Goal: Obtain resource: Download file/media

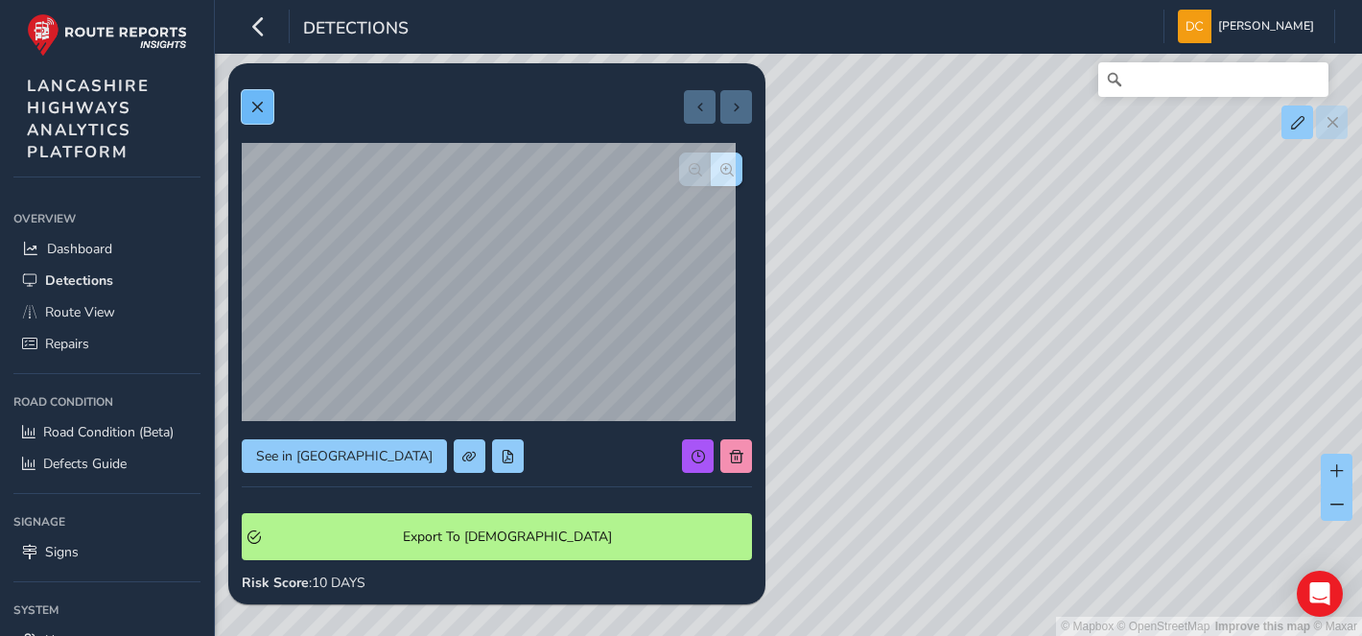
click at [254, 98] on button at bounding box center [258, 107] width 32 height 34
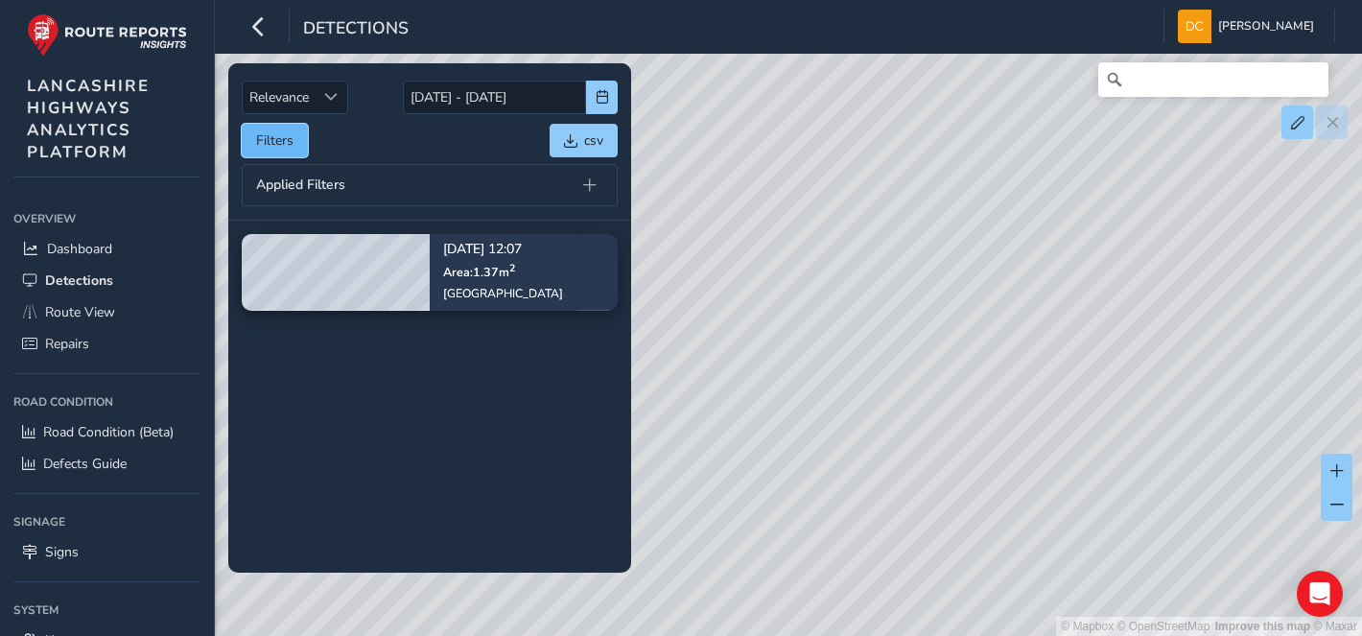
click at [256, 138] on button "Filters" at bounding box center [275, 141] width 66 height 34
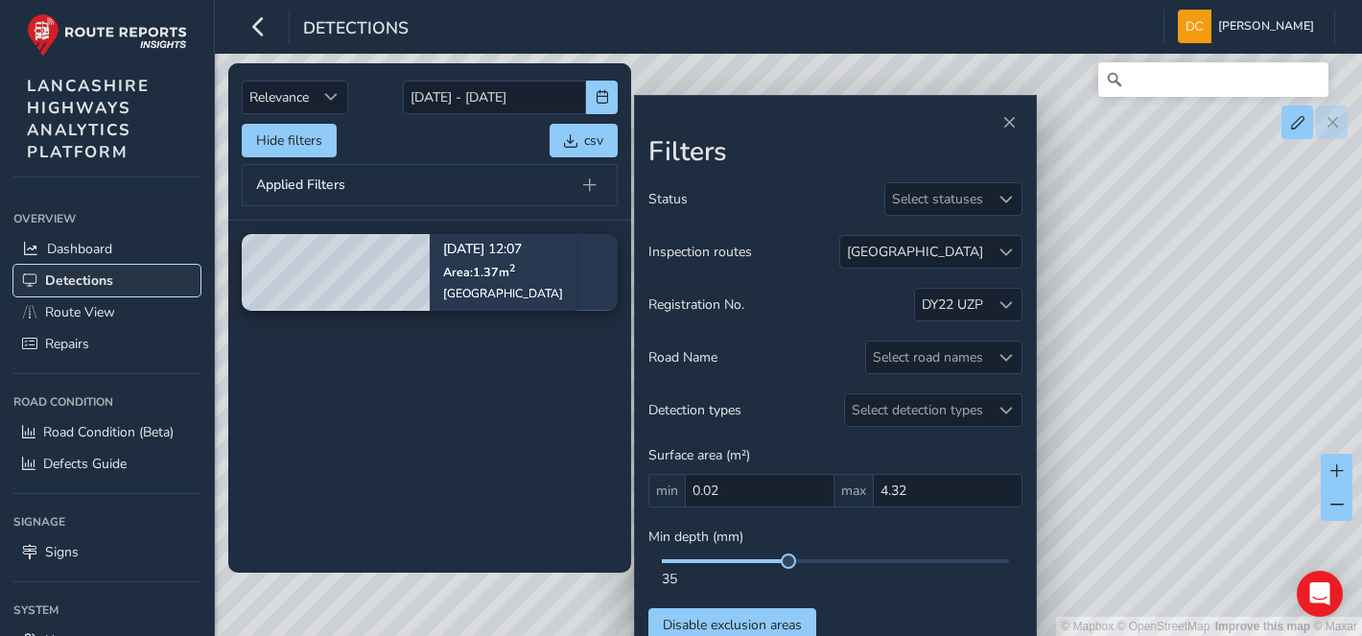
click at [56, 275] on span "Detections" at bounding box center [79, 280] width 68 height 18
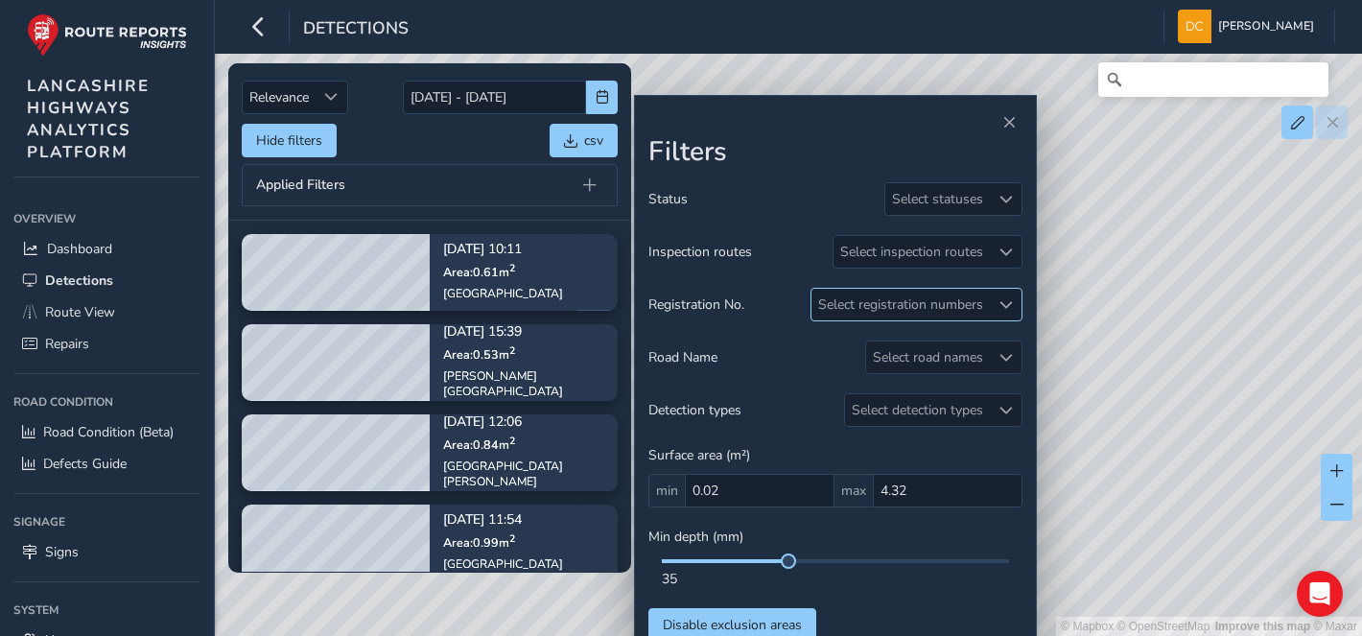
click at [963, 302] on div "Select registration numbers" at bounding box center [900, 305] width 178 height 32
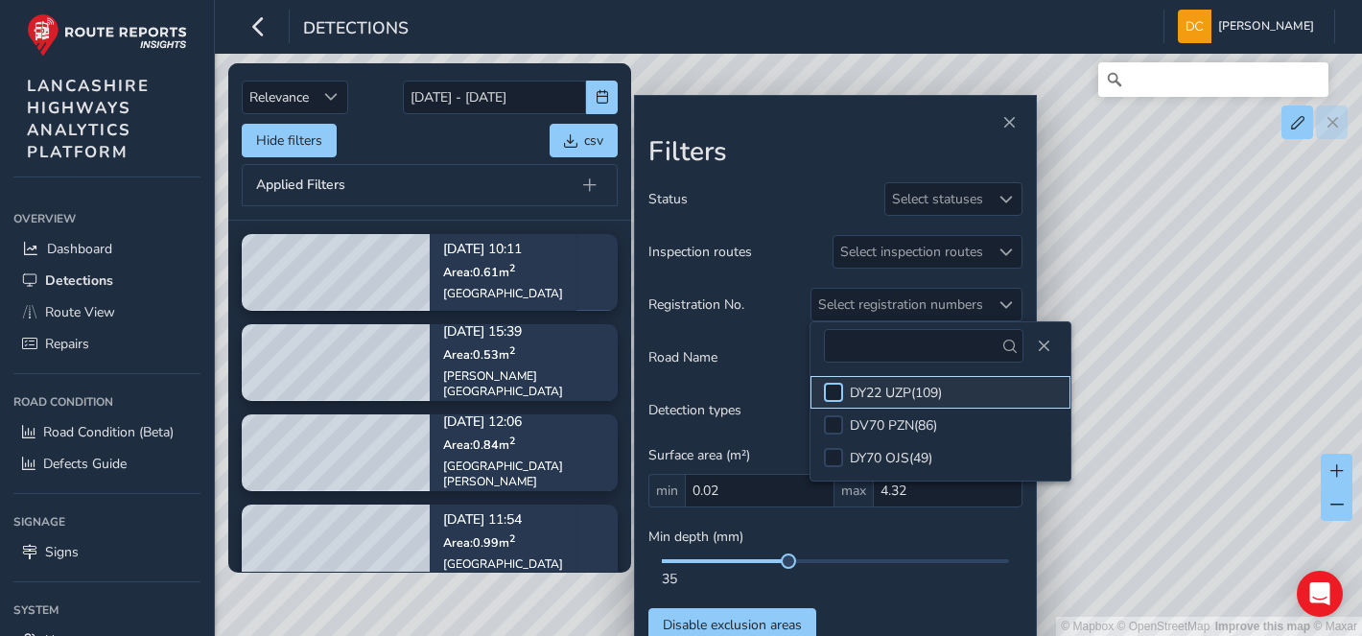
click at [835, 388] on div at bounding box center [833, 392] width 19 height 19
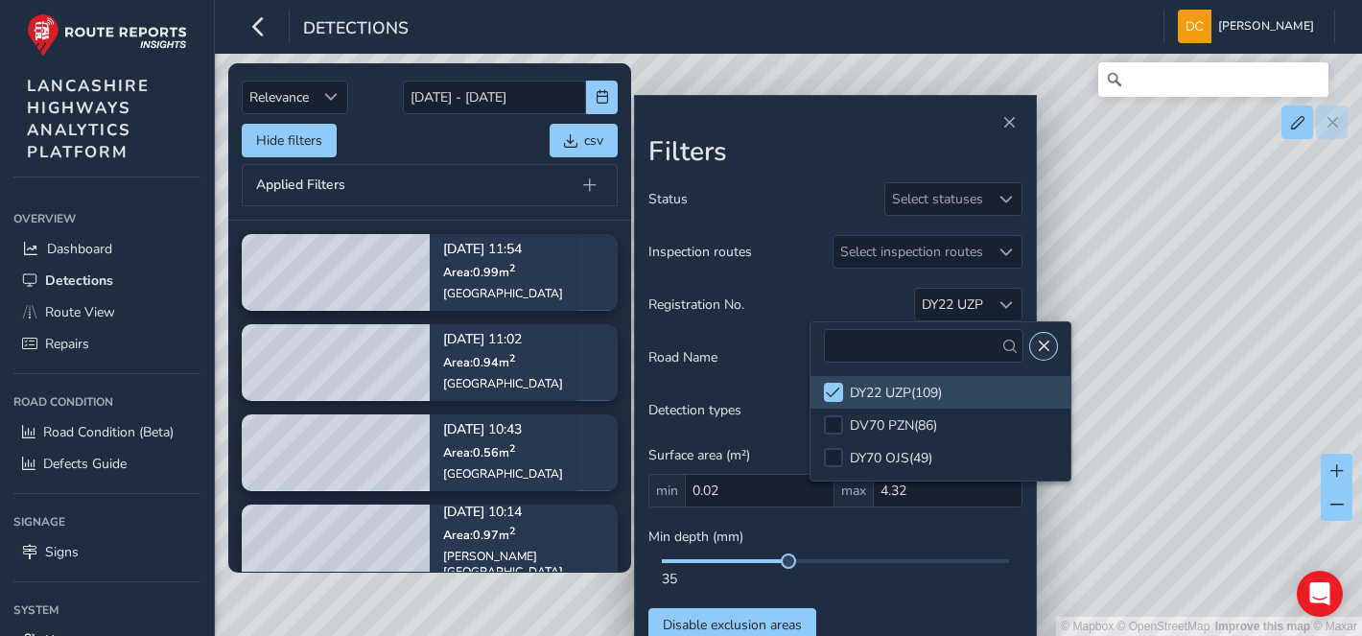
click at [1037, 340] on span "Close" at bounding box center [1043, 346] width 13 height 13
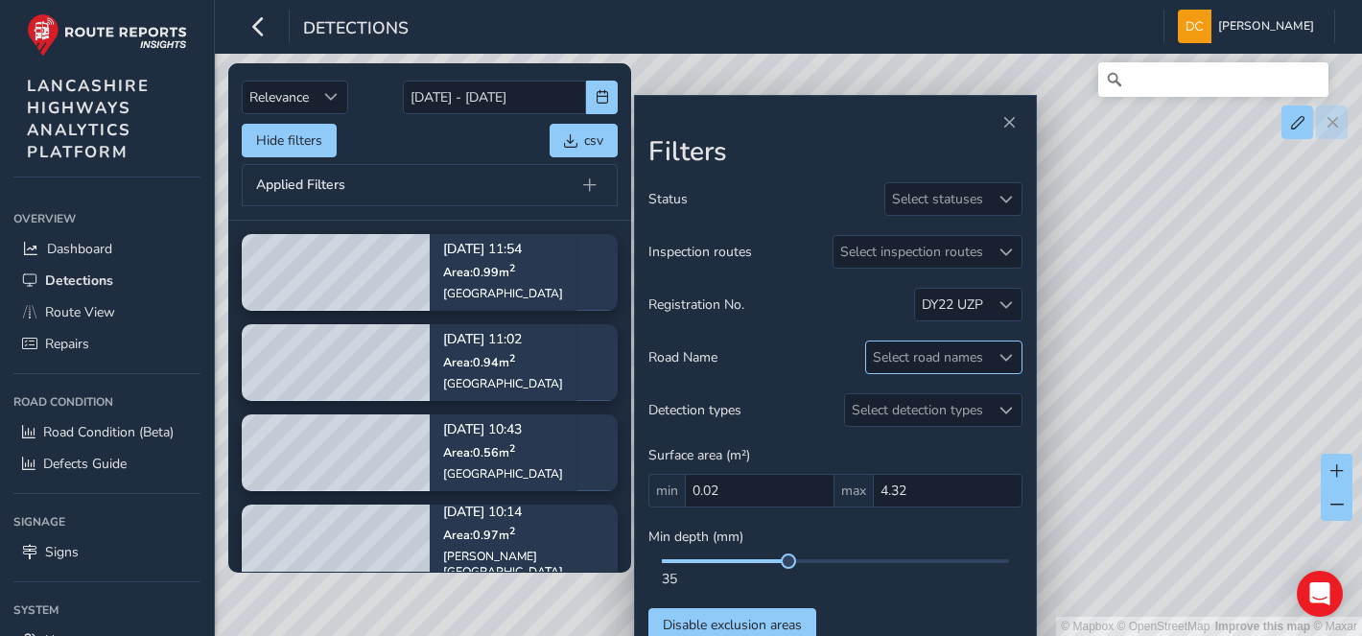
click at [962, 355] on div "Select road names" at bounding box center [928, 357] width 124 height 32
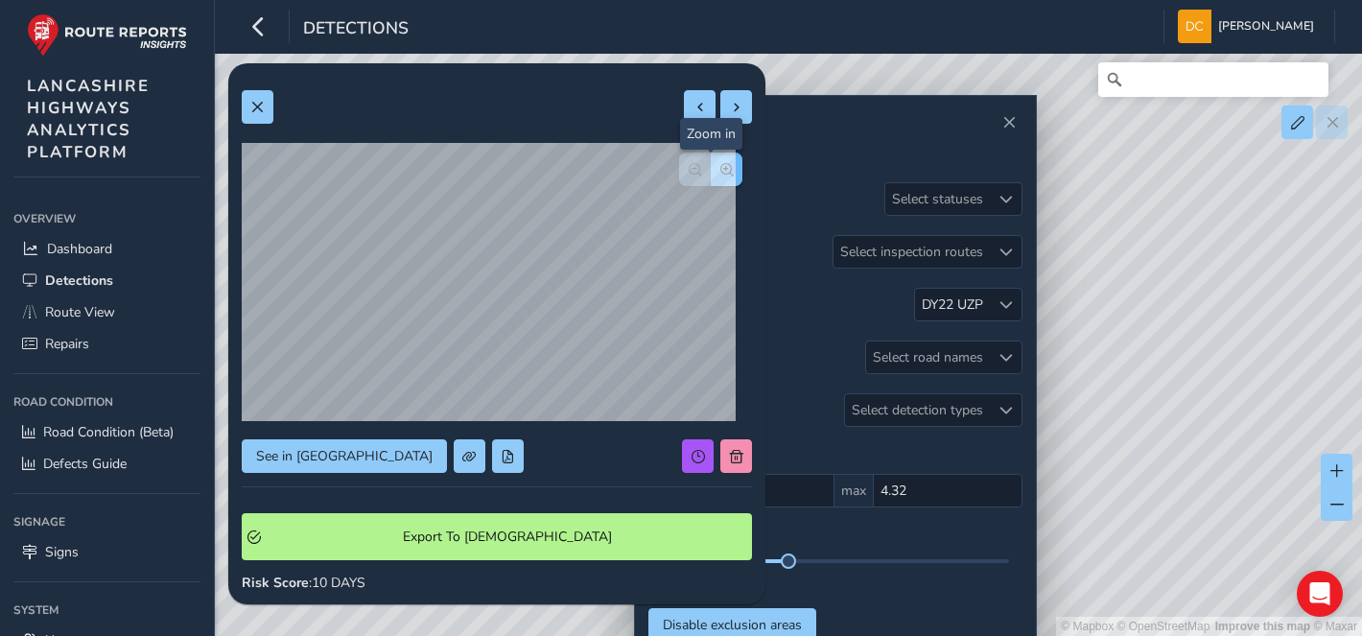
click at [720, 166] on span "button" at bounding box center [726, 169] width 13 height 13
click at [679, 169] on button "button" at bounding box center [695, 169] width 32 height 34
click at [253, 101] on span at bounding box center [256, 107] width 13 height 13
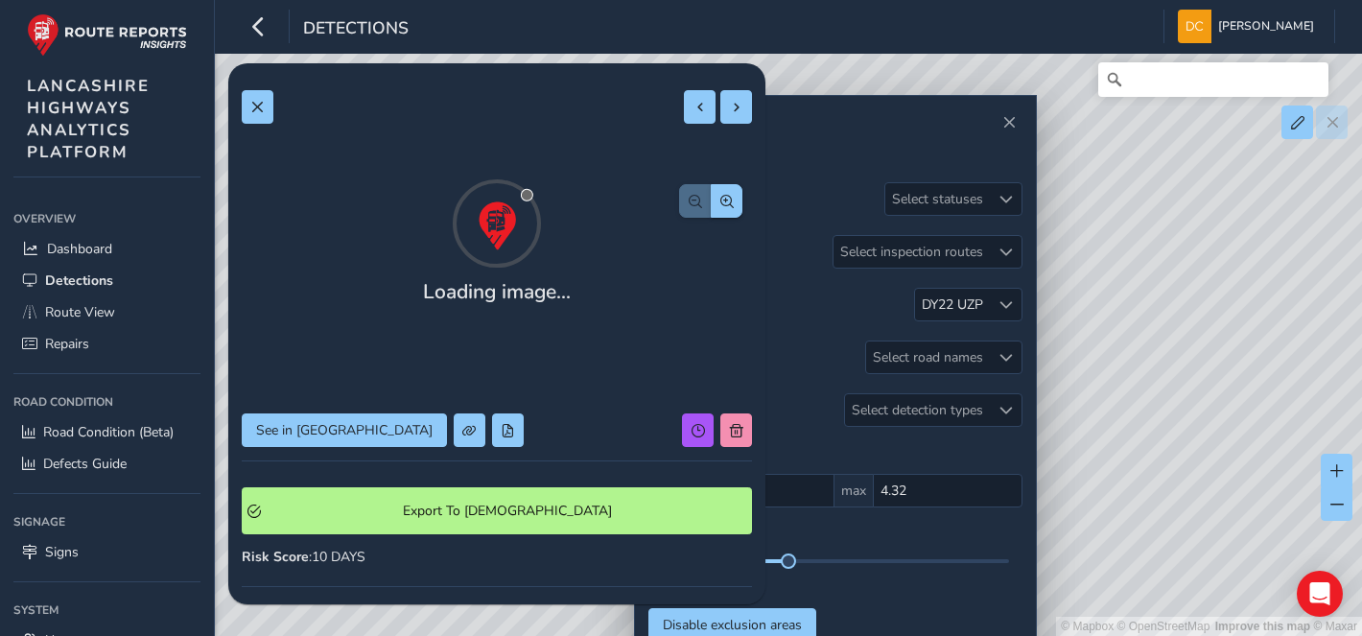
click at [711, 184] on button "button" at bounding box center [727, 201] width 32 height 34
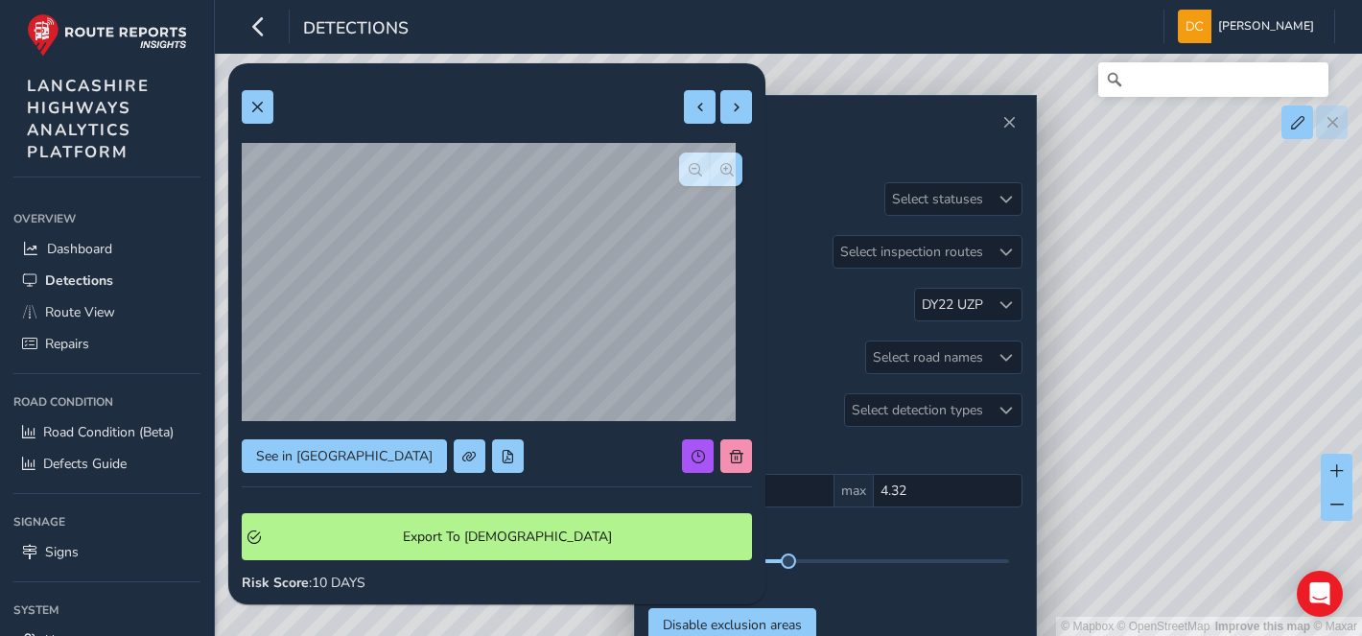
click at [736, 103] on div "See in Route View Export To Symology Risk Score : 10 DAYS Recorded Sep 02 2025,…" at bounding box center [496, 567] width 537 height 1008
click at [730, 107] on span at bounding box center [736, 107] width 13 height 13
type input "286"
type input "1081"
click at [246, 107] on button at bounding box center [258, 107] width 32 height 34
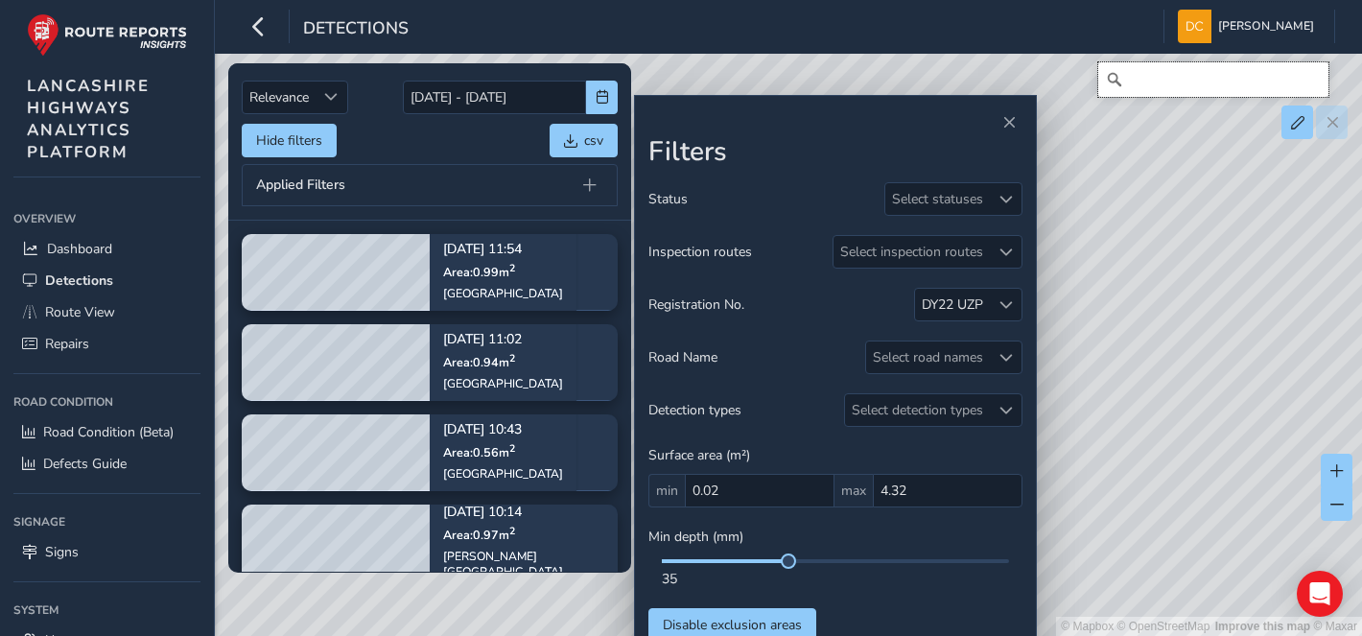
click at [1185, 86] on input "Search" at bounding box center [1213, 79] width 230 height 35
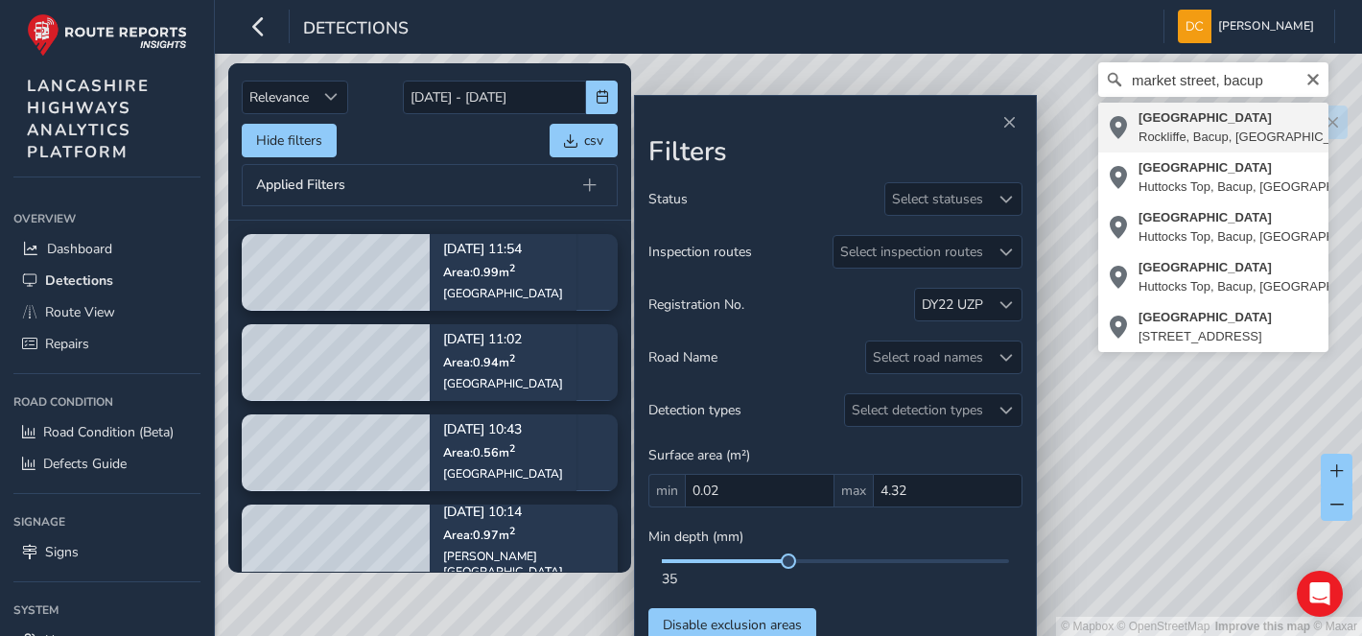
type input "Market Street, Rockliffe, Bacup, Borough of Rossendale, Lancashire, England, OL…"
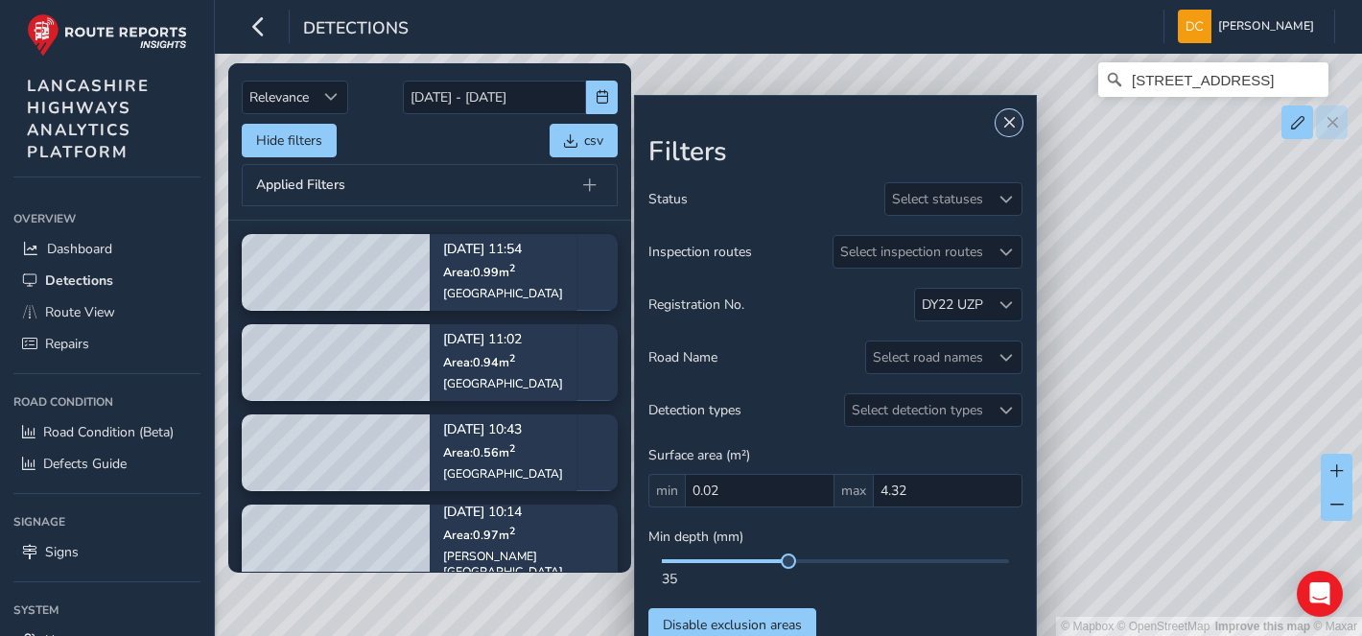
click at [1004, 120] on span "Close" at bounding box center [1008, 122] width 13 height 13
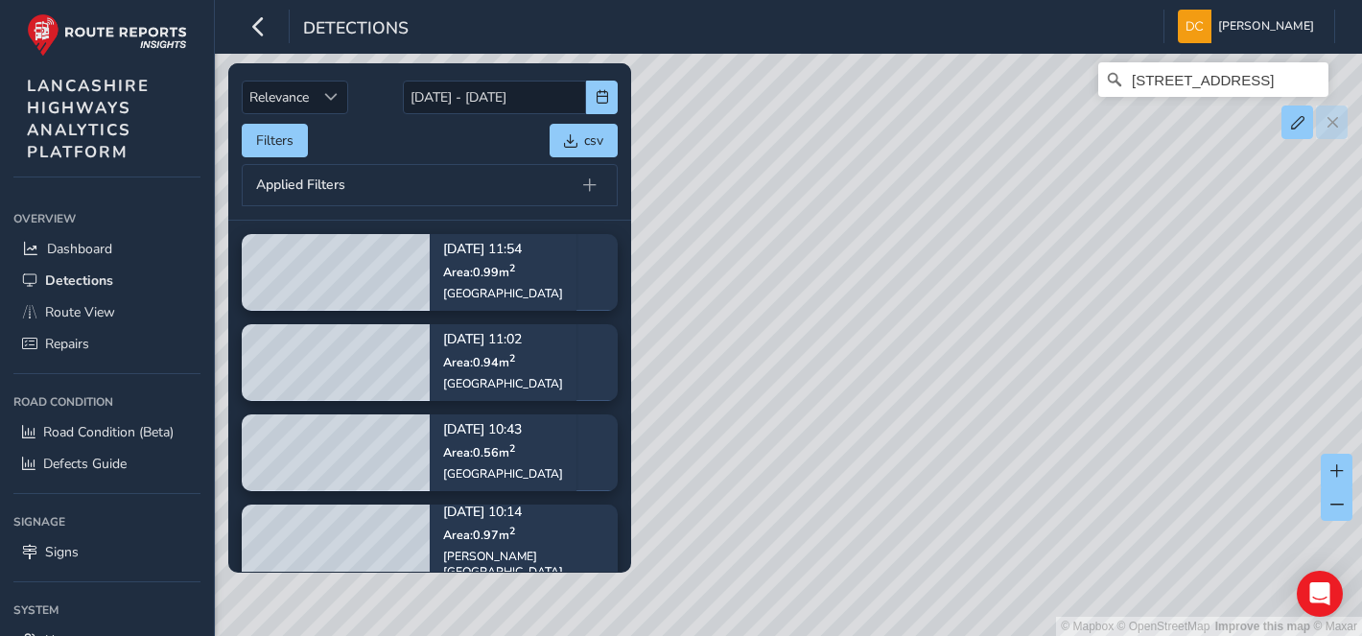
drag, startPoint x: 1008, startPoint y: 492, endPoint x: 964, endPoint y: 236, distance: 259.9
click at [964, 236] on div "© Mapbox © OpenStreetMap Improve this map © Maxar Market Street, Rockliffe, Bac…" at bounding box center [681, 318] width 1362 height 636
drag, startPoint x: 1037, startPoint y: 410, endPoint x: 963, endPoint y: 266, distance: 162.6
click at [963, 266] on div "© Mapbox © OpenStreetMap Improve this map © Maxar Market Street, Rockliffe, Bac…" at bounding box center [681, 318] width 1362 height 636
drag, startPoint x: 1018, startPoint y: 371, endPoint x: 858, endPoint y: 228, distance: 213.9
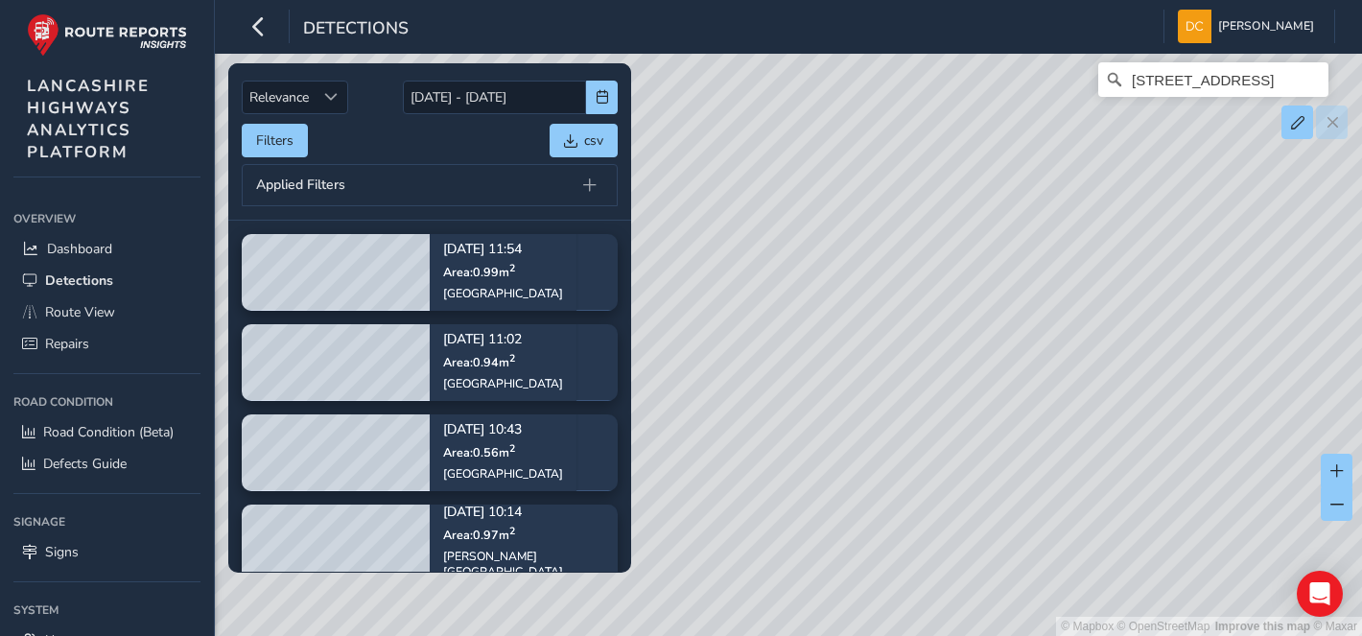
click at [858, 228] on div "© Mapbox © OpenStreetMap Improve this map © Maxar Market Street, Rockliffe, Bac…" at bounding box center [681, 318] width 1362 height 636
drag, startPoint x: 1021, startPoint y: 400, endPoint x: 809, endPoint y: 263, distance: 253.3
click at [809, 263] on div "© Mapbox © OpenStreetMap Improve this map © Maxar Market Street, Rockliffe, Bac…" at bounding box center [681, 318] width 1362 height 636
drag, startPoint x: 1123, startPoint y: 442, endPoint x: 955, endPoint y: 309, distance: 214.3
click at [956, 310] on div "© Mapbox © OpenStreetMap Improve this map © Maxar Market Street, Rockliffe, Bac…" at bounding box center [681, 318] width 1362 height 636
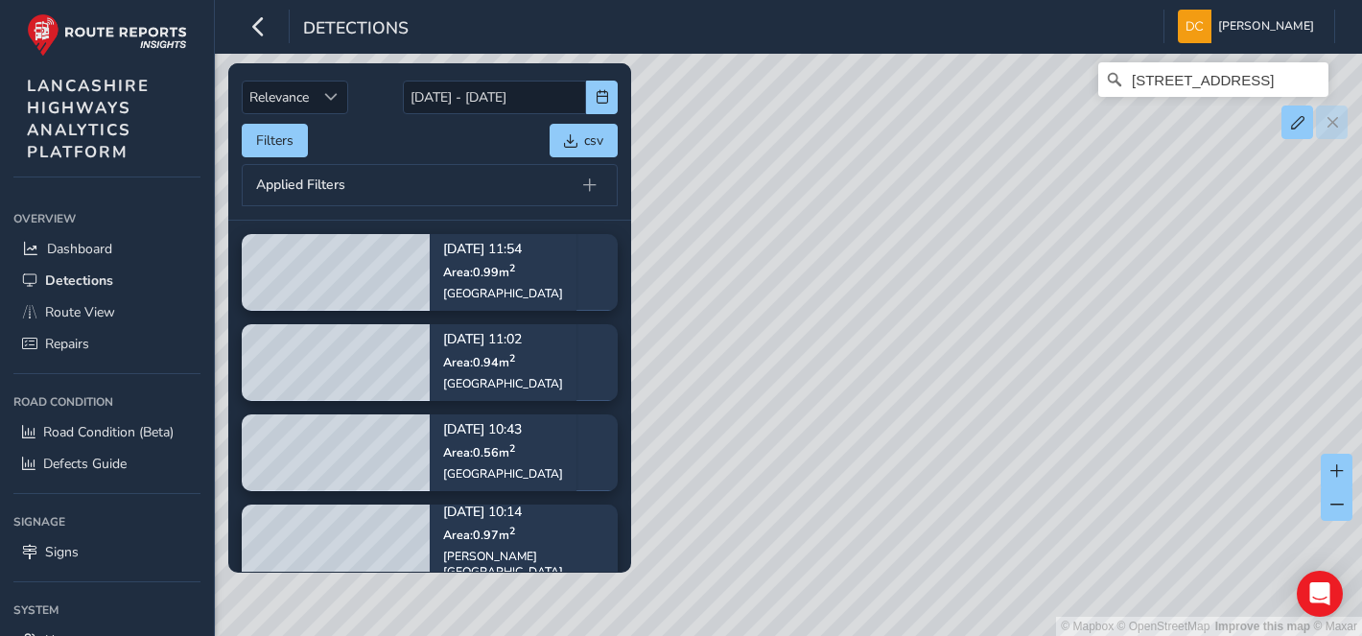
drag, startPoint x: 1063, startPoint y: 432, endPoint x: 937, endPoint y: 330, distance: 161.6
click at [941, 322] on div "© Mapbox © OpenStreetMap Improve this map © Maxar Market Street, Rockliffe, Bac…" at bounding box center [681, 318] width 1362 height 636
drag, startPoint x: 1067, startPoint y: 426, endPoint x: 963, endPoint y: 324, distance: 145.8
click at [967, 327] on div "© Mapbox © OpenStreetMap Improve this map © Maxar Market Street, Rockliffe, Bac…" at bounding box center [681, 318] width 1362 height 636
drag, startPoint x: 962, startPoint y: 342, endPoint x: 1088, endPoint y: 477, distance: 183.9
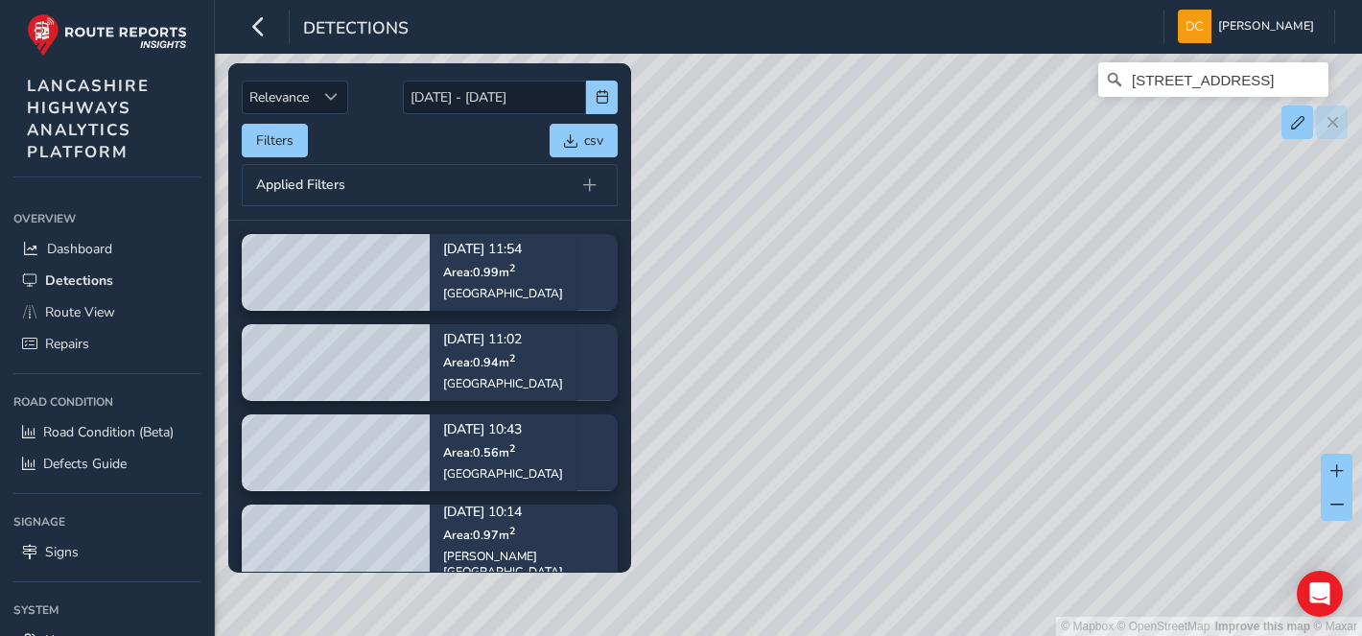
click at [1122, 492] on div "© Mapbox © OpenStreetMap Improve this map © Maxar Market Street, Rockliffe, Bac…" at bounding box center [681, 318] width 1362 height 636
drag, startPoint x: 995, startPoint y: 423, endPoint x: 953, endPoint y: 433, distance: 42.3
click at [1114, 528] on div "© Mapbox © OpenStreetMap Improve this map © Maxar Market Street, Rockliffe, Bac…" at bounding box center [681, 318] width 1362 height 636
drag, startPoint x: 1026, startPoint y: 471, endPoint x: 989, endPoint y: 445, distance: 45.5
click at [1053, 487] on div "© Mapbox © OpenStreetMap Improve this map © Maxar Market Street, Rockliffe, Bac…" at bounding box center [681, 318] width 1362 height 636
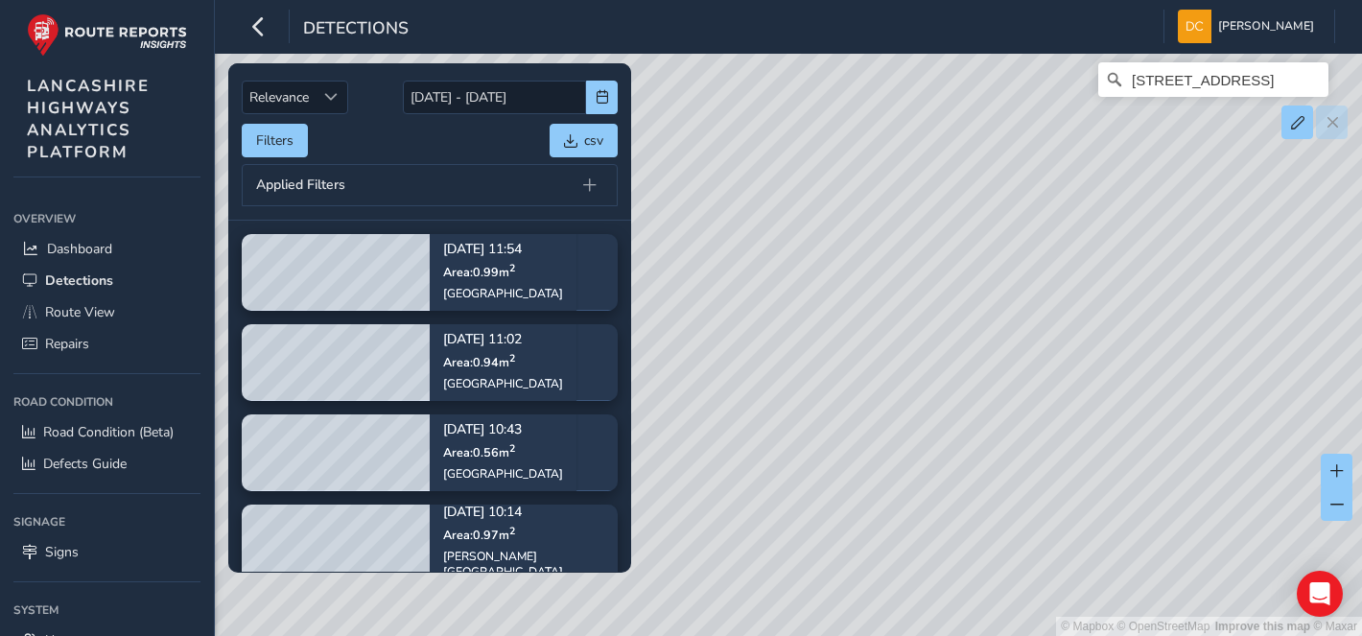
drag, startPoint x: 988, startPoint y: 458, endPoint x: 972, endPoint y: 422, distance: 39.9
click at [1019, 474] on div "© Mapbox © OpenStreetMap Improve this map © Maxar Market Street, Rockliffe, Bac…" at bounding box center [681, 318] width 1362 height 636
drag, startPoint x: 985, startPoint y: 463, endPoint x: 996, endPoint y: 477, distance: 17.1
click at [996, 477] on div "© Mapbox © OpenStreetMap Improve this map © Maxar Market Street, Rockliffe, Bac…" at bounding box center [681, 318] width 1362 height 636
drag, startPoint x: 933, startPoint y: 461, endPoint x: 934, endPoint y: 474, distance: 12.5
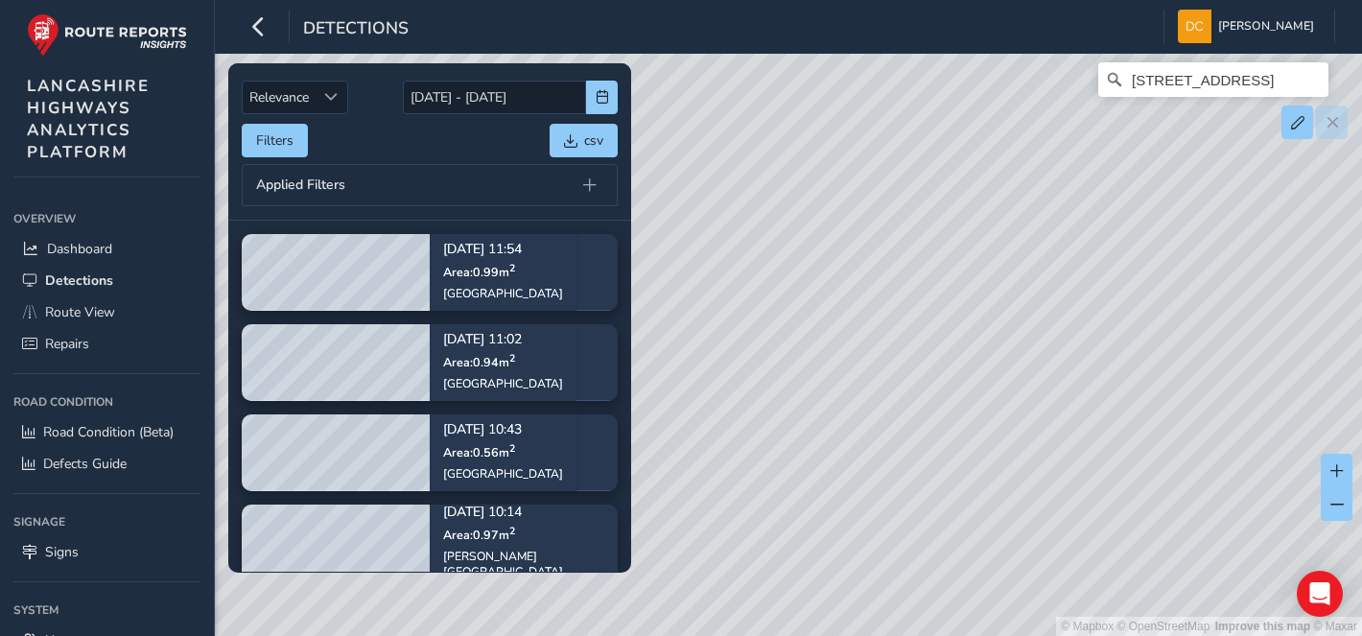
click at [934, 474] on div "© Mapbox © OpenStreetMap Improve this map © Maxar Market Street, Rockliffe, Bac…" at bounding box center [681, 318] width 1362 height 636
drag, startPoint x: 861, startPoint y: 289, endPoint x: 905, endPoint y: 454, distance: 170.8
click at [906, 475] on div "© Mapbox © OpenStreetMap Improve this map © Maxar Market Street, Rockliffe, Bac…" at bounding box center [681, 318] width 1362 height 636
drag, startPoint x: 867, startPoint y: 276, endPoint x: 912, endPoint y: 391, distance: 123.6
click at [916, 436] on div "© Mapbox © OpenStreetMap Improve this map © Maxar Market Street, Rockliffe, Bac…" at bounding box center [681, 318] width 1362 height 636
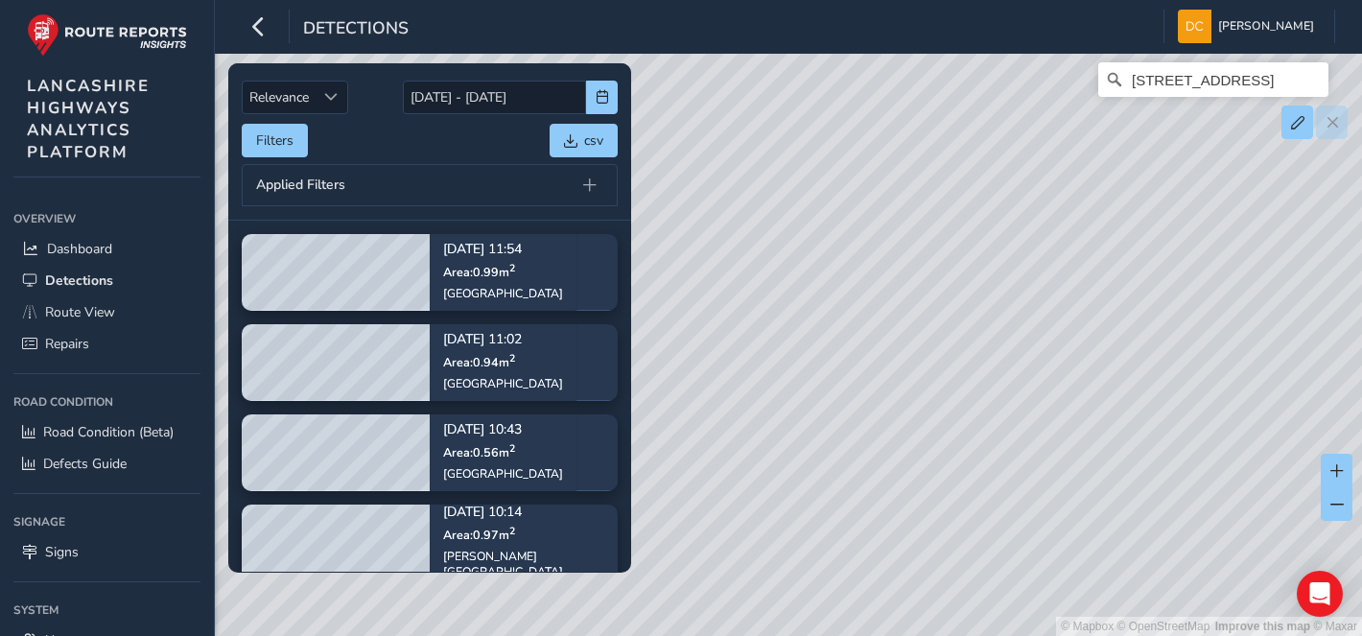
drag, startPoint x: 883, startPoint y: 224, endPoint x: 933, endPoint y: 363, distance: 146.8
click at [941, 410] on div "© Mapbox © OpenStreetMap Improve this map © Maxar Market Street, Rockliffe, Bac…" at bounding box center [681, 318] width 1362 height 636
drag, startPoint x: 873, startPoint y: 226, endPoint x: 1007, endPoint y: 461, distance: 270.6
click at [1007, 484] on div "© Mapbox © OpenStreetMap Improve this map © Maxar Market Street, Rockliffe, Bac…" at bounding box center [681, 318] width 1362 height 636
drag, startPoint x: 926, startPoint y: 340, endPoint x: 1052, endPoint y: 466, distance: 177.7
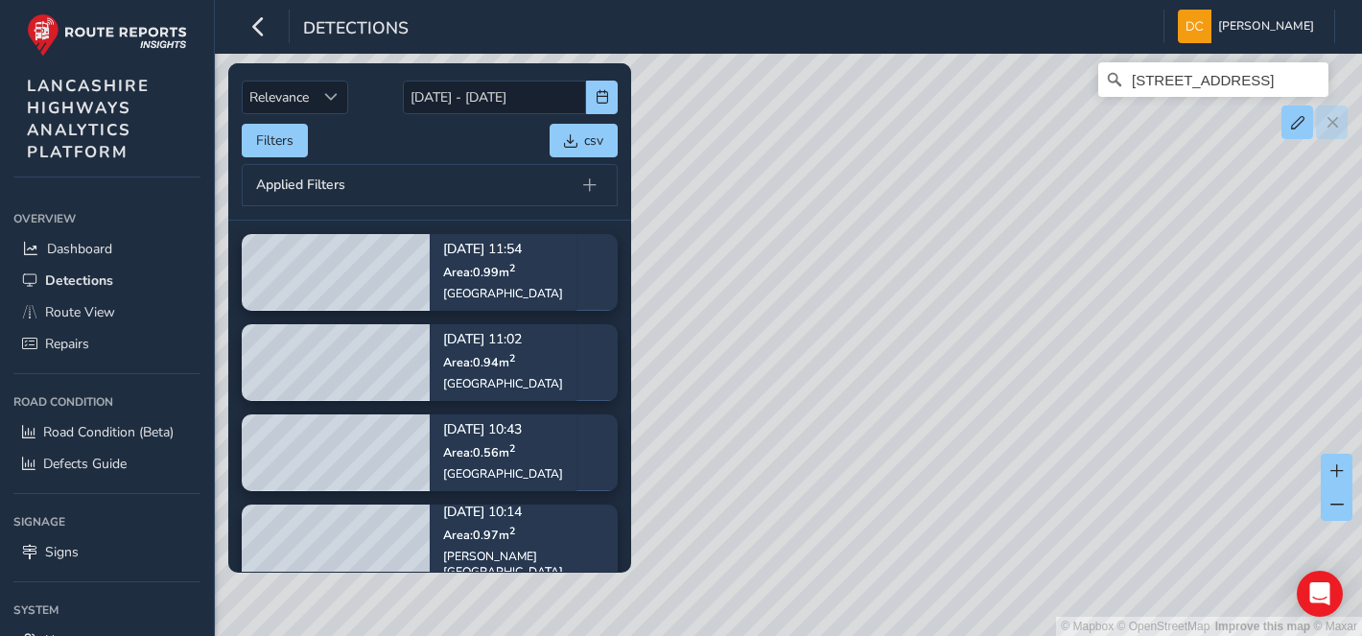
click at [1052, 466] on div "© Mapbox © OpenStreetMap Improve this map © Maxar Market Street, Rockliffe, Bac…" at bounding box center [681, 318] width 1362 height 636
drag, startPoint x: 908, startPoint y: 282, endPoint x: 917, endPoint y: 442, distance: 160.4
click at [917, 442] on div "© Mapbox © OpenStreetMap Improve this map © Maxar Market Street, Rockliffe, Bac…" at bounding box center [681, 318] width 1362 height 636
drag, startPoint x: 946, startPoint y: 320, endPoint x: 926, endPoint y: 104, distance: 217.6
click at [926, 104] on div "© Mapbox © OpenStreetMap Improve this map © Maxar Market Street, Rockliffe, Bac…" at bounding box center [681, 318] width 1362 height 636
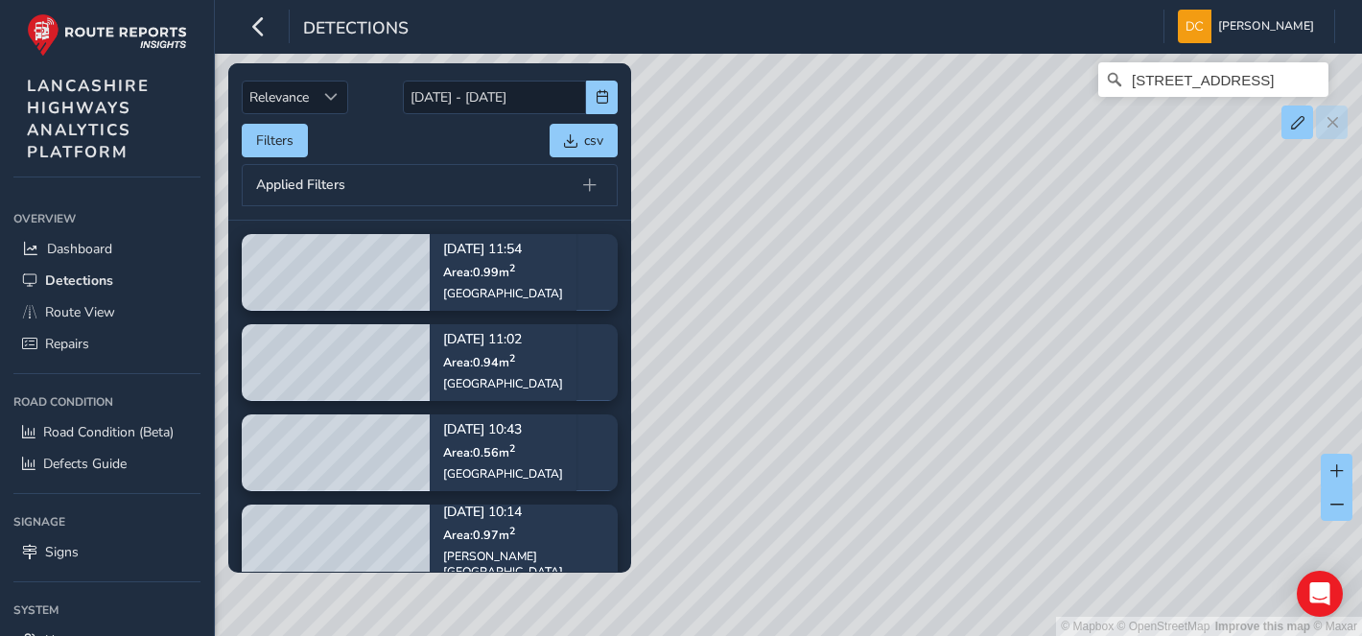
drag, startPoint x: 1014, startPoint y: 323, endPoint x: 900, endPoint y: 120, distance: 233.2
click at [900, 119] on div "© Mapbox © OpenStreetMap Improve this map © Maxar Market Street, Rockliffe, Bac…" at bounding box center [681, 318] width 1362 height 636
drag, startPoint x: 912, startPoint y: 305, endPoint x: 854, endPoint y: 174, distance: 143.8
click at [857, 173] on div "© Mapbox © OpenStreetMap Improve this map © Maxar Market Street, Rockliffe, Bac…" at bounding box center [681, 318] width 1362 height 636
drag, startPoint x: 896, startPoint y: 340, endPoint x: 844, endPoint y: 170, distance: 177.5
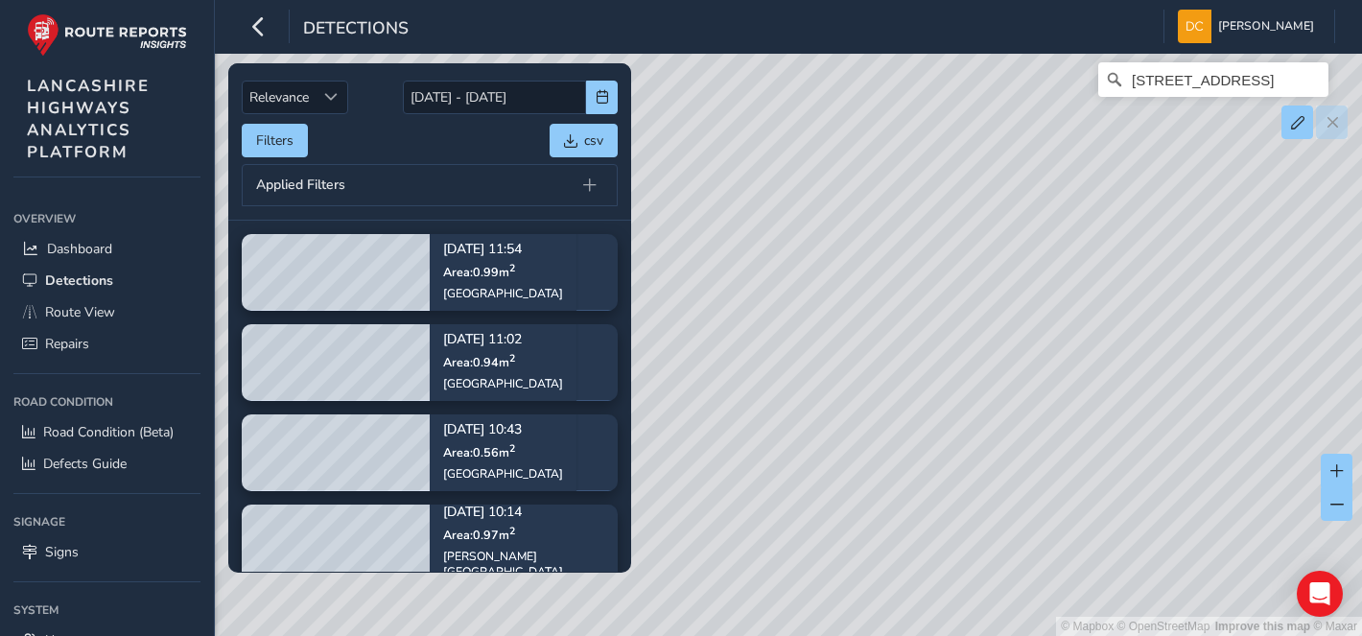
click at [845, 174] on div "© Mapbox © OpenStreetMap Improve this map © Maxar Market Street, Rockliffe, Bac…" at bounding box center [681, 318] width 1362 height 636
drag, startPoint x: 830, startPoint y: 321, endPoint x: 813, endPoint y: 170, distance: 152.4
click at [816, 178] on div "© Mapbox © OpenStreetMap Improve this map © Maxar Market Street, Rockliffe, Bac…" at bounding box center [681, 318] width 1362 height 636
drag, startPoint x: 806, startPoint y: 333, endPoint x: 802, endPoint y: 225, distance: 107.5
click at [802, 225] on div "© Mapbox © OpenStreetMap Improve this map © Maxar Market Street, Rockliffe, Bac…" at bounding box center [681, 318] width 1362 height 636
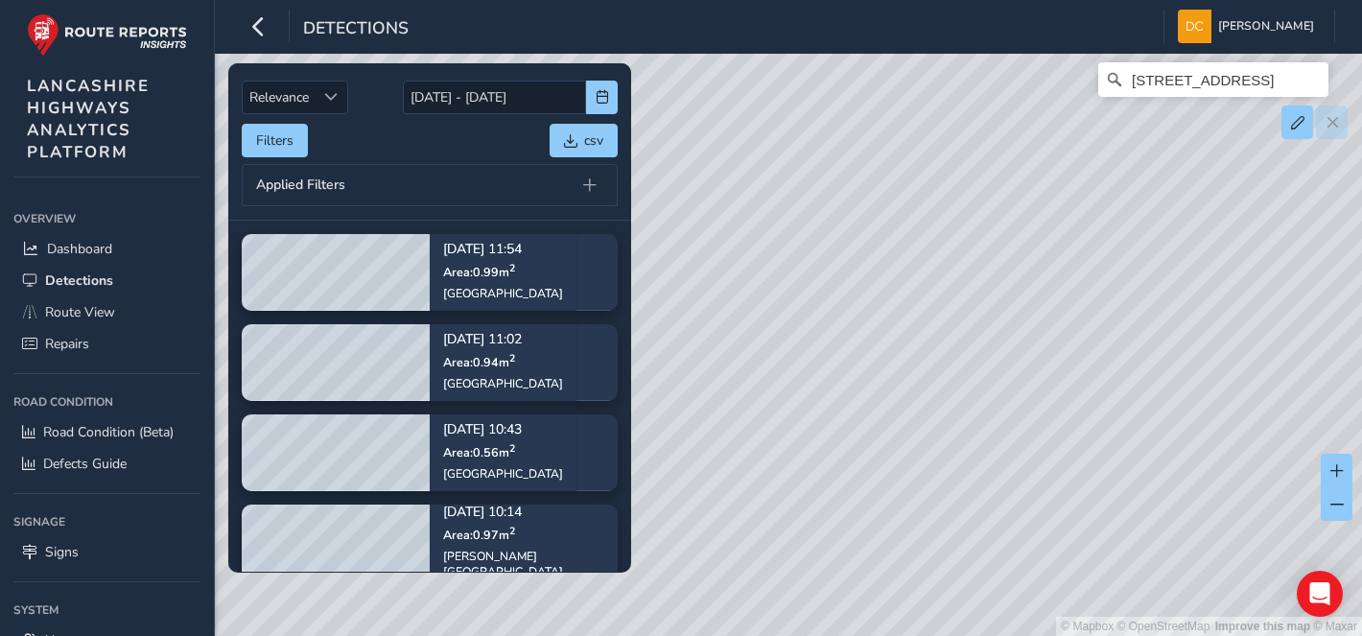
drag, startPoint x: 809, startPoint y: 351, endPoint x: 816, endPoint y: 221, distance: 130.7
click at [816, 221] on div "© Mapbox © OpenStreetMap Improve this map © Maxar Market Street, Rockliffe, Bac…" at bounding box center [681, 318] width 1362 height 636
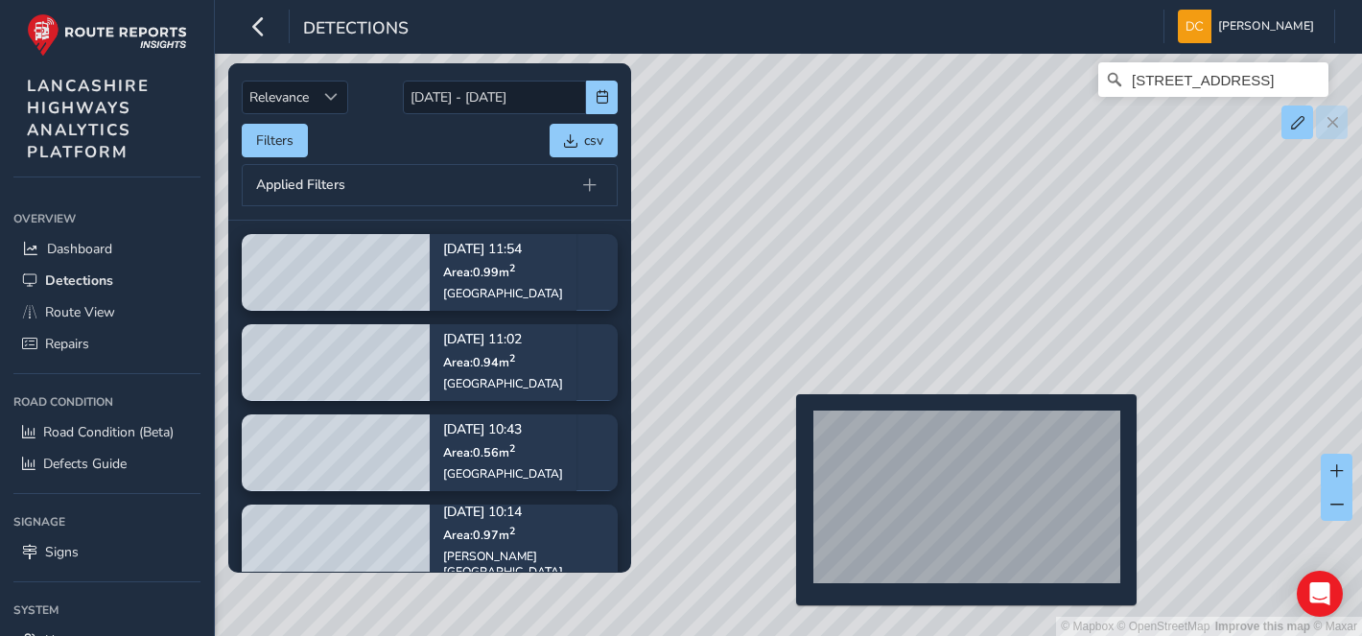
click at [785, 425] on div "© Mapbox © OpenStreetMap Improve this map © Maxar Market Street, Rockliffe, Bac…" at bounding box center [681, 318] width 1362 height 636
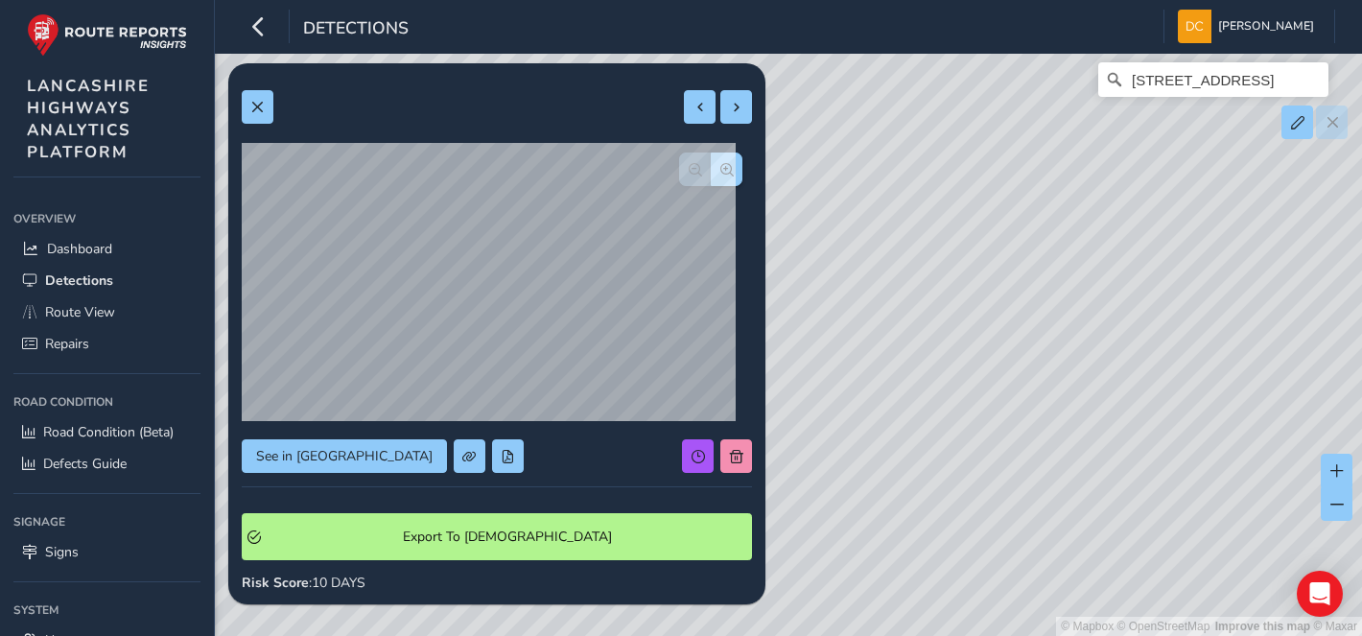
click at [1134, 309] on div "© Mapbox © OpenStreetMap Improve this map © Maxar Market Street, Rockliffe, Bac…" at bounding box center [681, 318] width 1362 height 636
drag, startPoint x: 1014, startPoint y: 225, endPoint x: 918, endPoint y: 494, distance: 285.2
click at [898, 569] on div "© Mapbox © OpenStreetMap Improve this map © Maxar Market Street, Rockliffe, Bac…" at bounding box center [681, 318] width 1362 height 636
drag, startPoint x: 933, startPoint y: 328, endPoint x: 896, endPoint y: 199, distance: 133.9
click at [896, 199] on div "© Mapbox © OpenStreetMap Improve this map © Maxar Market Street, Rockliffe, Bac…" at bounding box center [681, 318] width 1362 height 636
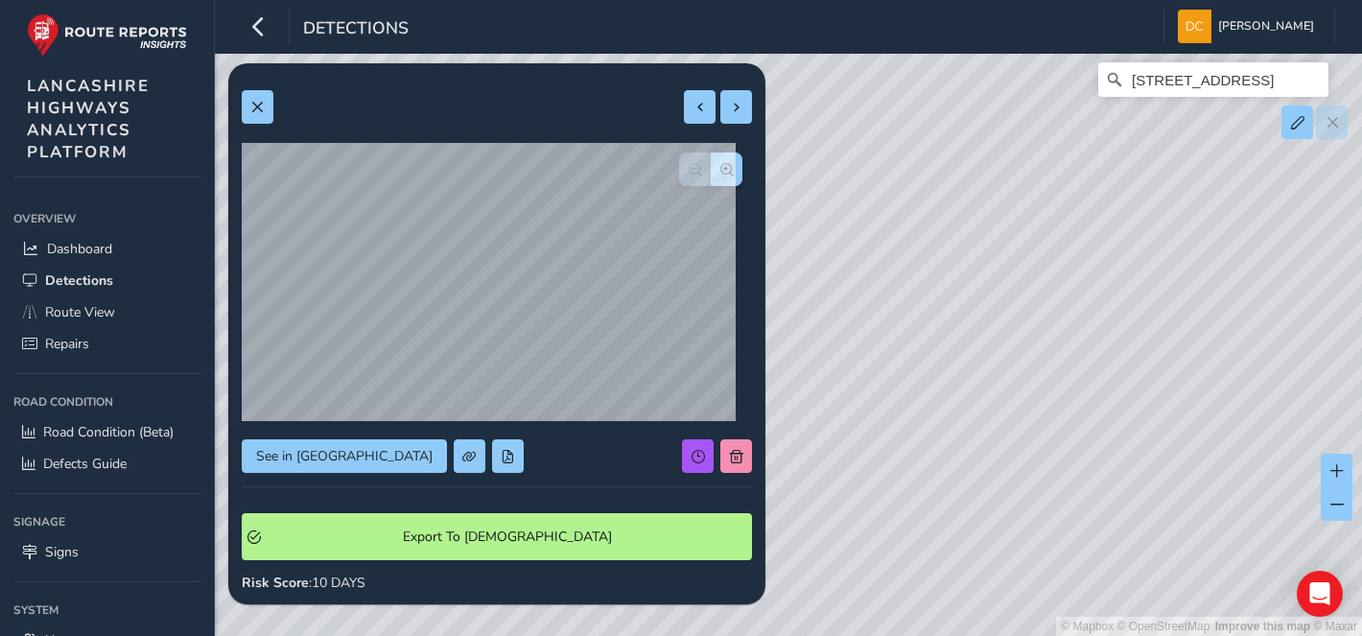
drag, startPoint x: 913, startPoint y: 266, endPoint x: 928, endPoint y: 174, distance: 93.3
click at [919, 186] on div "© Mapbox © OpenStreetMap Improve this map © Maxar Market Street, Rockliffe, Bac…" at bounding box center [681, 318] width 1362 height 636
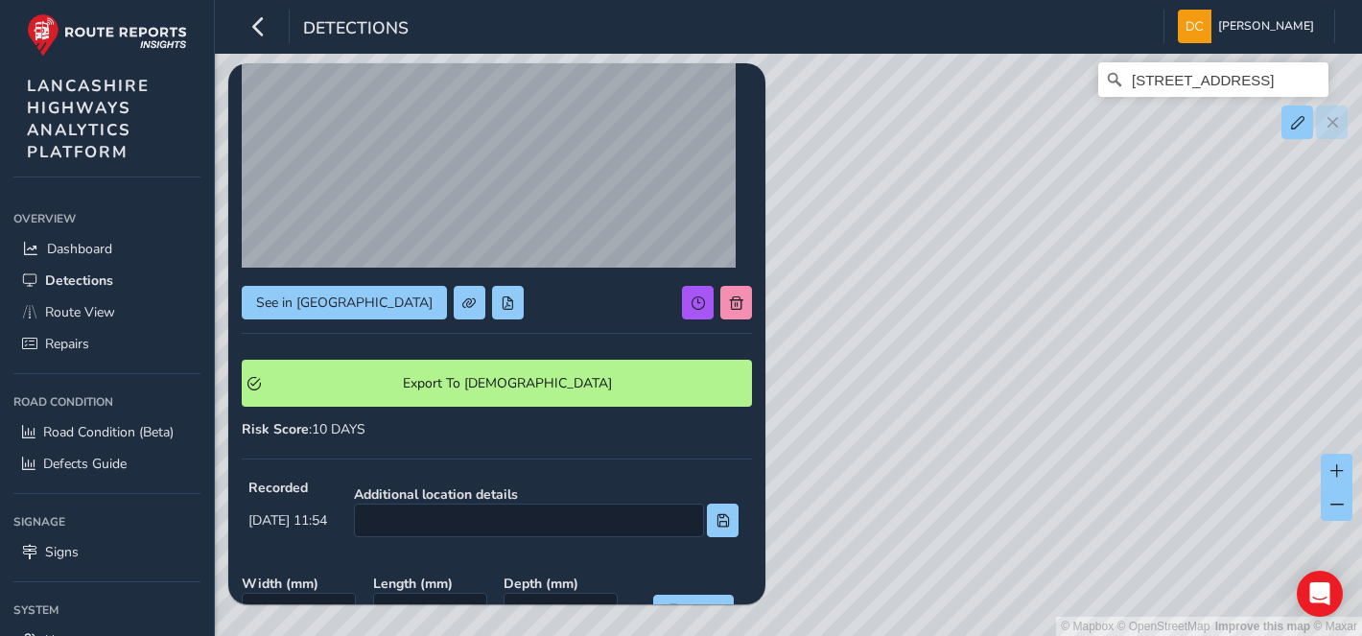
scroll to position [147, 0]
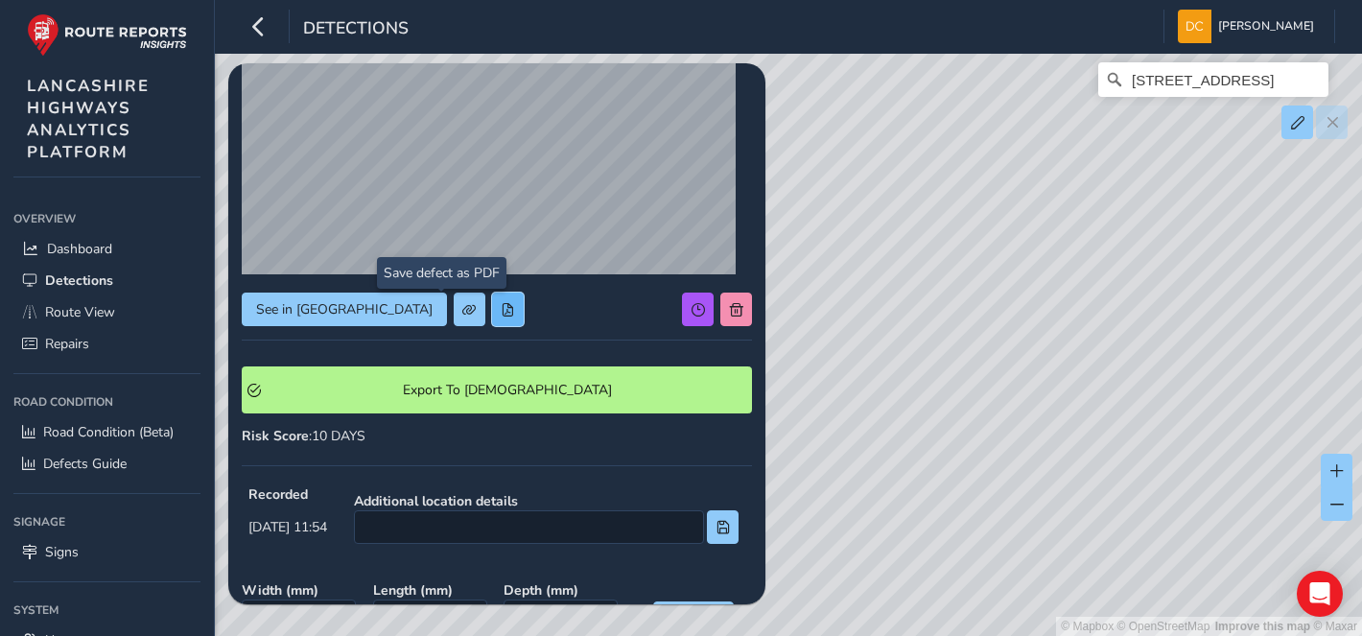
click at [501, 309] on span at bounding box center [507, 309] width 13 height 13
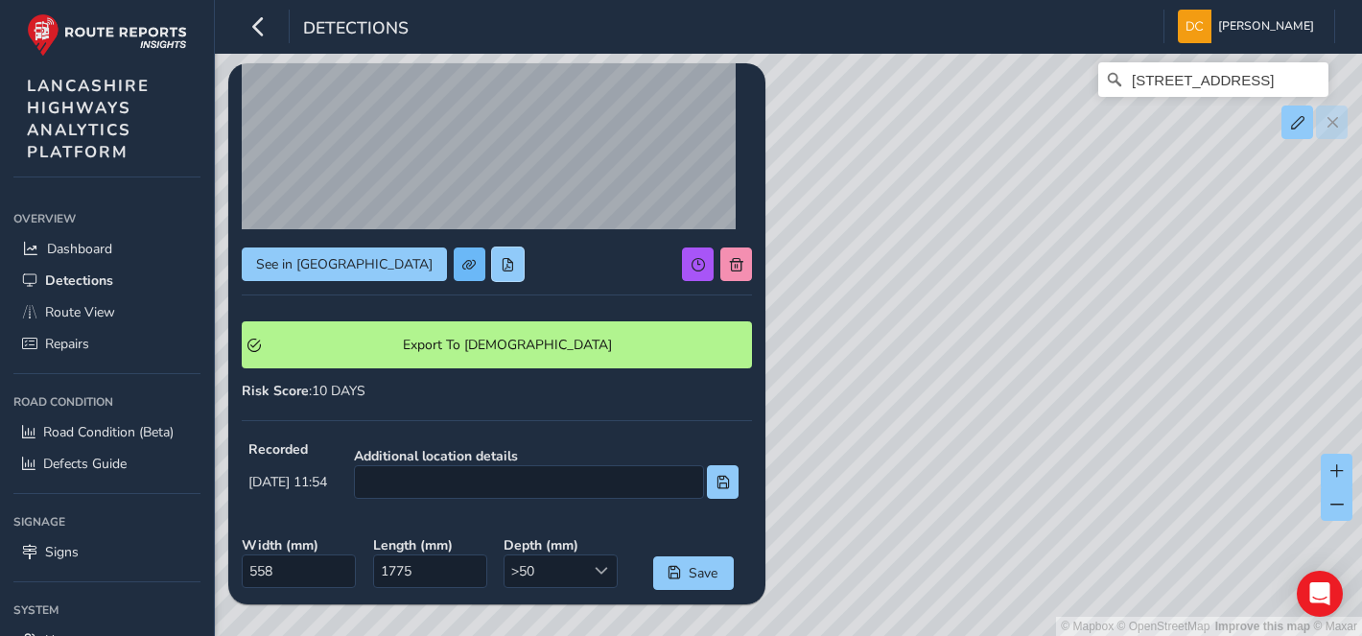
scroll to position [0, 0]
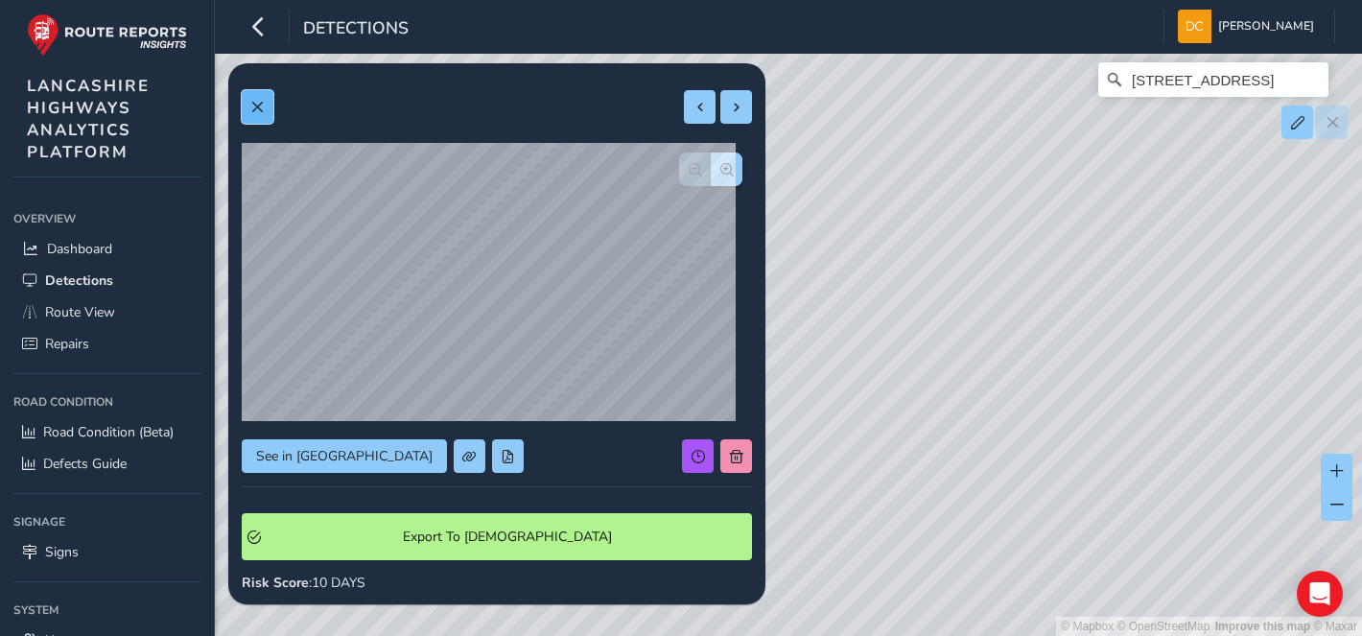
click at [250, 106] on span at bounding box center [256, 107] width 13 height 13
click at [683, 164] on div at bounding box center [710, 169] width 63 height 34
click at [720, 163] on span "button" at bounding box center [726, 169] width 13 height 13
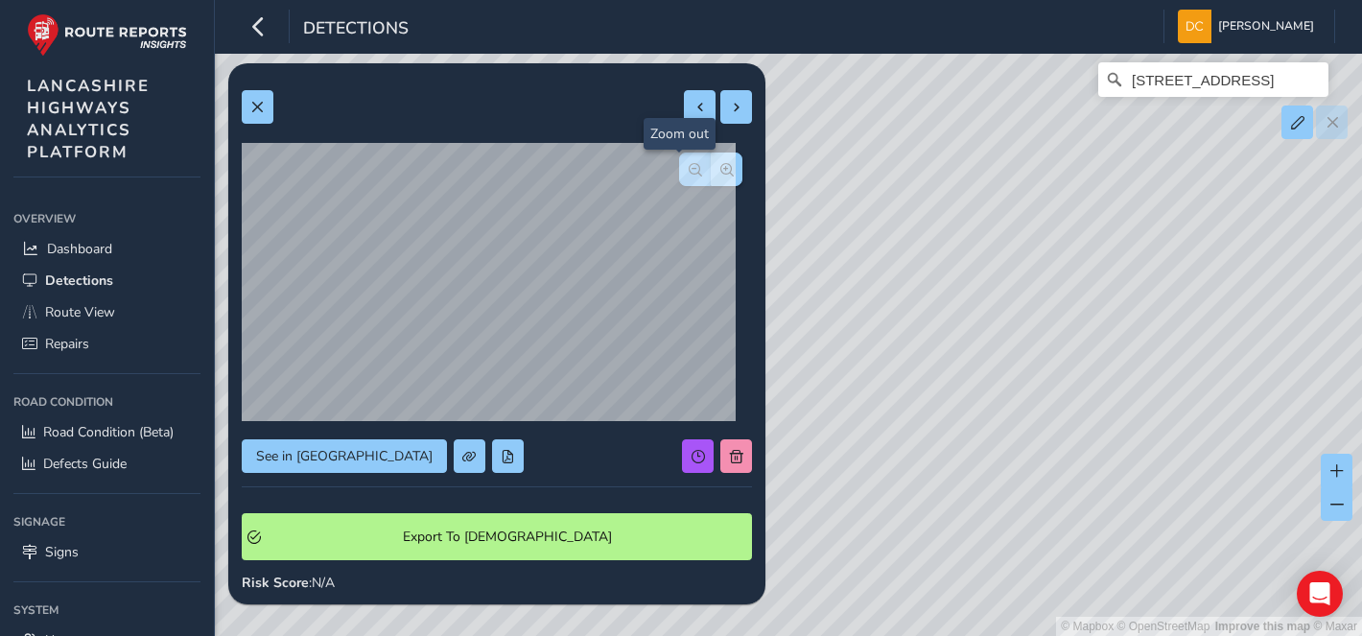
click at [679, 170] on button "button" at bounding box center [695, 169] width 32 height 34
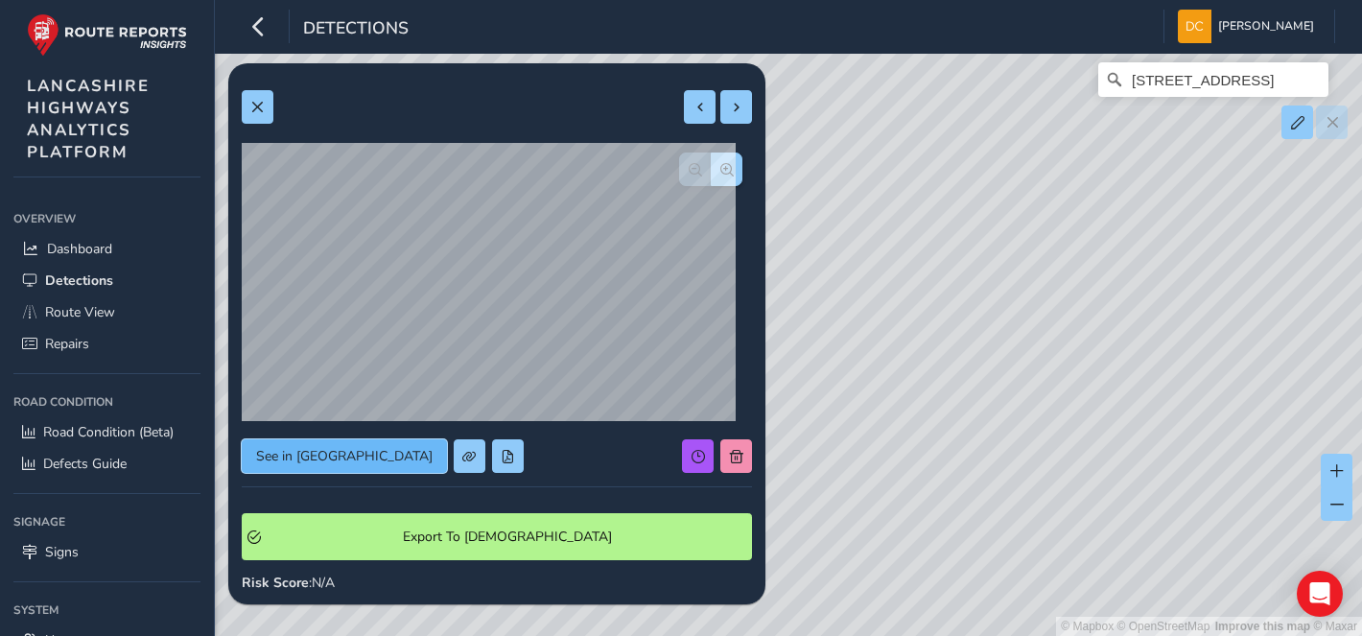
click at [343, 452] on span "See in [GEOGRAPHIC_DATA]" at bounding box center [344, 456] width 176 height 18
drag, startPoint x: 1069, startPoint y: 179, endPoint x: 984, endPoint y: 131, distance: 97.9
click at [1069, 179] on div "© Mapbox © OpenStreetMap Improve this map © Maxar Market Street, Rockliffe, Bac…" at bounding box center [681, 318] width 1362 height 636
click at [260, 107] on span at bounding box center [256, 107] width 13 height 13
drag, startPoint x: 1055, startPoint y: 222, endPoint x: 983, endPoint y: 472, distance: 260.5
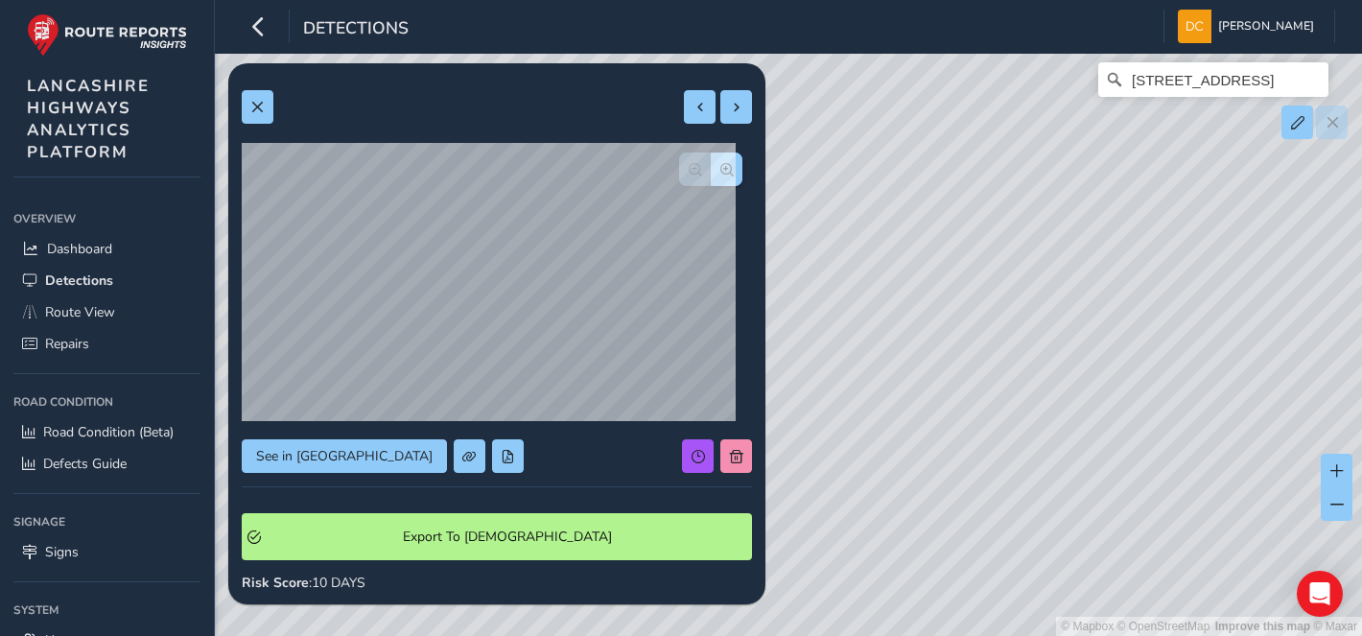
click at [983, 472] on div "© Mapbox © OpenStreetMap Improve this map © Maxar Market Street, Rockliffe, Bac…" at bounding box center [681, 318] width 1362 height 636
drag, startPoint x: 985, startPoint y: 294, endPoint x: 960, endPoint y: 432, distance: 139.4
click at [954, 462] on div "© Mapbox © OpenStreetMap Improve this map © Maxar Market Street, Rockliffe, Bac…" at bounding box center [681, 318] width 1362 height 636
drag, startPoint x: 960, startPoint y: 432, endPoint x: 956, endPoint y: 475, distance: 43.3
click at [957, 476] on div "© Mapbox © OpenStreetMap Improve this map © Maxar Market Street, Rockliffe, Bac…" at bounding box center [681, 318] width 1362 height 636
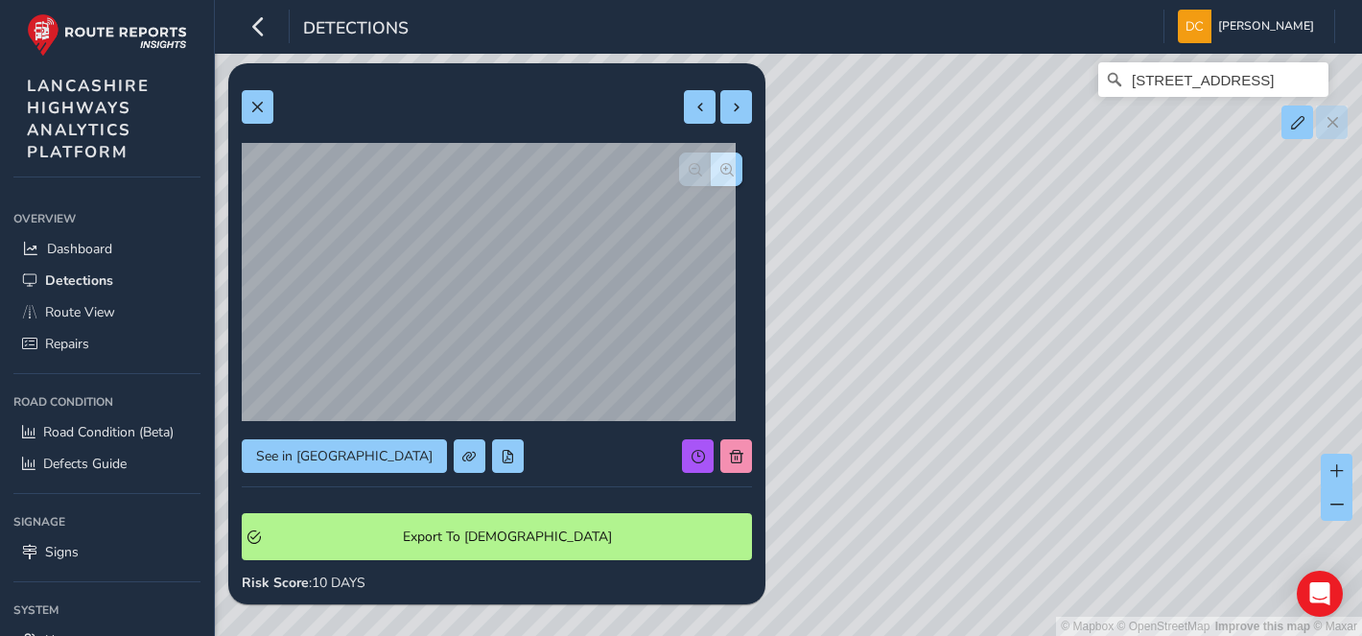
click at [943, 490] on div "© Mapbox © OpenStreetMap Improve this map © Maxar Market Street, Rockliffe, Bac…" at bounding box center [681, 318] width 1362 height 636
drag, startPoint x: 952, startPoint y: 300, endPoint x: 938, endPoint y: 342, distance: 44.6
click at [936, 484] on div "© Mapbox © OpenStreetMap Improve this map © Maxar Market Street, Rockliffe, Bac…" at bounding box center [681, 318] width 1362 height 636
drag, startPoint x: 938, startPoint y: 300, endPoint x: 955, endPoint y: 129, distance: 171.6
click at [956, 125] on div "© Mapbox © OpenStreetMap Improve this map © Maxar Market Street, Rockliffe, Bac…" at bounding box center [681, 318] width 1362 height 636
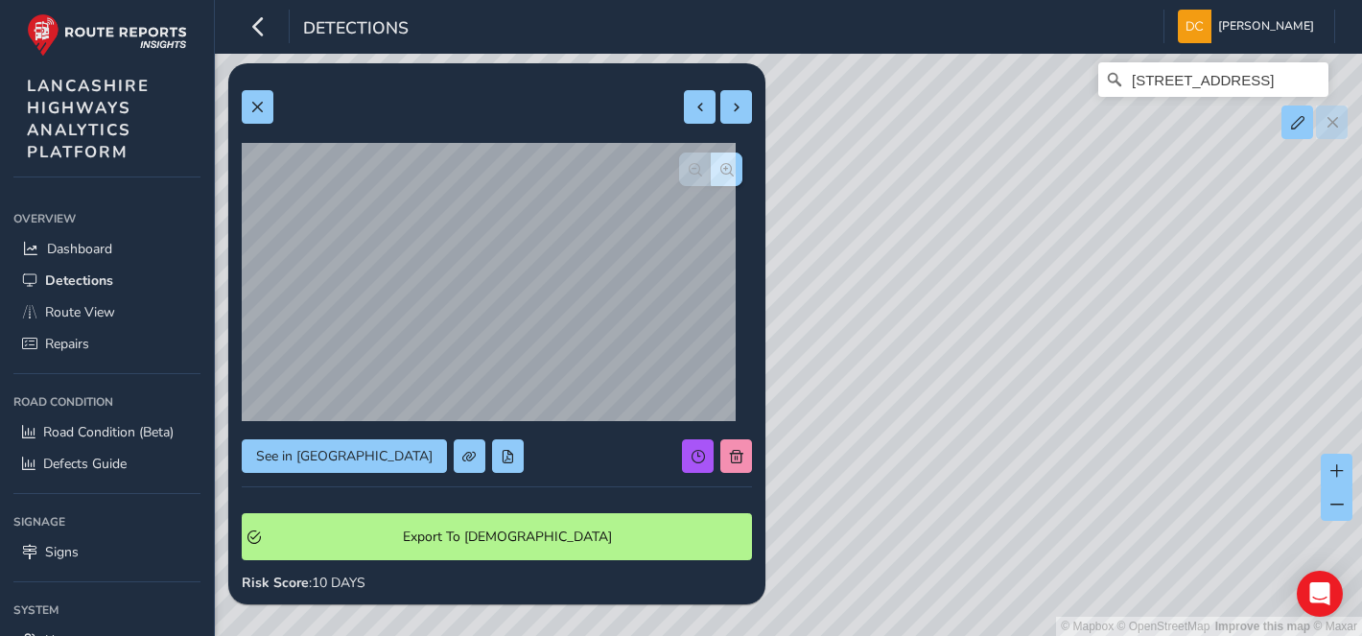
drag, startPoint x: 948, startPoint y: 270, endPoint x: 955, endPoint y: 340, distance: 70.4
click at [947, 188] on div "© Mapbox © OpenStreetMap Improve this map © Maxar Market Street, Rockliffe, Bac…" at bounding box center [681, 318] width 1362 height 636
drag, startPoint x: 955, startPoint y: 332, endPoint x: 955, endPoint y: 243, distance: 89.2
click at [955, 178] on div "© Mapbox © OpenStreetMap Improve this map © Maxar Market Street, Rockliffe, Bac…" at bounding box center [681, 318] width 1362 height 636
drag, startPoint x: 959, startPoint y: 353, endPoint x: 959, endPoint y: 236, distance: 117.0
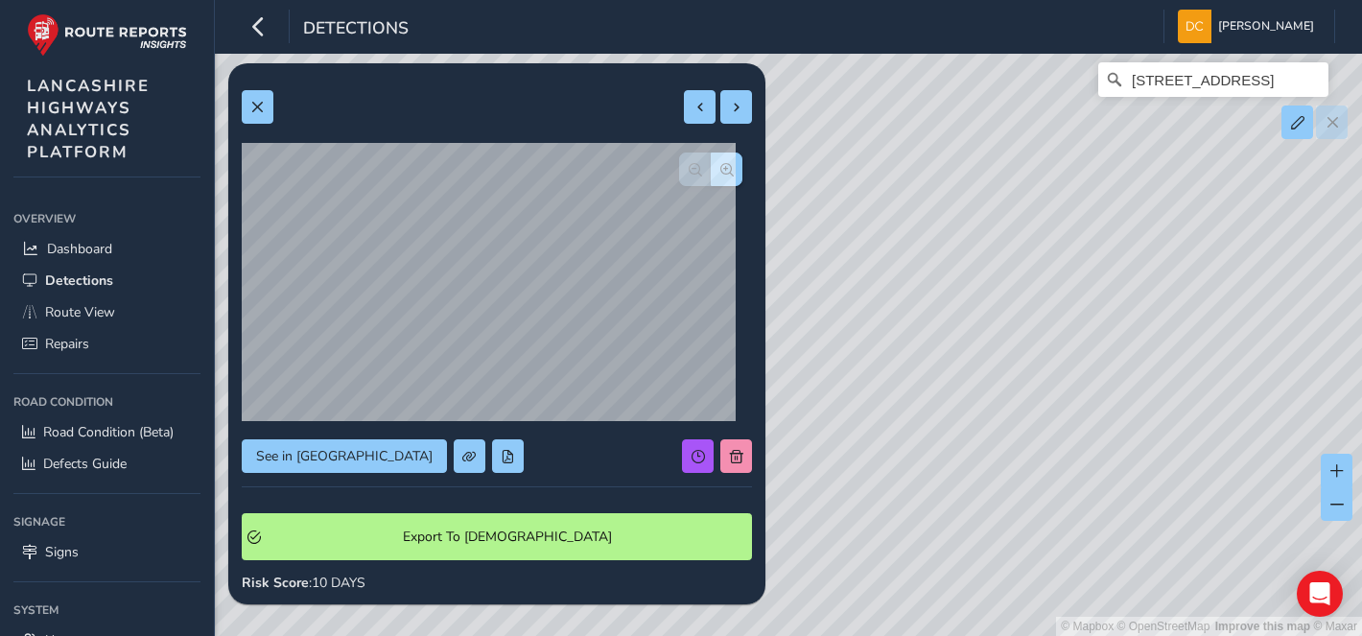
click at [959, 236] on div "© Mapbox © OpenStreetMap Improve this map © Maxar Market Street, Rockliffe, Bac…" at bounding box center [681, 318] width 1362 height 636
drag, startPoint x: 957, startPoint y: 228, endPoint x: 957, endPoint y: 198, distance: 30.7
click at [957, 198] on div "© Mapbox © OpenStreetMap Improve this map © Maxar Market Street, Rockliffe, Bac…" at bounding box center [681, 318] width 1362 height 636
click at [1022, 281] on div "© Mapbox © OpenStreetMap Improve this map © Maxar Market Street, Rockliffe, Bac…" at bounding box center [681, 318] width 1362 height 636
click at [720, 176] on span "button" at bounding box center [726, 169] width 13 height 13
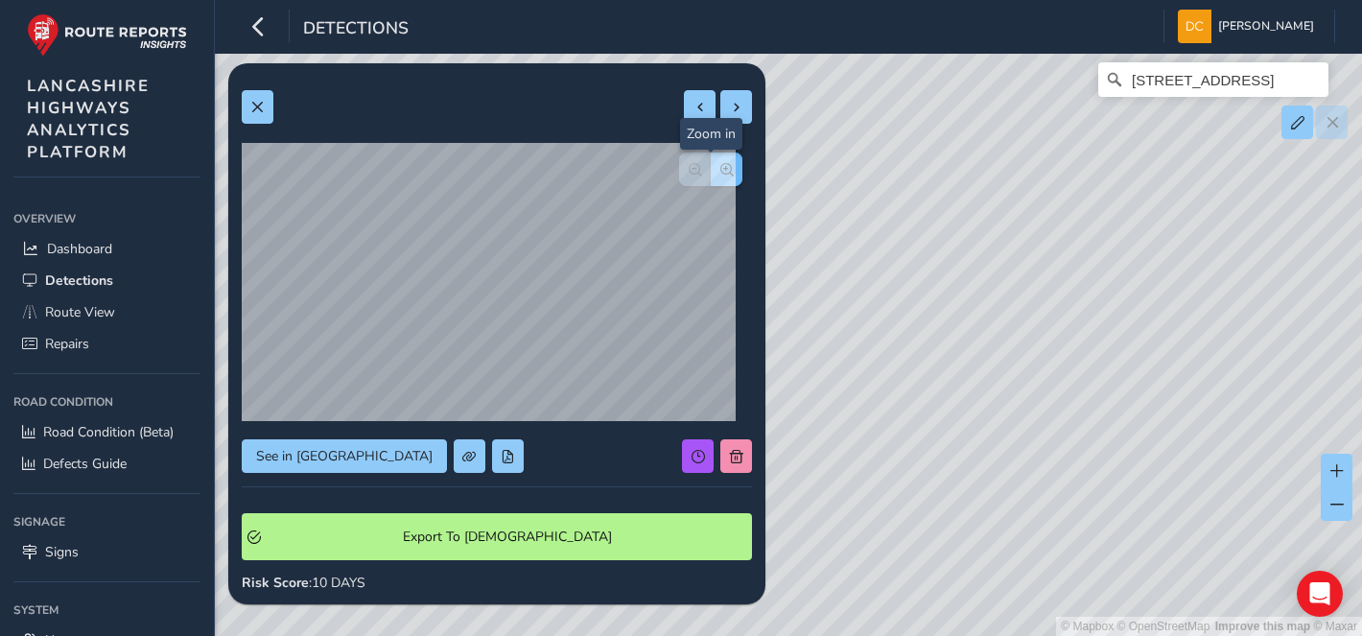
click at [720, 176] on span "button" at bounding box center [726, 169] width 13 height 13
click at [707, 176] on div at bounding box center [710, 169] width 63 height 34
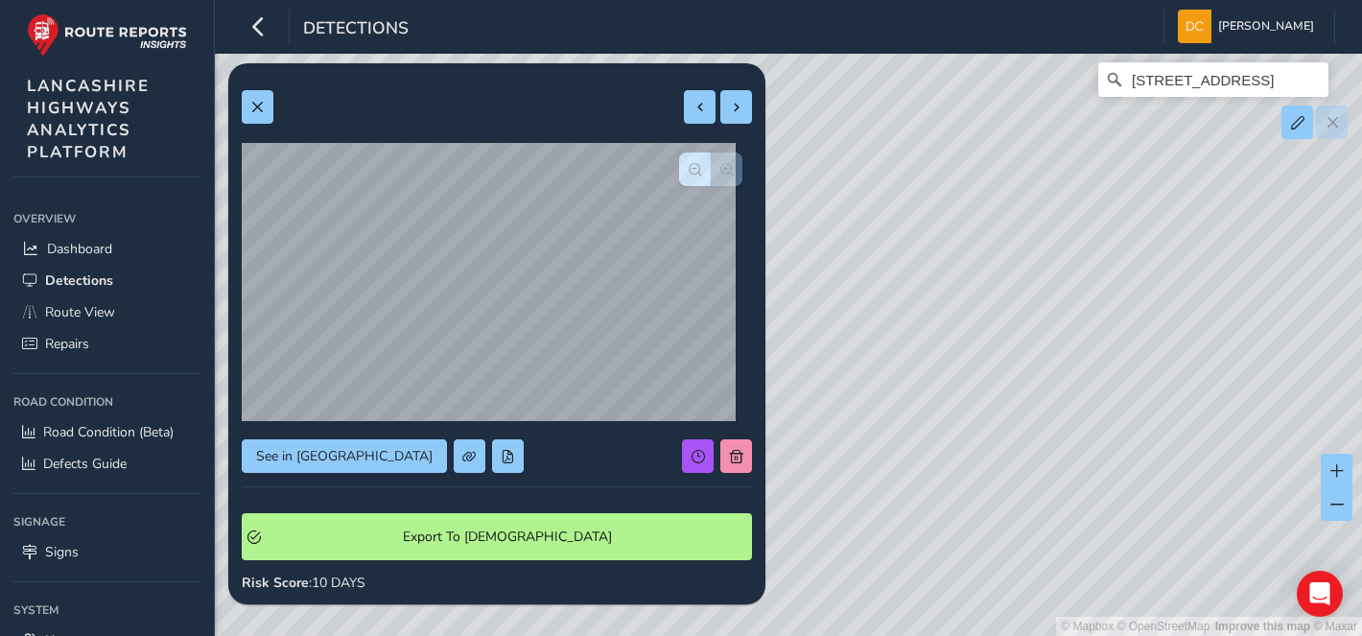
click at [707, 176] on div at bounding box center [710, 169] width 63 height 34
click at [588, 81] on div "Relevance Relevance 02/09/2025 - 02/09/2025 Filters csv Applied Filters Sep 02,…" at bounding box center [788, 81] width 1093 height 0
click at [715, 166] on div at bounding box center [710, 169] width 63 height 34
click at [689, 170] on span "button" at bounding box center [695, 169] width 13 height 13
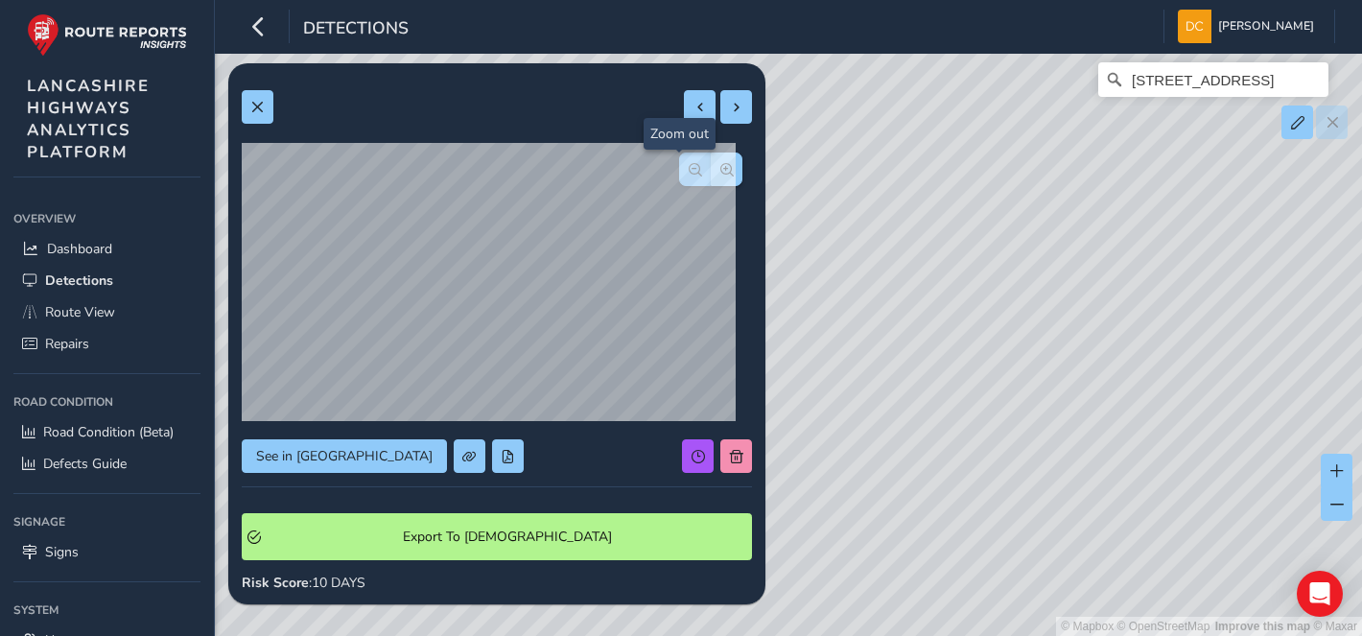
click at [689, 170] on span "button" at bounding box center [695, 169] width 13 height 13
click at [720, 166] on span "button" at bounding box center [726, 169] width 13 height 13
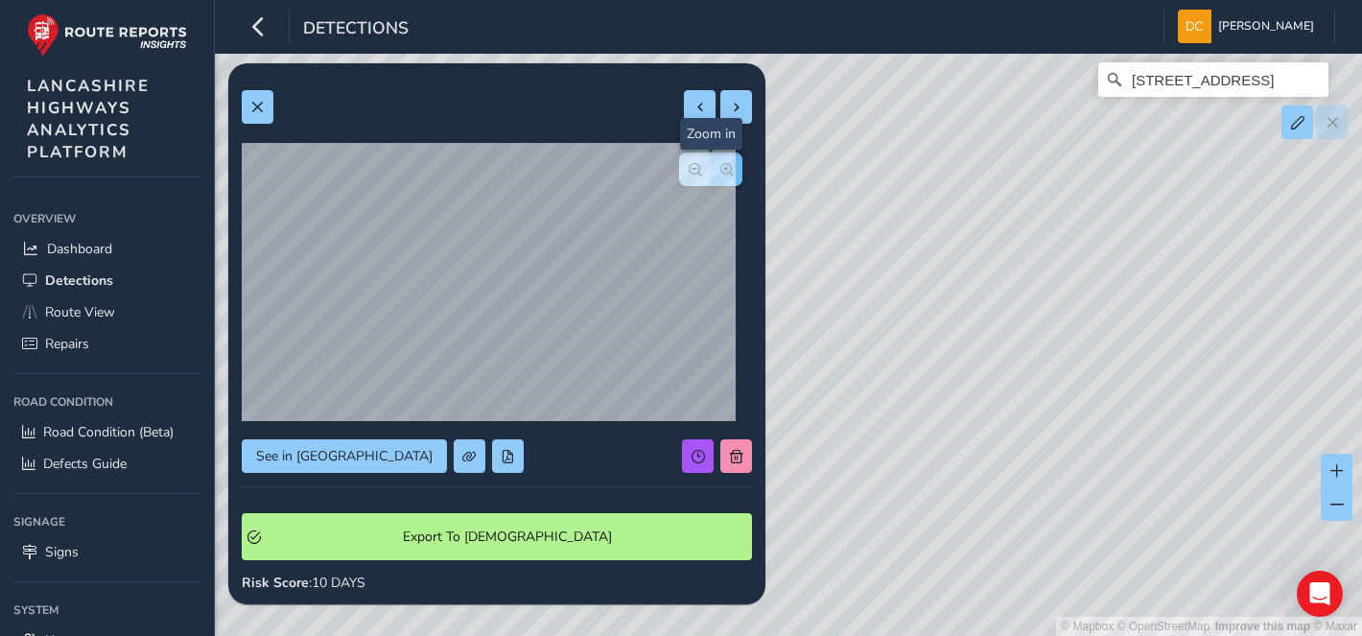
click at [720, 166] on span "button" at bounding box center [726, 169] width 13 height 13
drag, startPoint x: 547, startPoint y: 55, endPoint x: 568, endPoint y: 69, distance: 25.5
click at [568, 81] on div "Relevance Relevance 02/09/2025 - 02/09/2025 Filters csv Applied Filters Sep 02,…" at bounding box center [788, 81] width 1093 height 0
click at [684, 178] on button "button" at bounding box center [695, 169] width 32 height 34
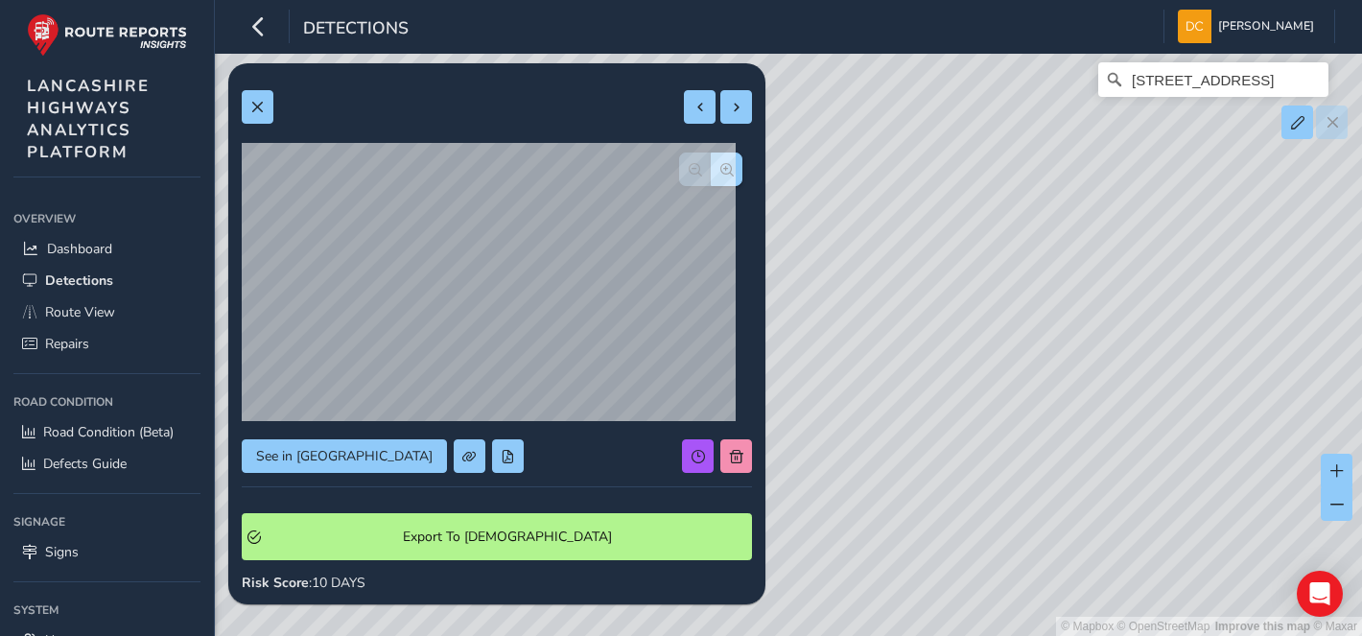
click at [684, 178] on div at bounding box center [710, 169] width 63 height 34
click at [273, 109] on div at bounding box center [497, 107] width 510 height 34
click at [267, 101] on button at bounding box center [258, 107] width 32 height 34
drag, startPoint x: 1101, startPoint y: 265, endPoint x: 1024, endPoint y: 520, distance: 266.4
click at [1024, 520] on div "© Mapbox © OpenStreetMap Improve this map © Maxar Market Street, Rockliffe, Bac…" at bounding box center [681, 318] width 1362 height 636
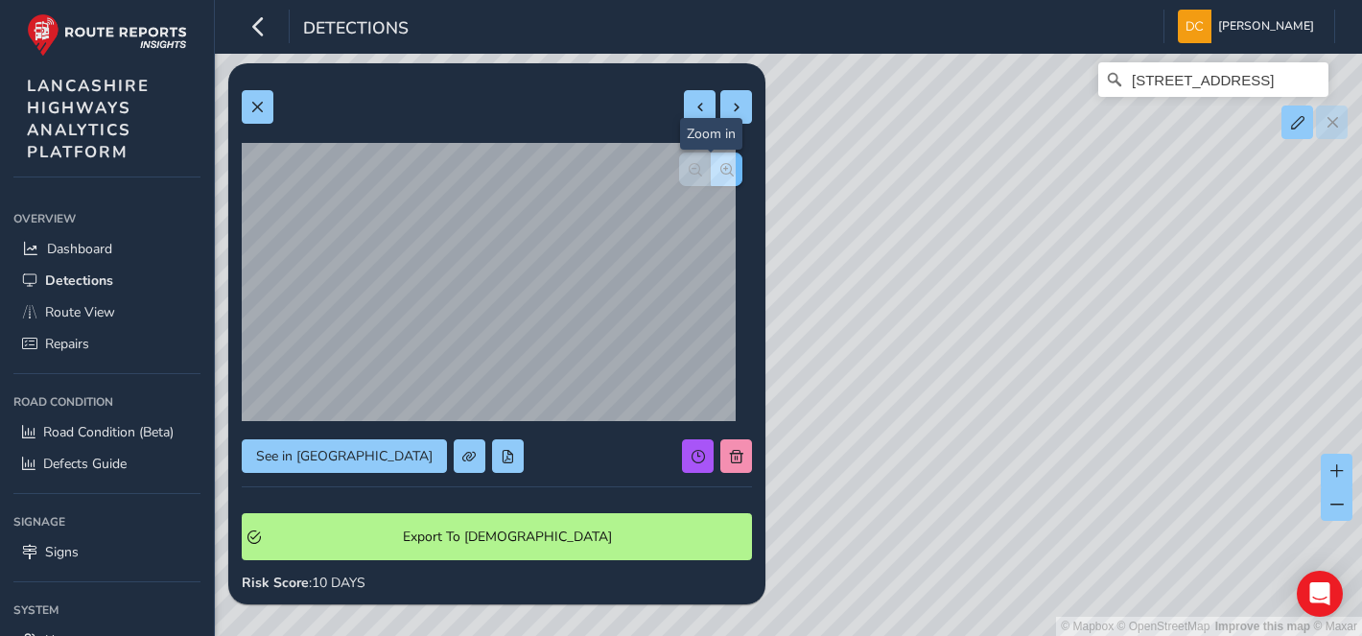
click at [720, 171] on span "button" at bounding box center [726, 169] width 13 height 13
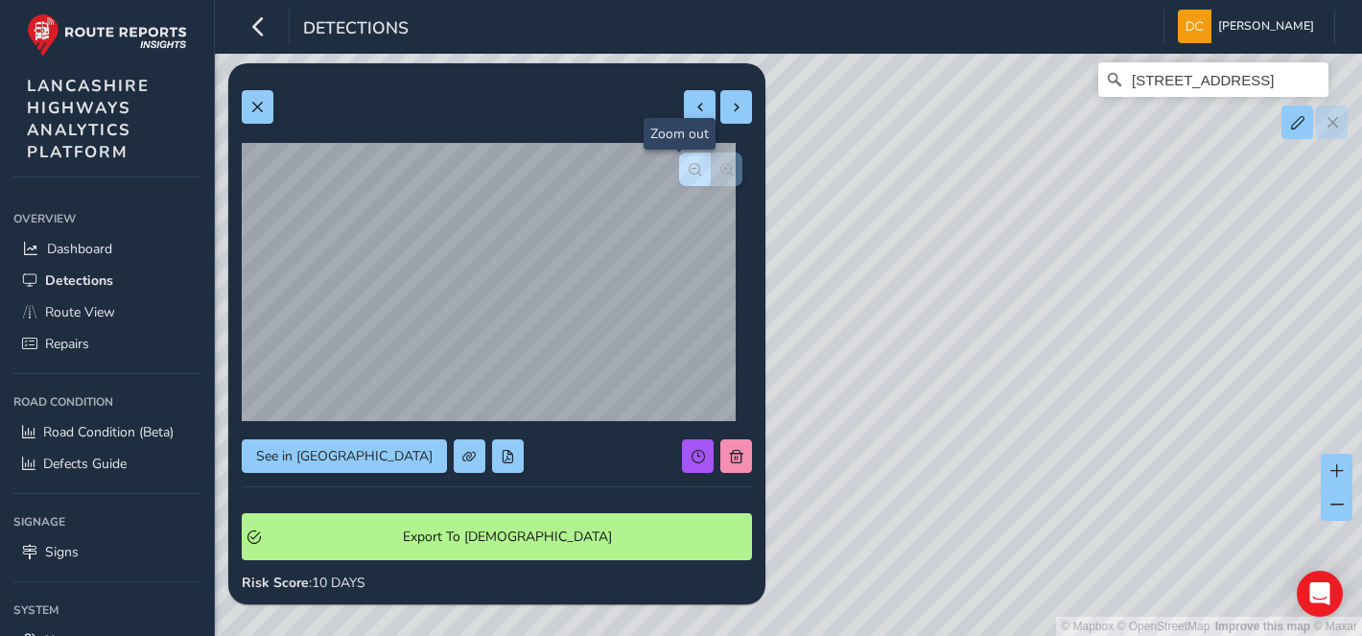
click at [689, 176] on span "button" at bounding box center [695, 169] width 13 height 13
drag, startPoint x: 249, startPoint y: 106, endPoint x: 274, endPoint y: 119, distance: 28.3
click at [249, 106] on button at bounding box center [258, 107] width 32 height 34
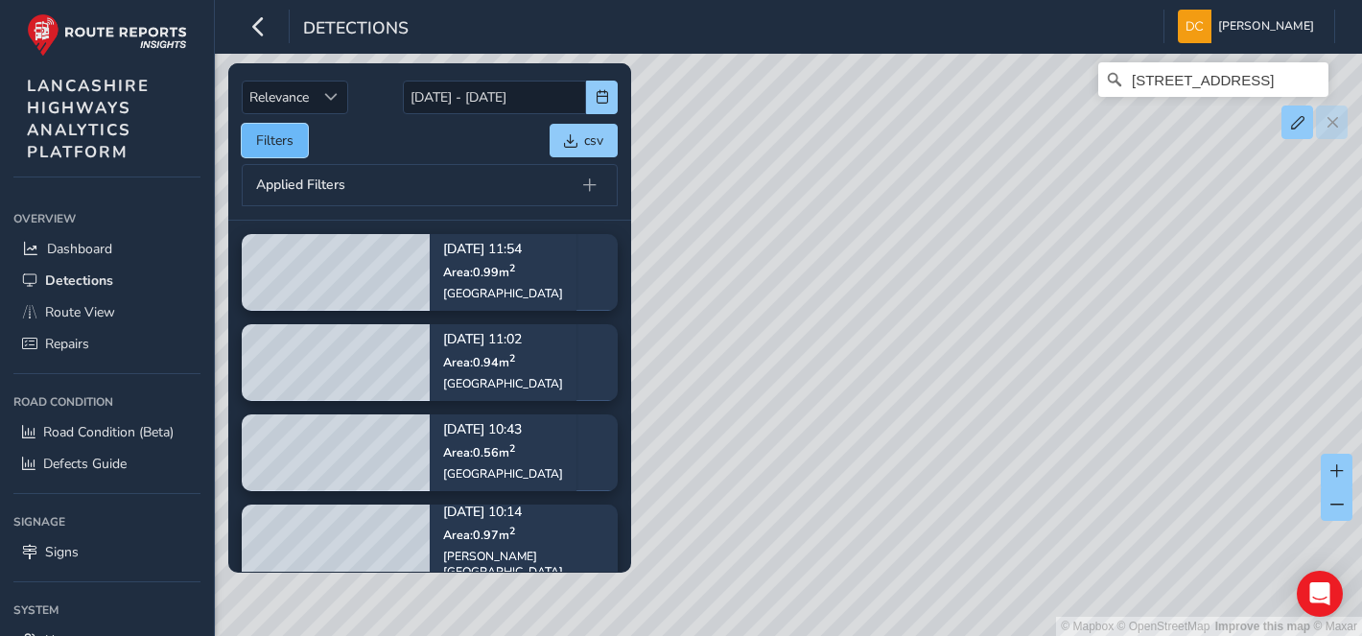
click at [280, 130] on button "Filters" at bounding box center [275, 141] width 66 height 34
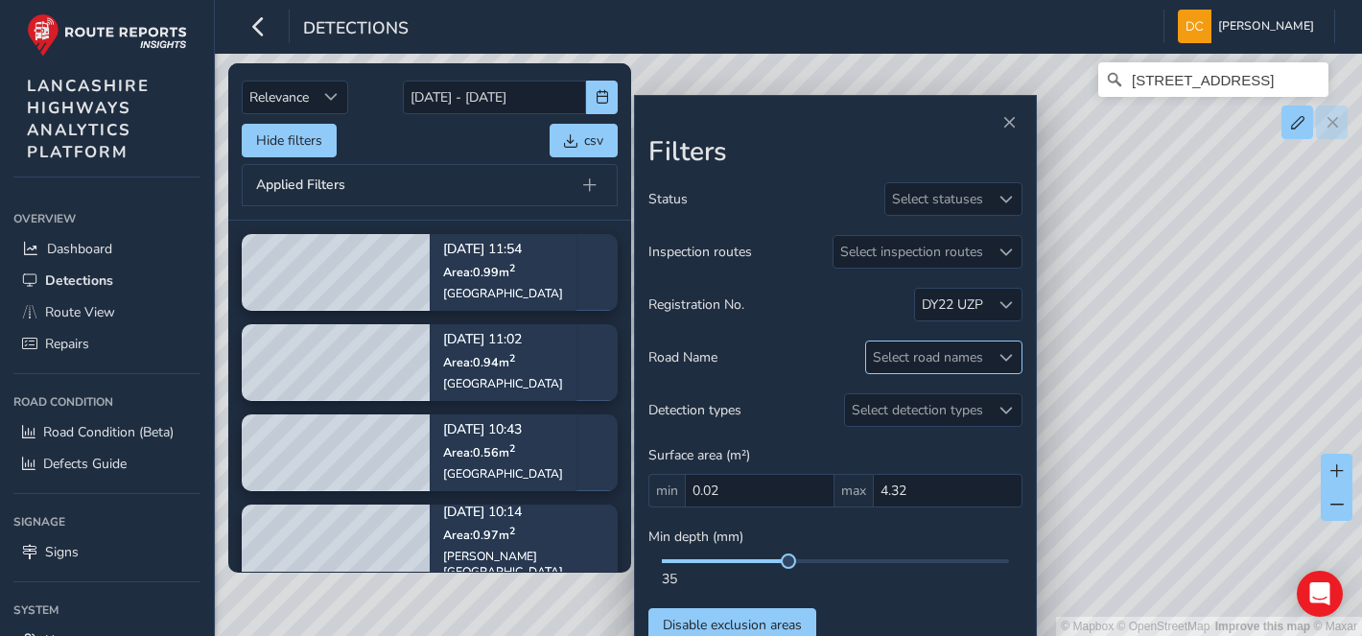
click at [1000, 358] on span at bounding box center [1005, 357] width 13 height 13
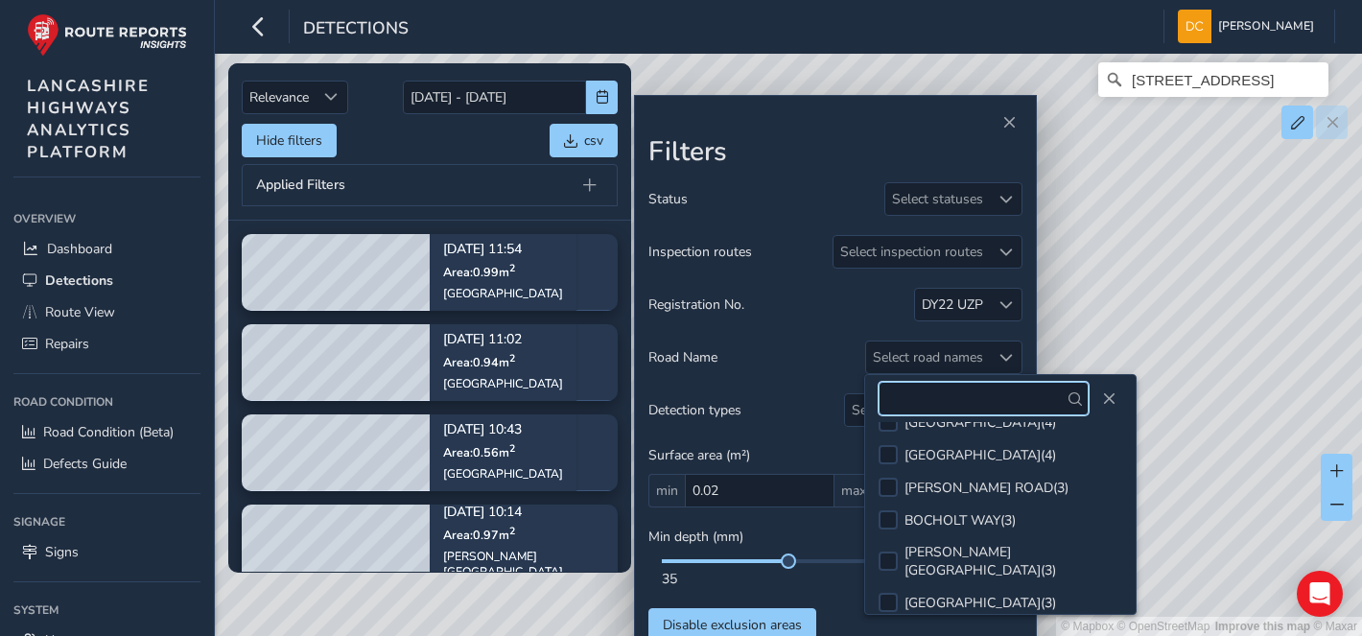
scroll to position [639, 0]
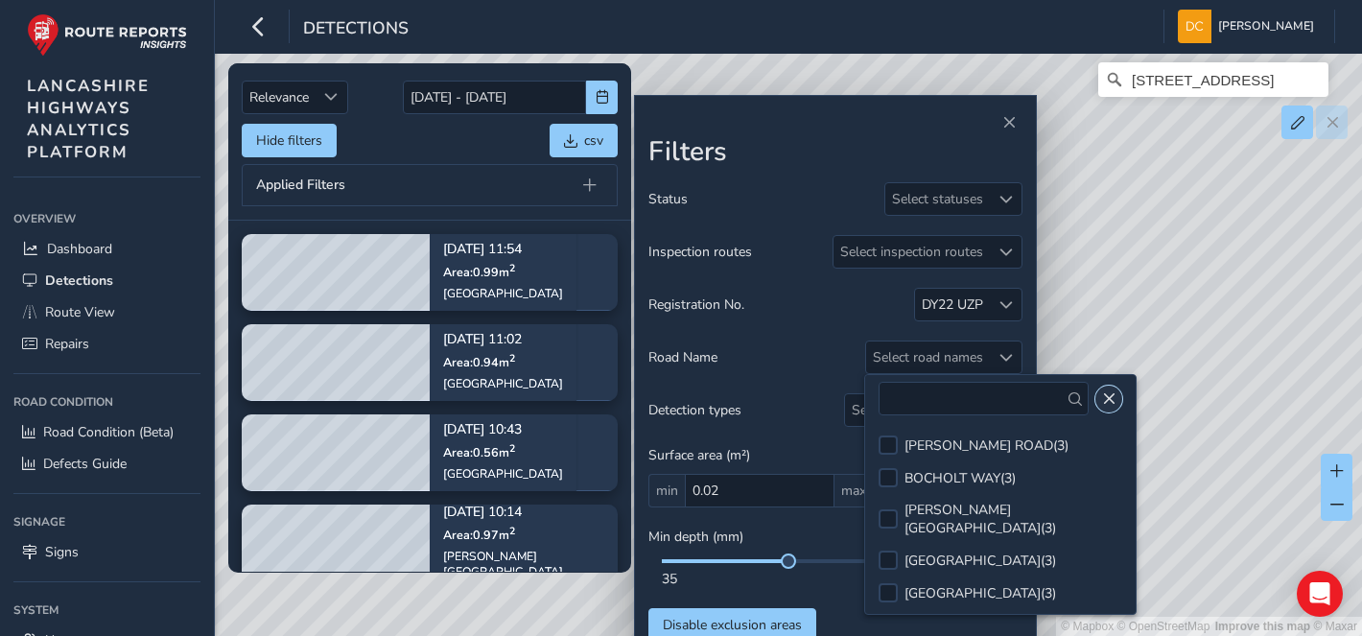
click at [1116, 387] on button "Close" at bounding box center [1108, 399] width 27 height 27
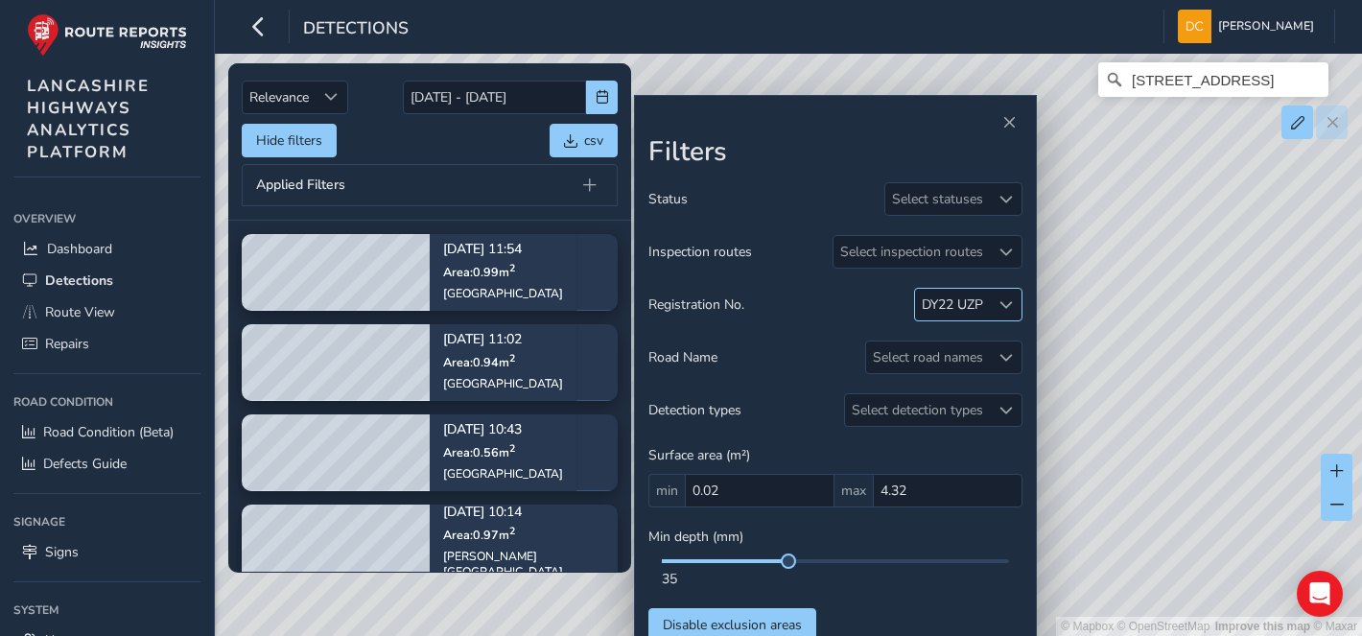
click at [1009, 300] on span at bounding box center [1005, 304] width 13 height 13
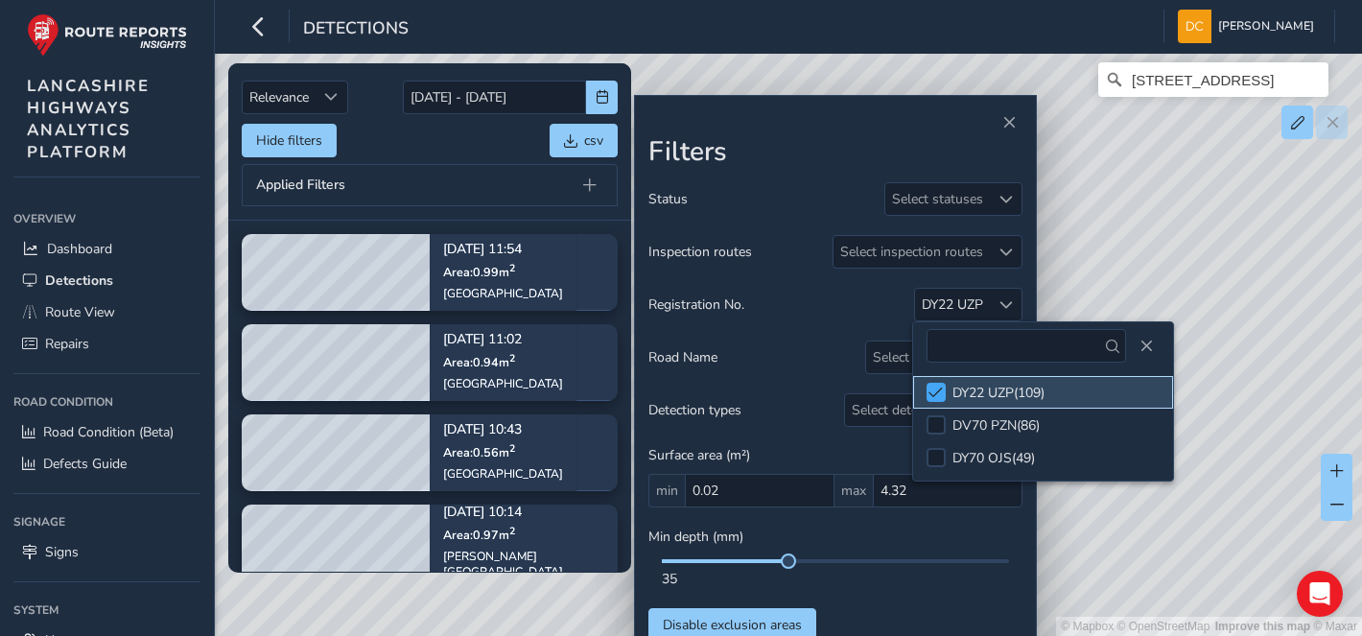
click at [930, 383] on div at bounding box center [935, 392] width 19 height 19
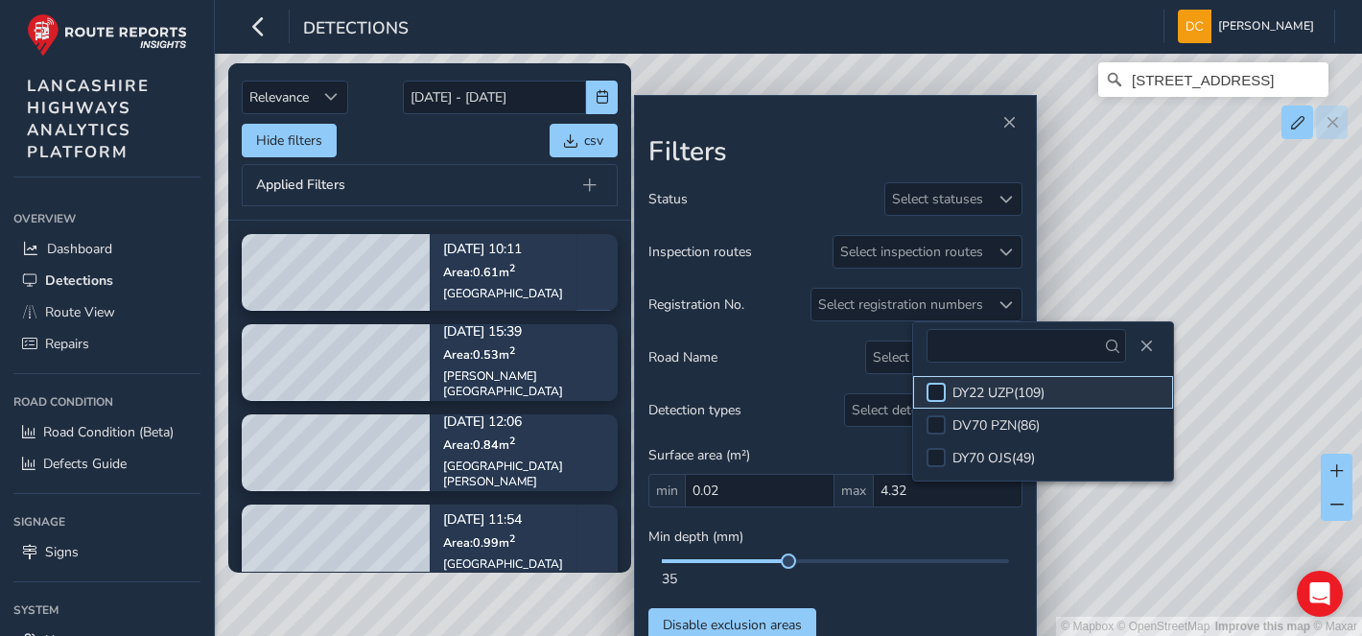
click at [932, 387] on div at bounding box center [935, 392] width 19 height 19
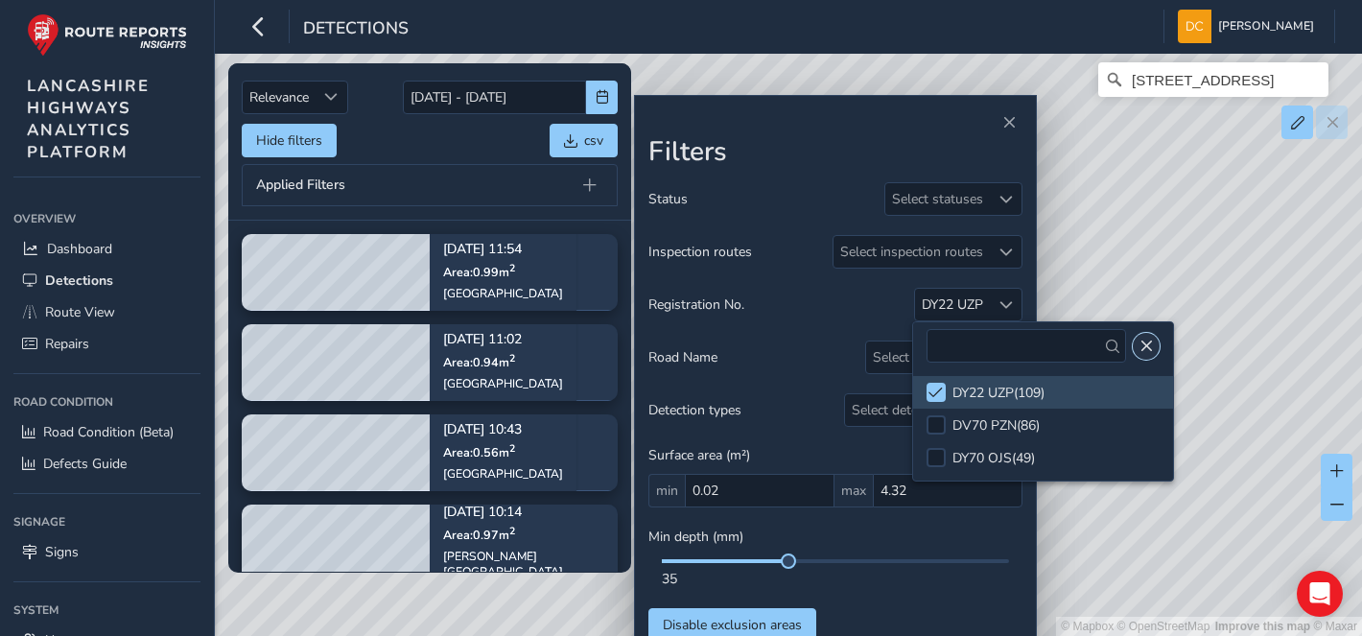
click at [1139, 346] on span "Close" at bounding box center [1145, 346] width 13 height 13
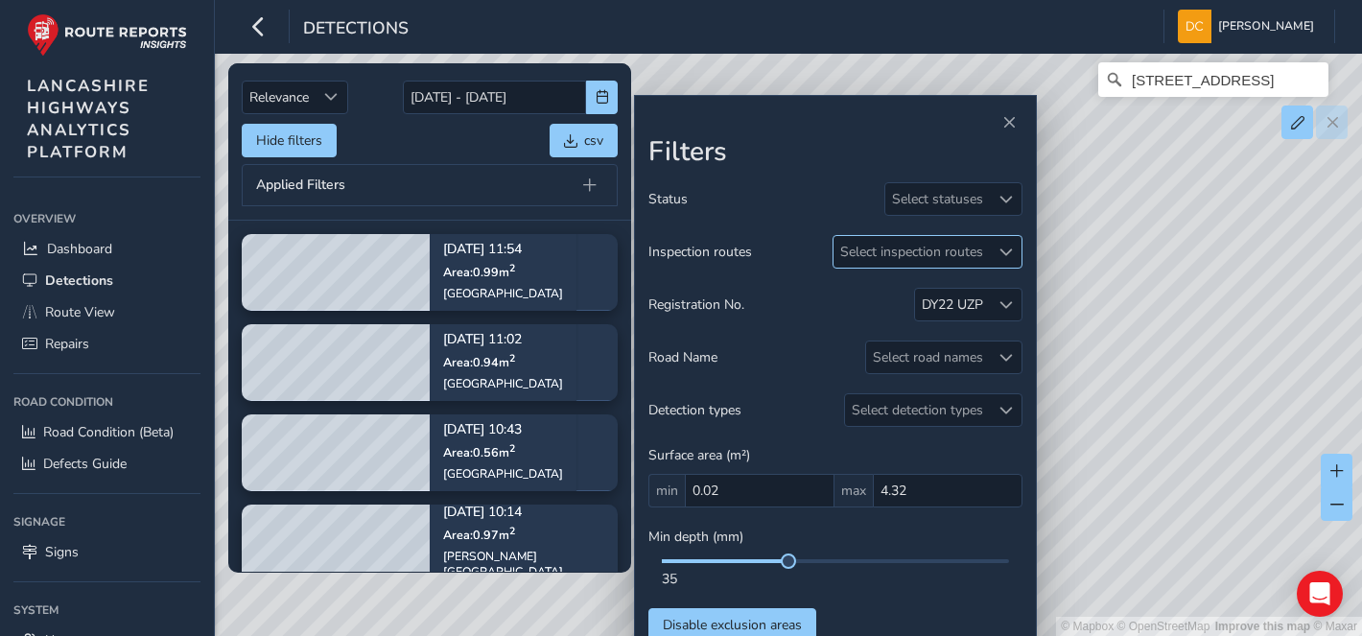
click at [997, 257] on div at bounding box center [1006, 252] width 32 height 32
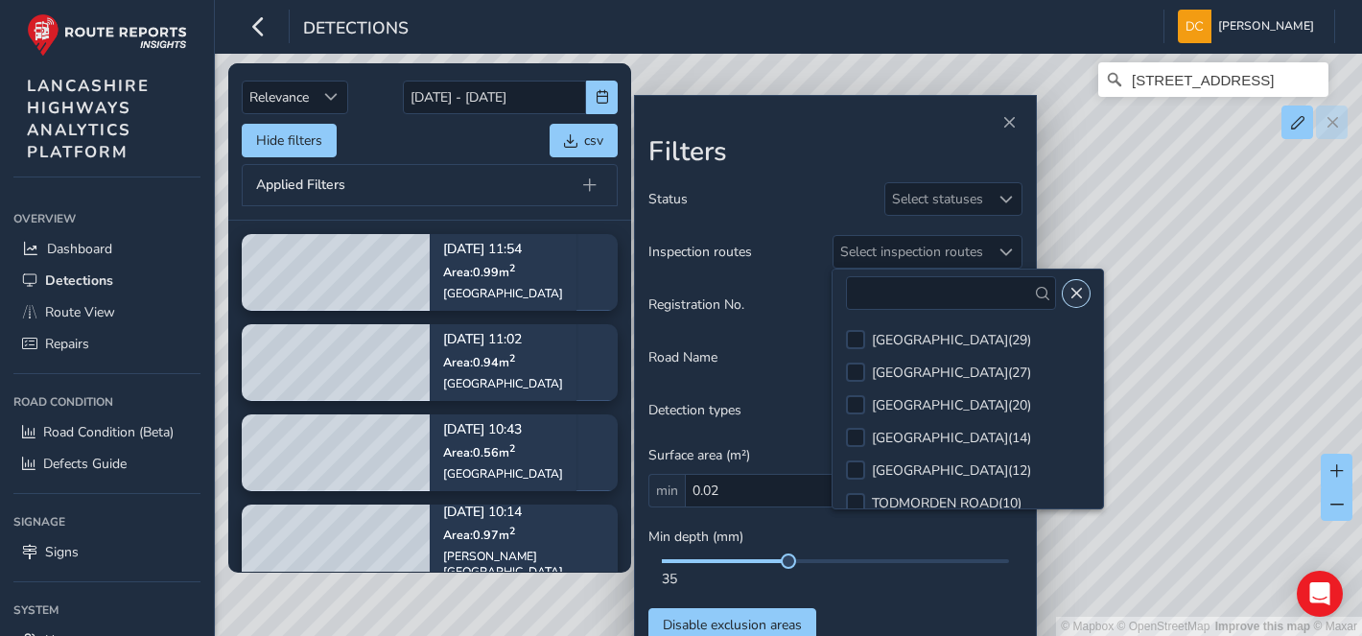
click at [1070, 292] on span "Close" at bounding box center [1075, 293] width 13 height 13
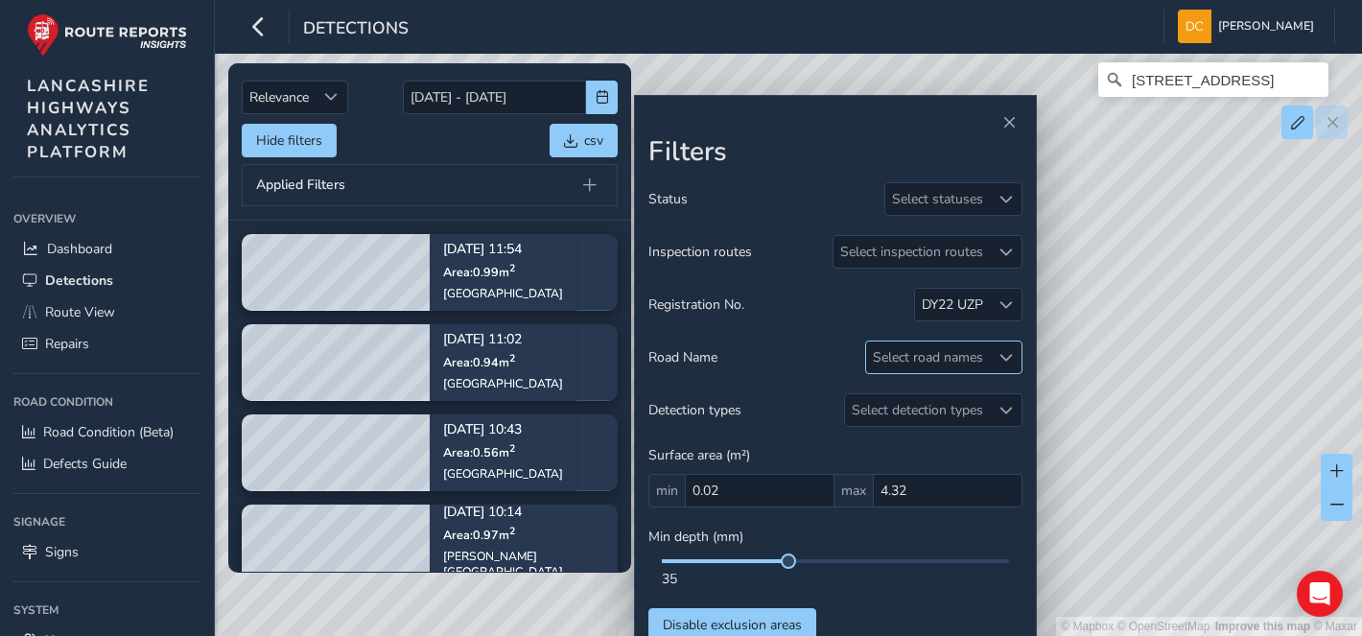
click at [1008, 356] on span at bounding box center [1005, 357] width 13 height 13
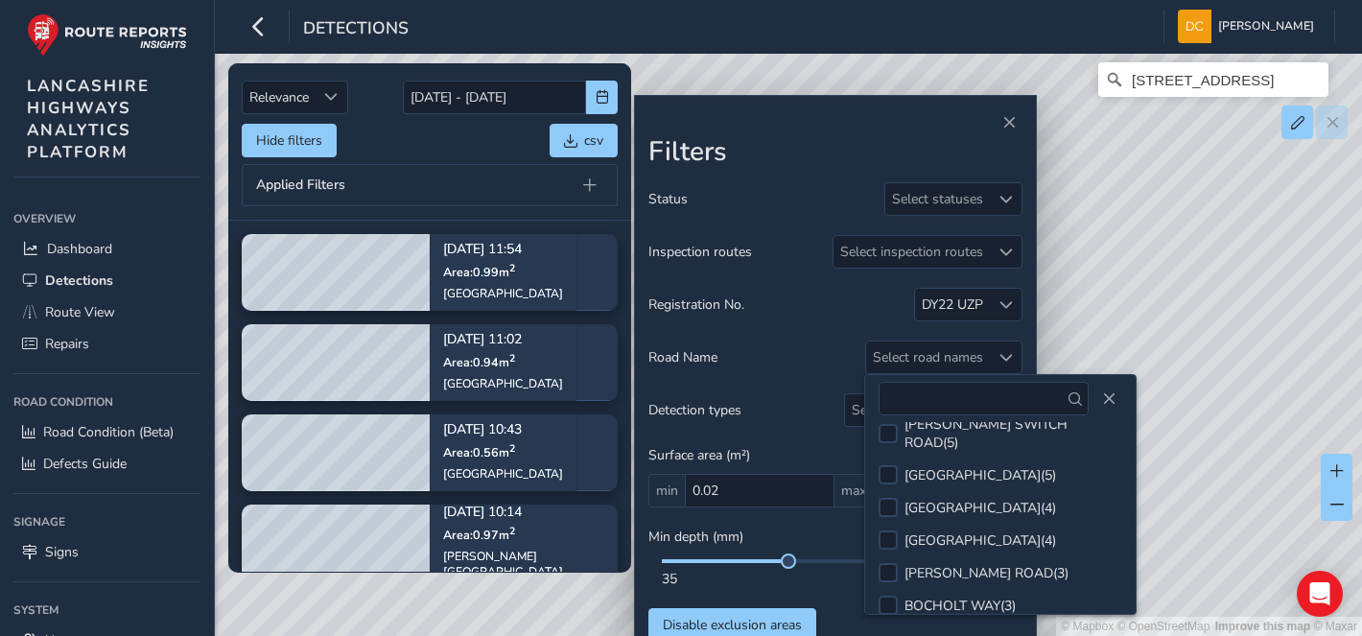
scroll to position [553, 0]
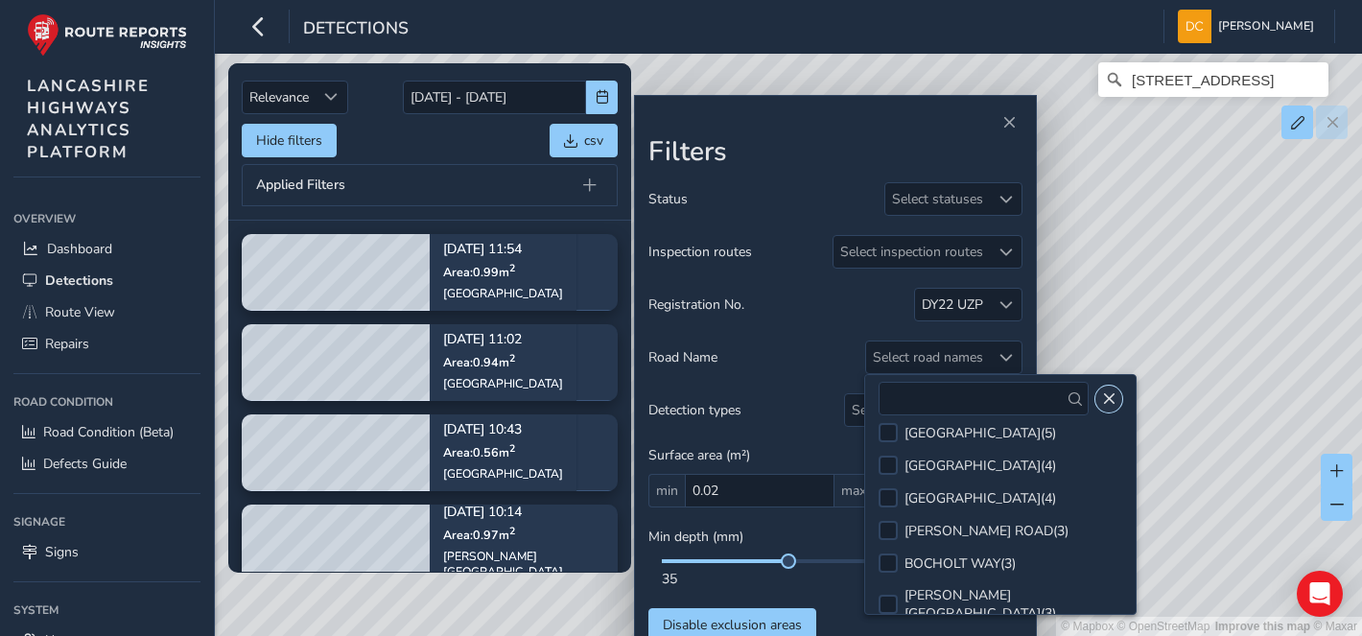
click at [1106, 394] on span "Close" at bounding box center [1108, 398] width 13 height 13
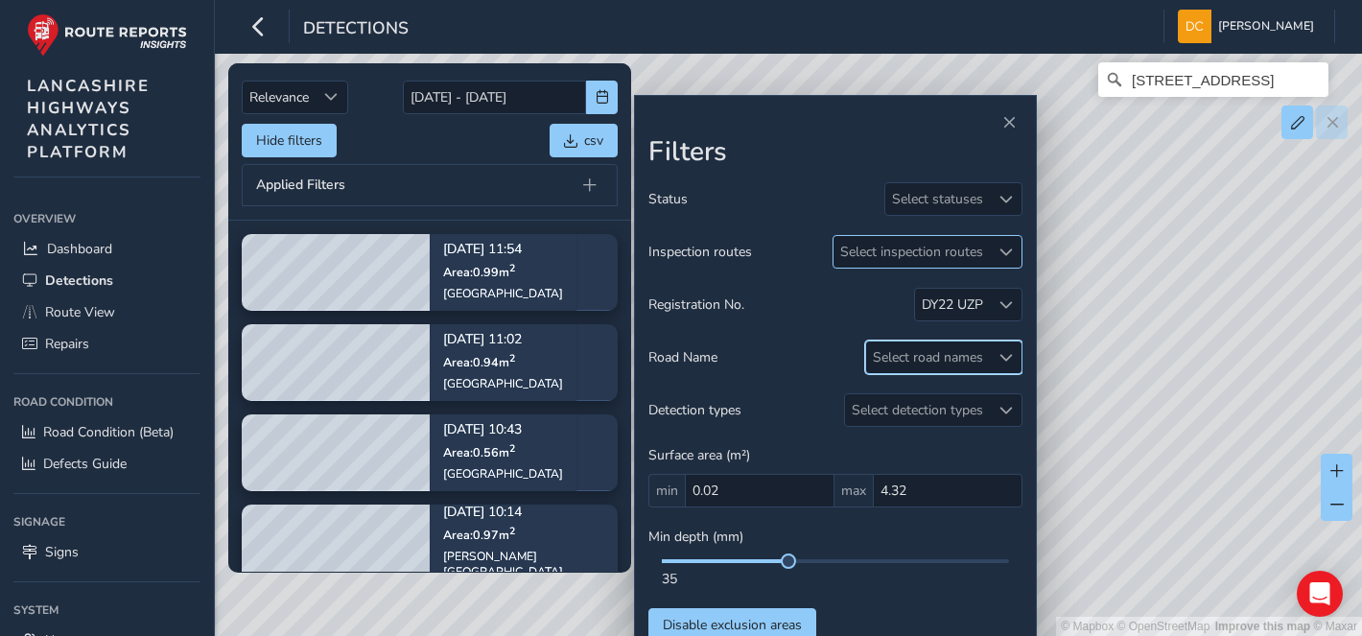
click at [1008, 249] on span at bounding box center [1005, 252] width 13 height 13
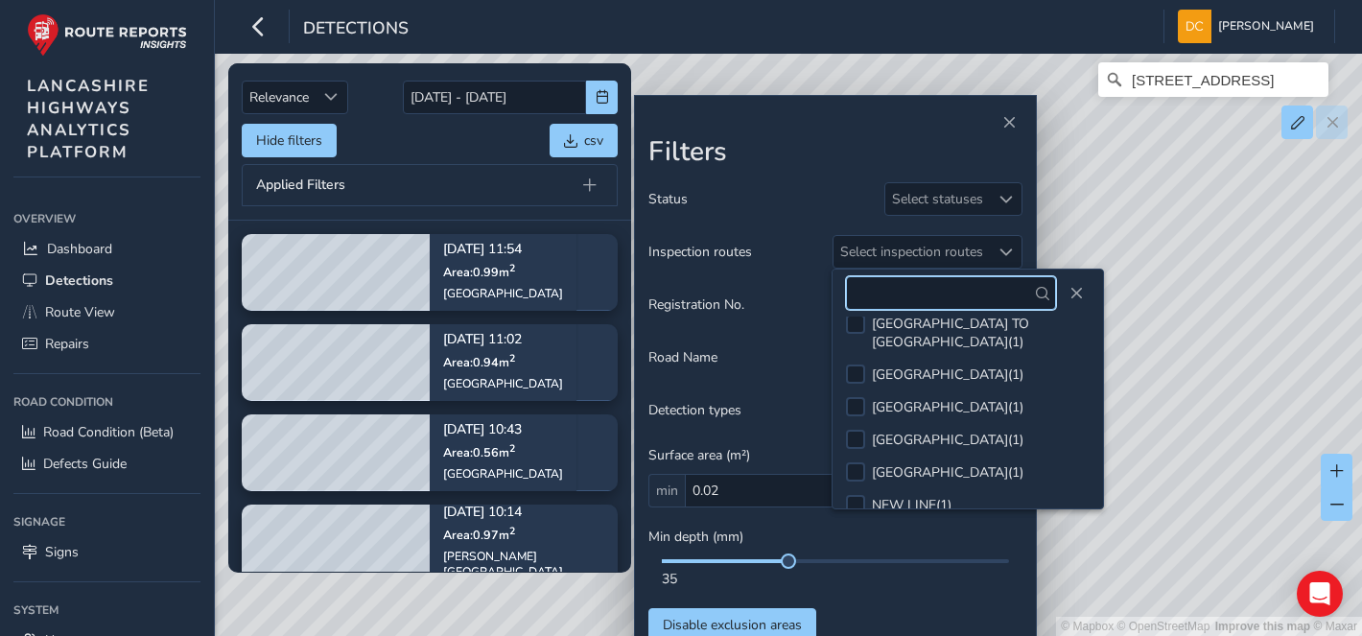
scroll to position [1608, 0]
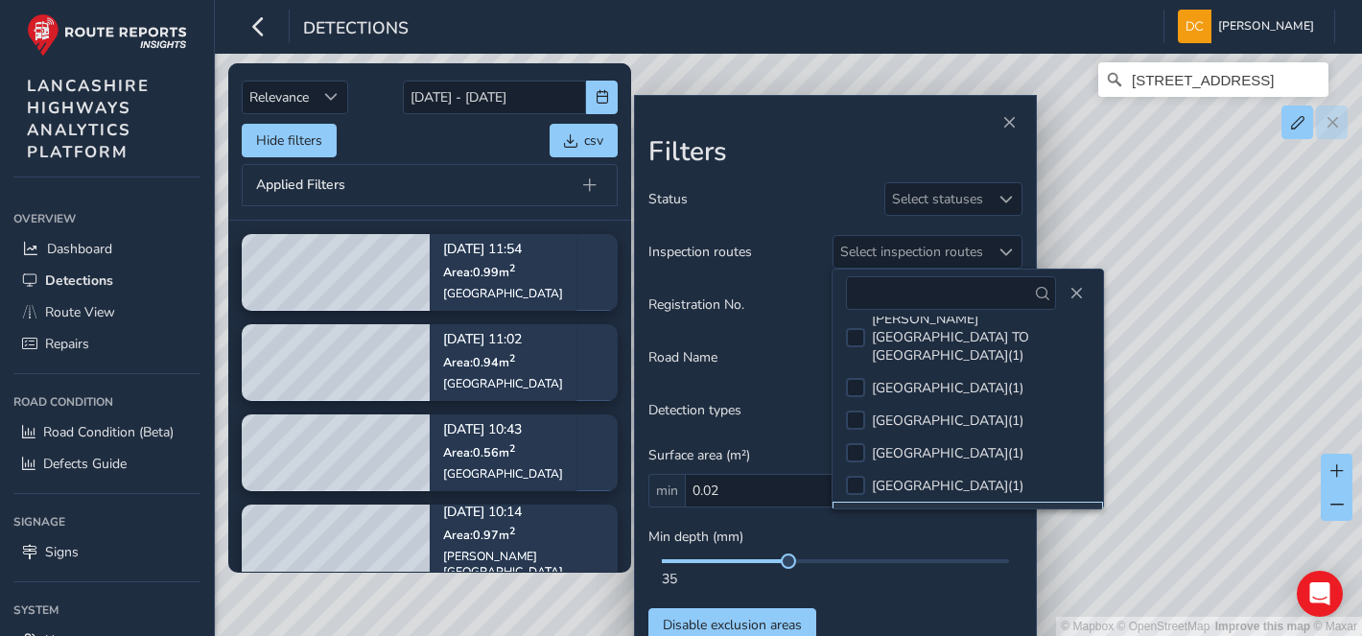
click at [859, 508] on div at bounding box center [855, 517] width 19 height 19
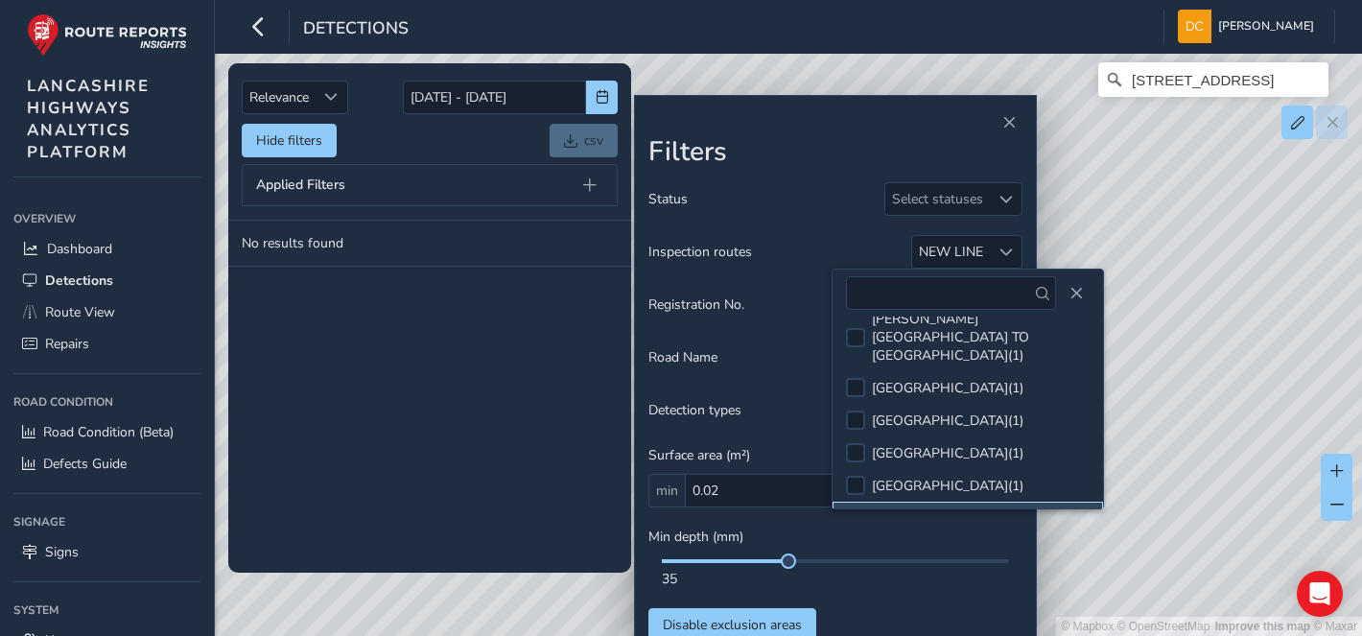
click at [850, 511] on span at bounding box center [855, 517] width 14 height 13
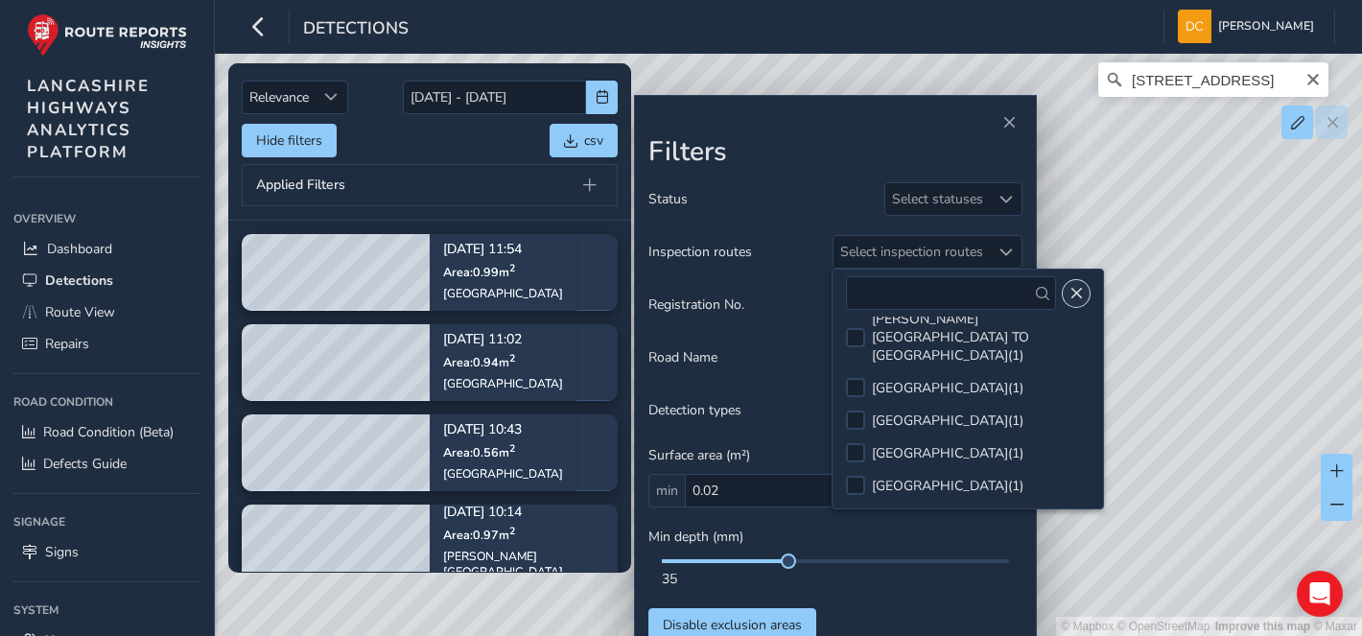
click at [1072, 299] on span "Close" at bounding box center [1075, 293] width 13 height 13
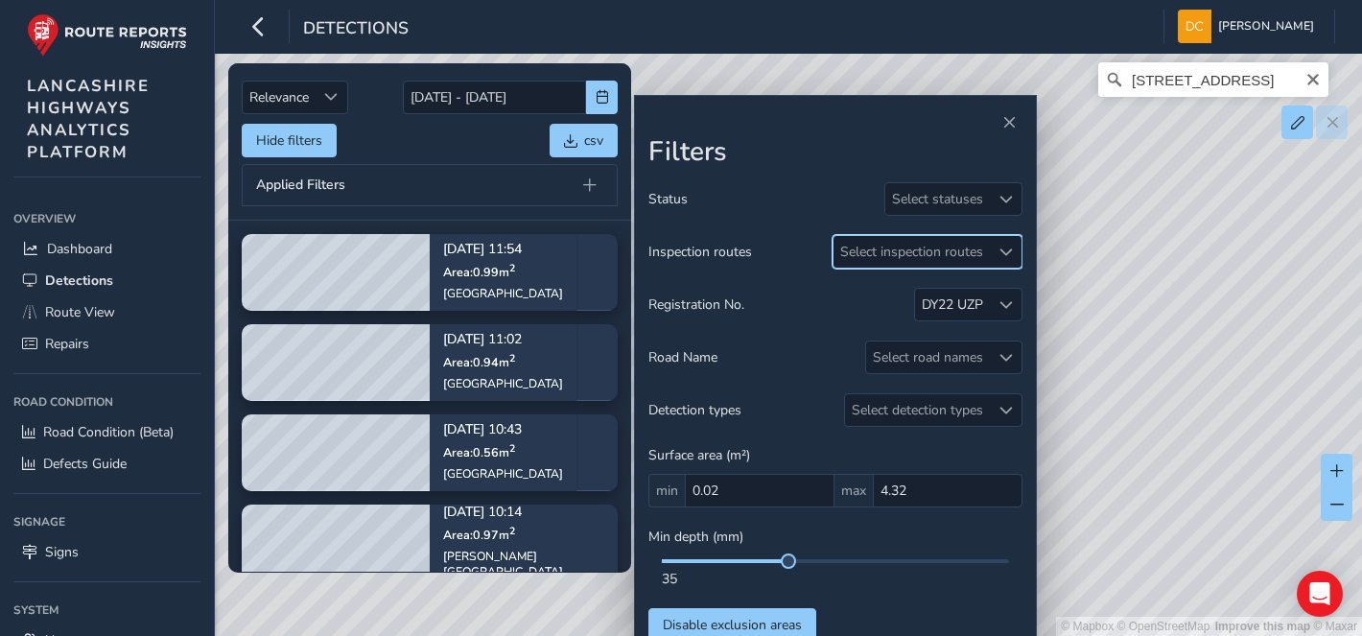
click at [1226, 99] on div "© Mapbox © OpenStreetMap Improve this map © Maxar Market Street, Rockliffe, Bac…" at bounding box center [681, 318] width 1362 height 636
click at [1318, 90] on input "Market Street, Rockliffe, Bacup, Borough of Rossendale, Lancashire, England, OL…" at bounding box center [1213, 79] width 230 height 35
click at [1317, 78] on icon "Clear" at bounding box center [1313, 80] width 12 height 12
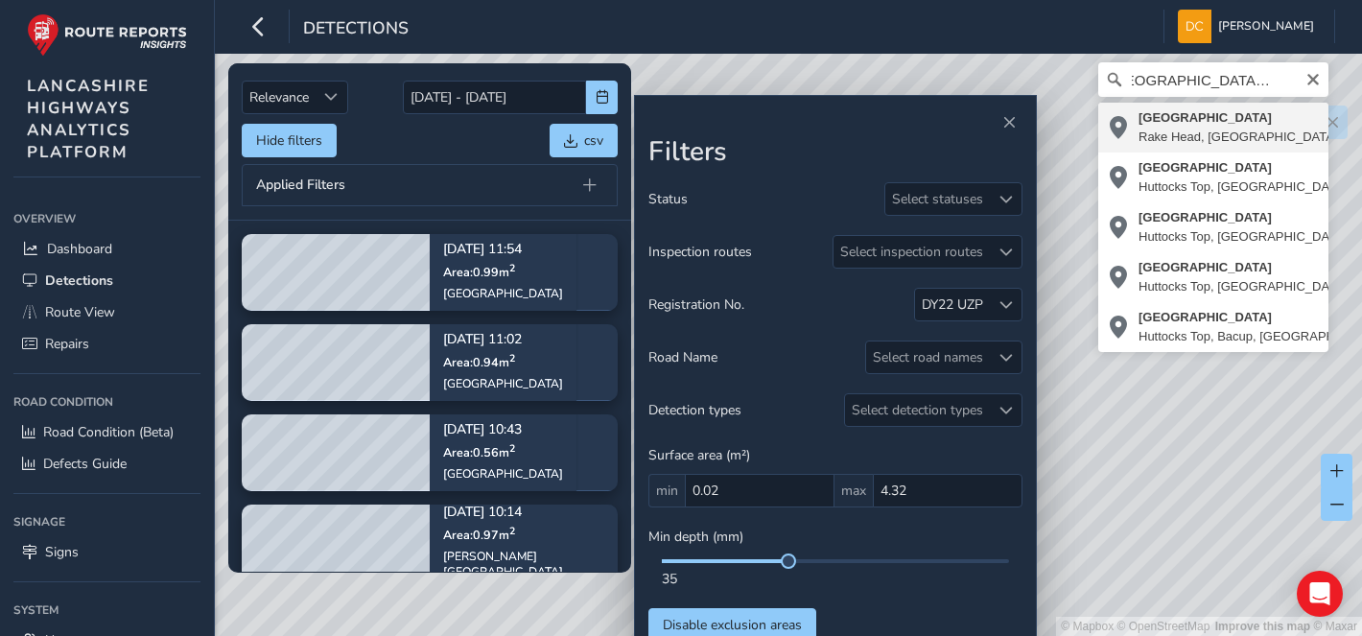
type input "Newchurch Road, Rake Head, Stacksteads, Borough of Rossendale, Lancashire, Engl…"
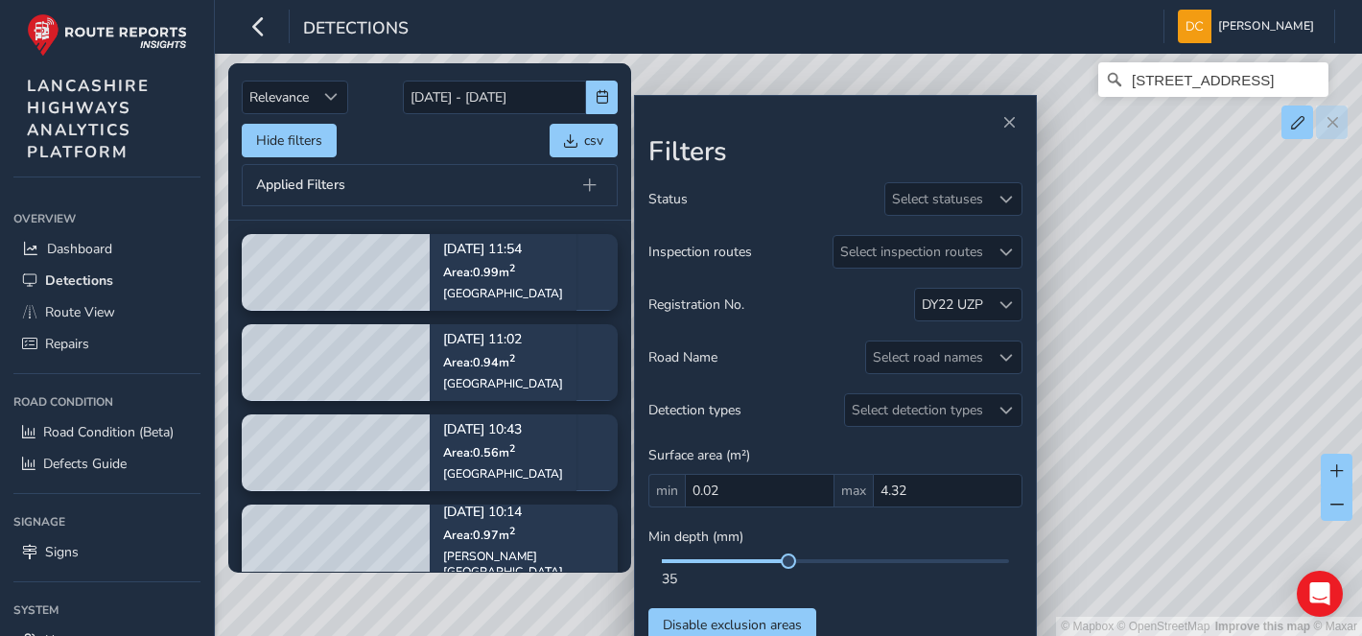
drag, startPoint x: 1123, startPoint y: 317, endPoint x: 1100, endPoint y: 513, distance: 197.0
click at [1100, 513] on div "© Mapbox © OpenStreetMap Improve this map © Maxar Newchurch Road, Rake Head, St…" at bounding box center [681, 318] width 1362 height 636
click at [1004, 112] on button "Close" at bounding box center [1009, 122] width 27 height 27
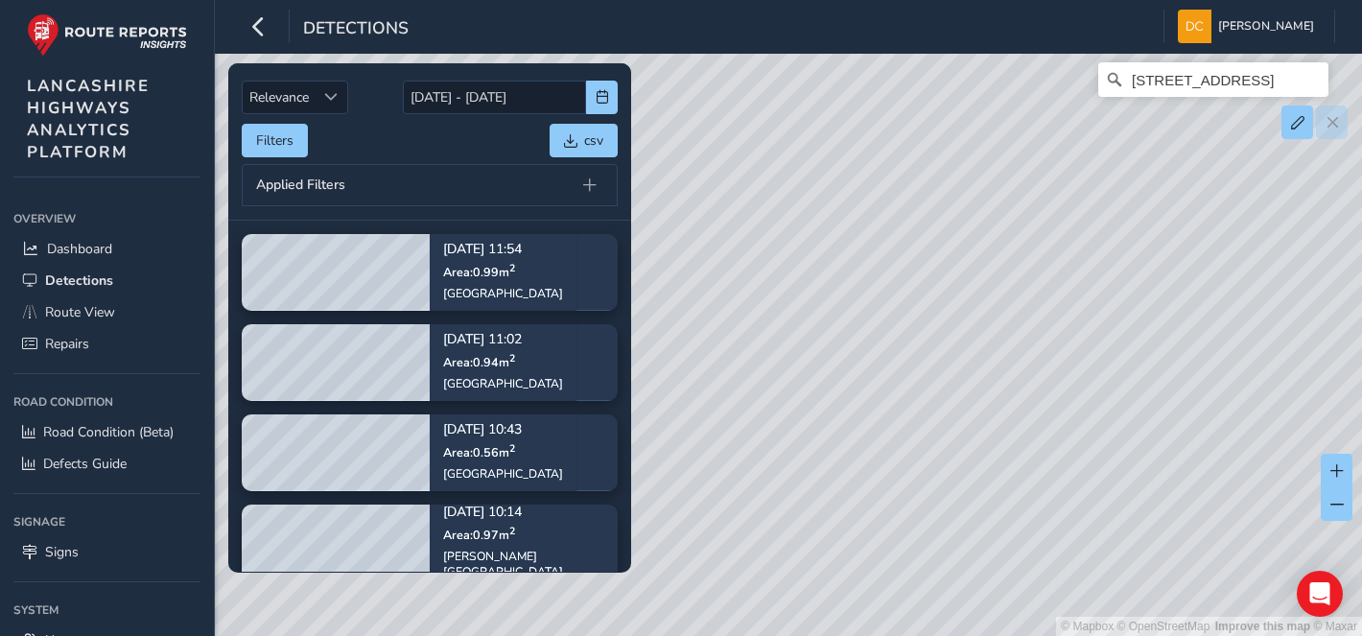
drag, startPoint x: 1099, startPoint y: 265, endPoint x: 798, endPoint y: 266, distance: 301.2
click at [798, 266] on div "© Mapbox © OpenStreetMap Improve this map © Maxar Newchurch Road, Rake Head, St…" at bounding box center [681, 318] width 1362 height 636
drag, startPoint x: 999, startPoint y: 320, endPoint x: 967, endPoint y: 215, distance: 110.4
click at [967, 215] on div "© Mapbox © OpenStreetMap Improve this map © Maxar Newchurch Road, Rake Head, St…" at bounding box center [681, 318] width 1362 height 636
drag, startPoint x: 1100, startPoint y: 345, endPoint x: 1091, endPoint y: 223, distance: 123.1
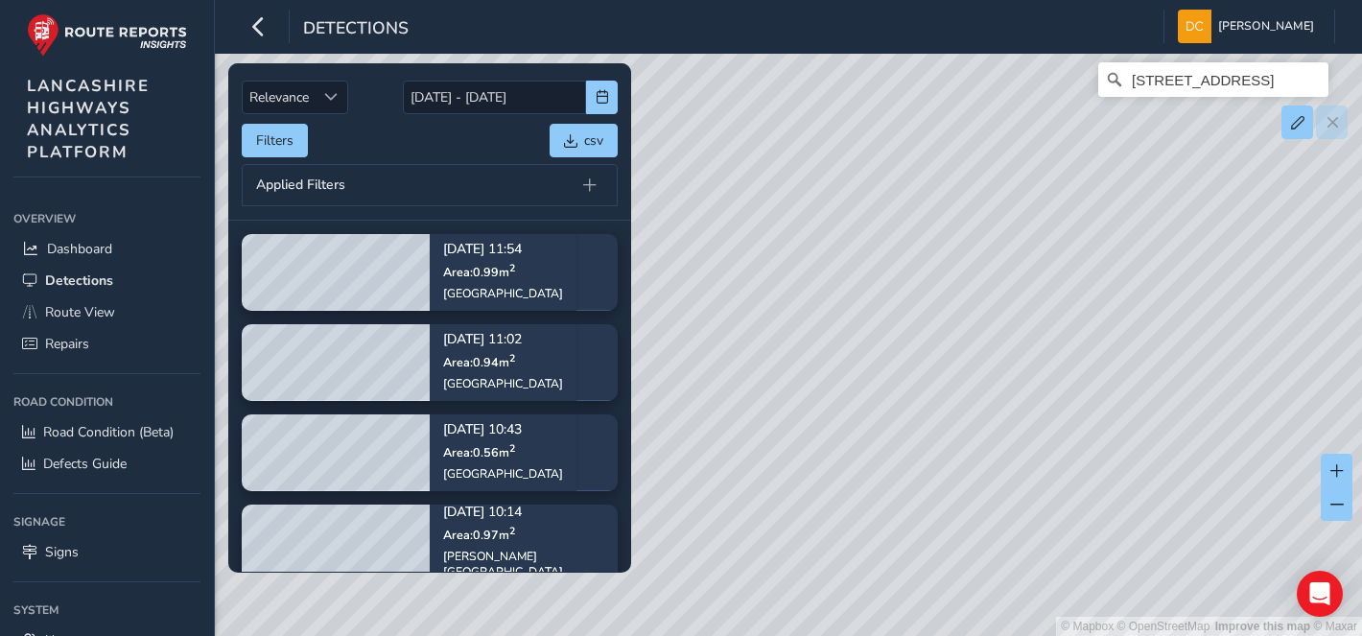
click at [1091, 223] on div "© Mapbox © OpenStreetMap Improve this map © Maxar Newchurch Road, Rake Head, St…" at bounding box center [681, 318] width 1362 height 636
drag, startPoint x: 1107, startPoint y: 320, endPoint x: 907, endPoint y: 302, distance: 200.3
click at [907, 300] on div "© Mapbox © OpenStreetMap Improve this map © Maxar Newchurch Road, Rake Head, St…" at bounding box center [681, 318] width 1362 height 636
drag, startPoint x: 1166, startPoint y: 324, endPoint x: 1005, endPoint y: 329, distance: 161.2
click at [1005, 329] on div "© Mapbox © OpenStreetMap Improve this map © Maxar Newchurch Road, Rake Head, St…" at bounding box center [681, 318] width 1362 height 636
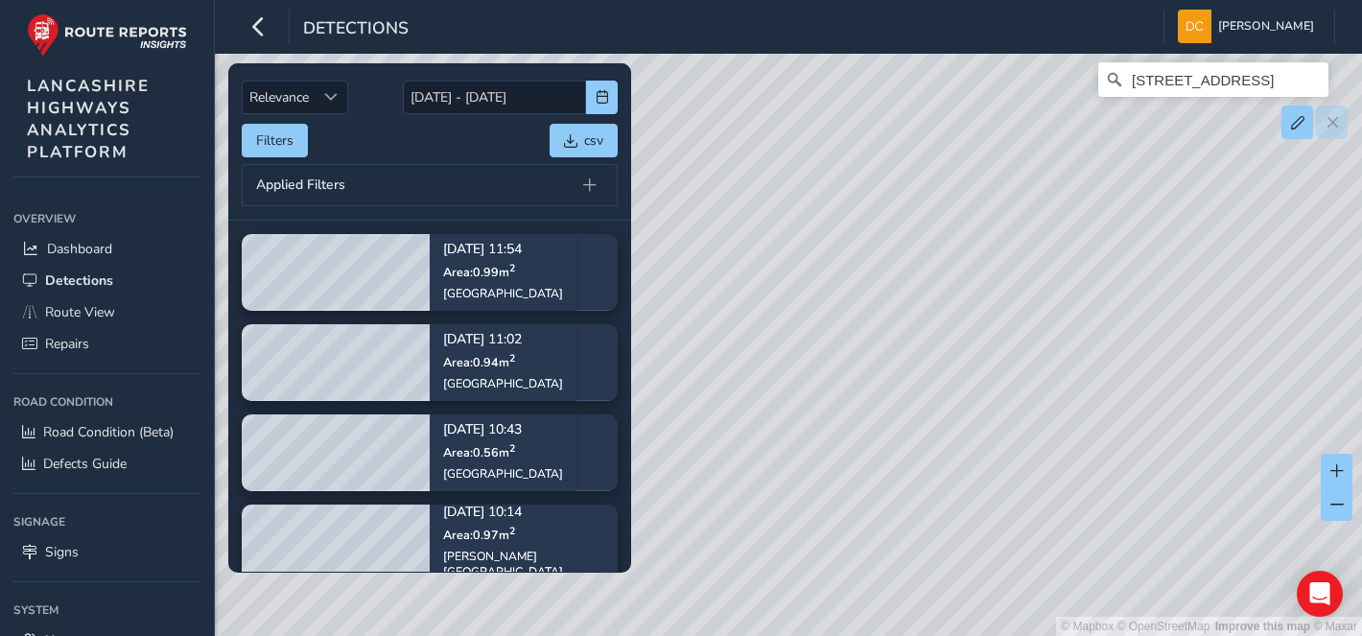
drag, startPoint x: 1276, startPoint y: 260, endPoint x: 1115, endPoint y: 423, distance: 228.6
click at [1115, 423] on div "© Mapbox © OpenStreetMap Improve this map © Maxar Newchurch Road, Rake Head, St…" at bounding box center [681, 318] width 1362 height 636
drag, startPoint x: 1276, startPoint y: 331, endPoint x: 972, endPoint y: 414, distance: 315.3
click at [972, 414] on div "© Mapbox © OpenStreetMap Improve this map © Maxar Newchurch Road, Rake Head, St…" at bounding box center [681, 318] width 1362 height 636
drag, startPoint x: 1221, startPoint y: 293, endPoint x: 955, endPoint y: 285, distance: 265.8
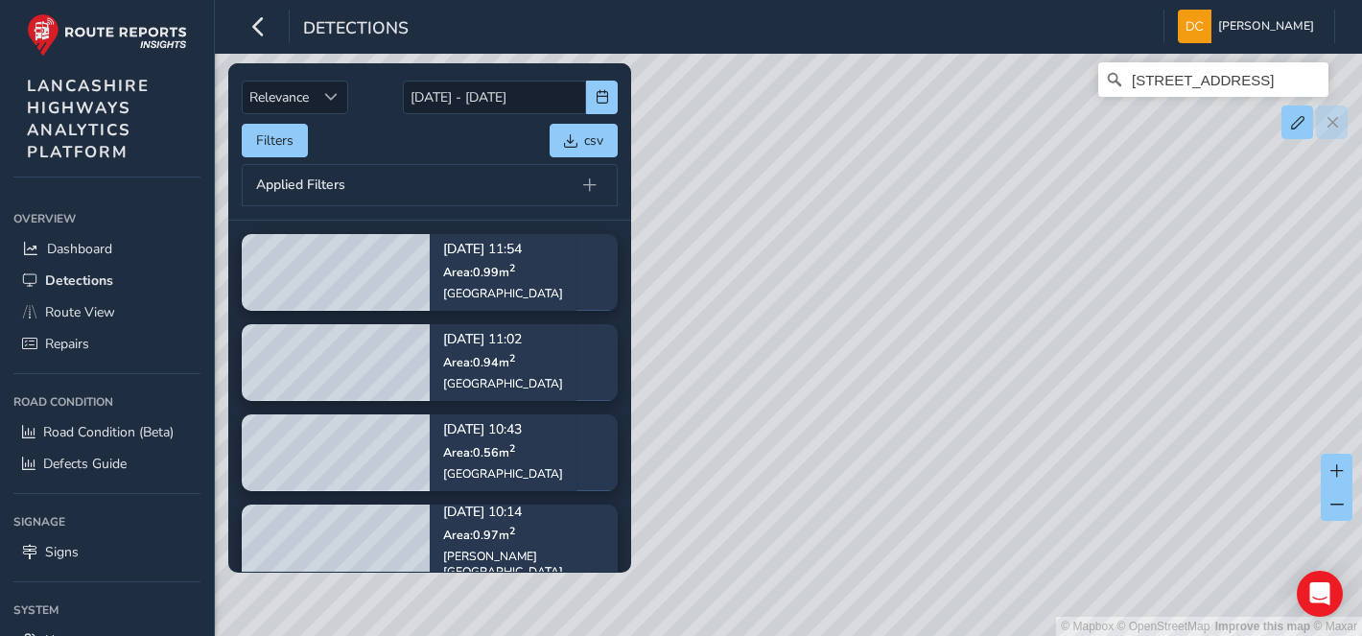
click at [959, 284] on div "© Mapbox © OpenStreetMap Improve this map © Maxar Newchurch Road, Rake Head, St…" at bounding box center [681, 318] width 1362 height 636
drag, startPoint x: 877, startPoint y: 289, endPoint x: 859, endPoint y: 291, distance: 17.4
click at [859, 290] on div "© Mapbox © OpenStreetMap Improve this map © Maxar Newchurch Road, Rake Head, St…" at bounding box center [681, 318] width 1362 height 636
drag, startPoint x: 965, startPoint y: 311, endPoint x: 950, endPoint y: 305, distance: 15.5
click at [950, 305] on div "© Mapbox © OpenStreetMap Improve this map © Maxar Newchurch Road, Rake Head, St…" at bounding box center [681, 318] width 1362 height 636
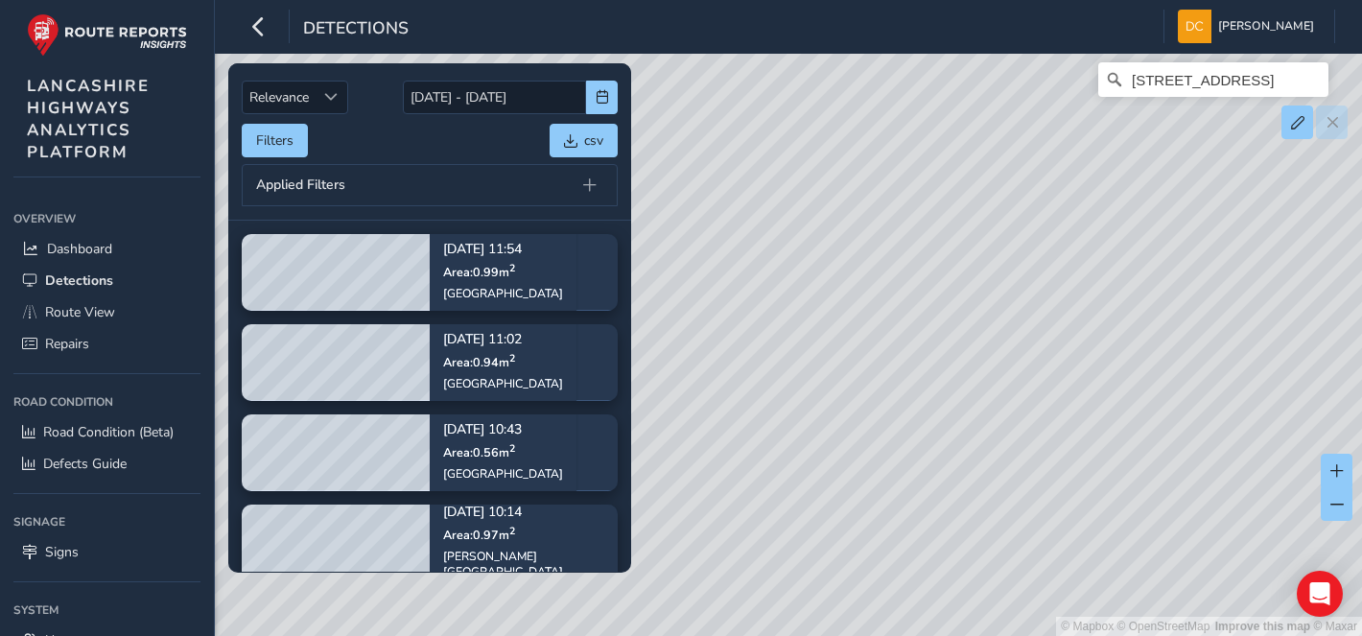
drag, startPoint x: 1141, startPoint y: 318, endPoint x: 865, endPoint y: 327, distance: 276.4
click at [1212, 314] on div "© Mapbox © OpenStreetMap Improve this map © Maxar Newchurch Road, Rake Head, St…" at bounding box center [681, 318] width 1362 height 636
drag, startPoint x: 863, startPoint y: 327, endPoint x: 1113, endPoint y: 309, distance: 250.0
click at [1113, 309] on div "© Mapbox © OpenStreetMap Improve this map © Maxar Newchurch Road, Rake Head, St…" at bounding box center [681, 318] width 1362 height 636
click at [1100, 250] on div "© Mapbox © OpenStreetMap Improve this map © Maxar Newchurch Road, Rake Head, St…" at bounding box center [681, 318] width 1362 height 636
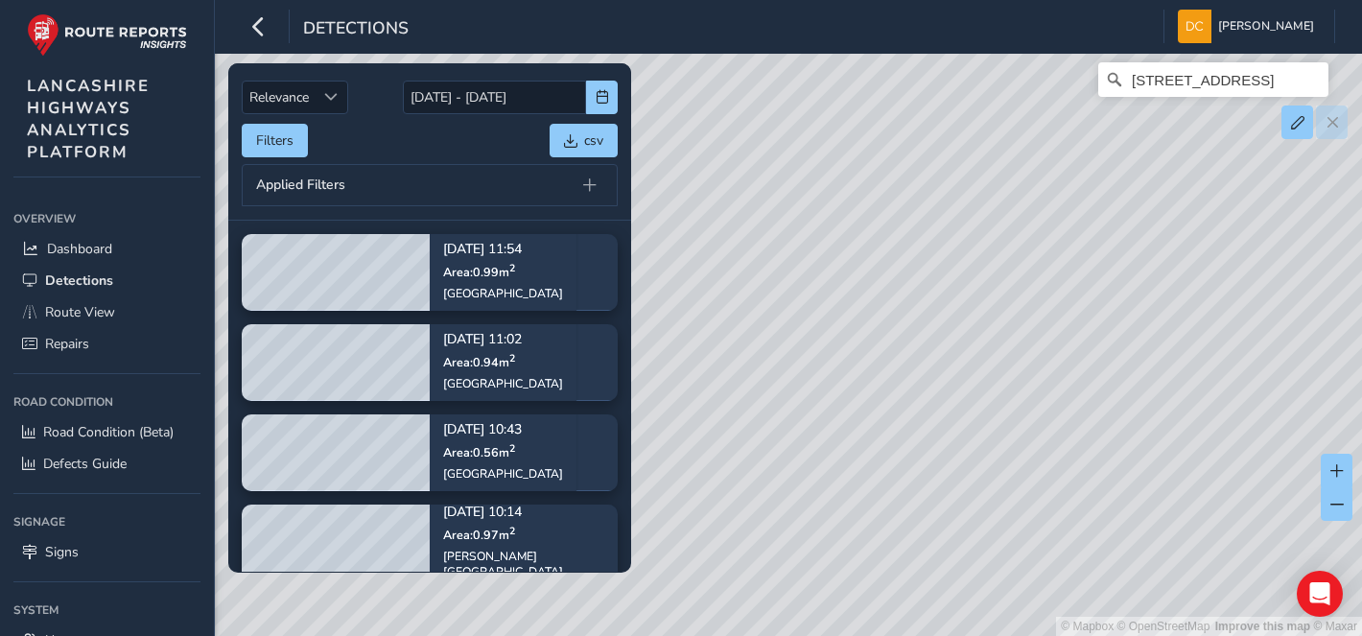
drag, startPoint x: 815, startPoint y: 297, endPoint x: 997, endPoint y: 209, distance: 202.5
click at [997, 209] on div "© Mapbox © OpenStreetMap Improve this map © Maxar Newchurch Road, Rake Head, St…" at bounding box center [681, 318] width 1362 height 636
drag, startPoint x: 913, startPoint y: 285, endPoint x: 1082, endPoint y: 252, distance: 171.9
click at [1082, 252] on div "© Mapbox © OpenStreetMap Improve this map © Maxar Newchurch Road, Rake Head, St…" at bounding box center [681, 318] width 1362 height 636
drag, startPoint x: 1080, startPoint y: 281, endPoint x: 1120, endPoint y: 282, distance: 40.3
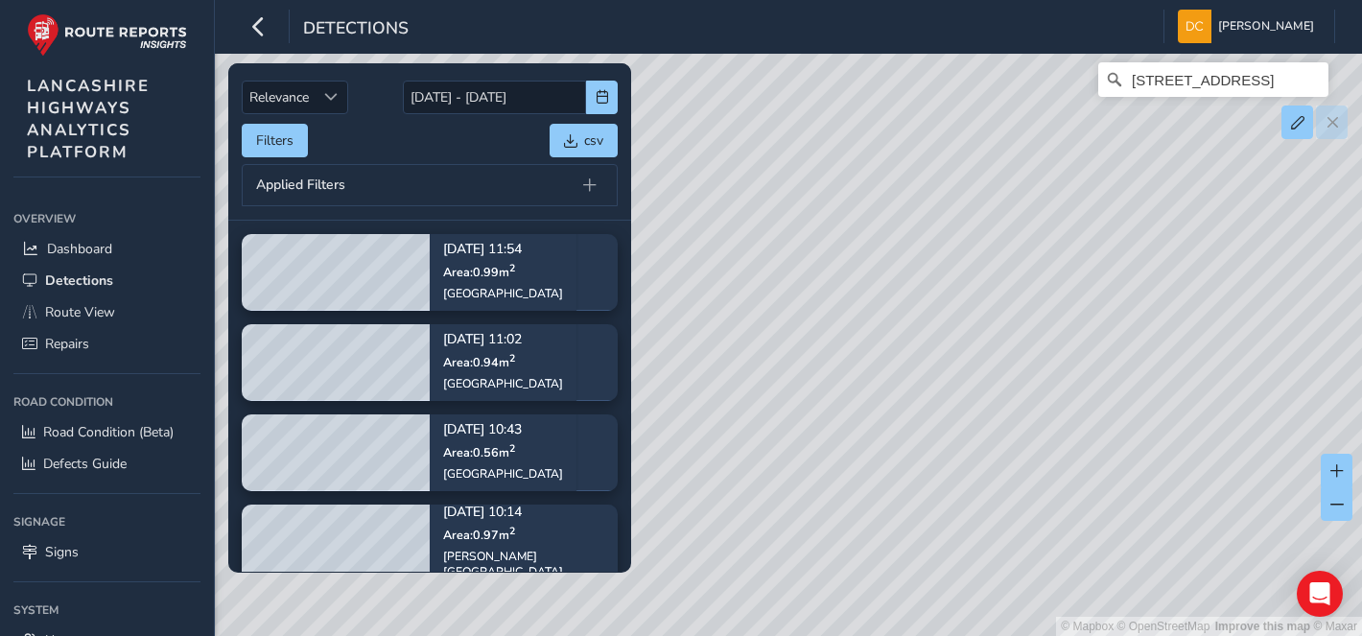
click at [1120, 282] on div "© Mapbox © OpenStreetMap Improve this map © Maxar Newchurch Road, Rake Head, St…" at bounding box center [681, 318] width 1362 height 636
drag, startPoint x: 1107, startPoint y: 302, endPoint x: 1136, endPoint y: 302, distance: 28.8
click at [1136, 302] on div "© Mapbox © OpenStreetMap Improve this map © Maxar Newchurch Road, Rake Head, St…" at bounding box center [681, 318] width 1362 height 636
drag, startPoint x: 931, startPoint y: 281, endPoint x: 934, endPoint y: 326, distance: 45.2
click at [1033, 409] on div "© Mapbox © OpenStreetMap Improve this map © Maxar Newchurch Road, Rake Head, St…" at bounding box center [681, 318] width 1362 height 636
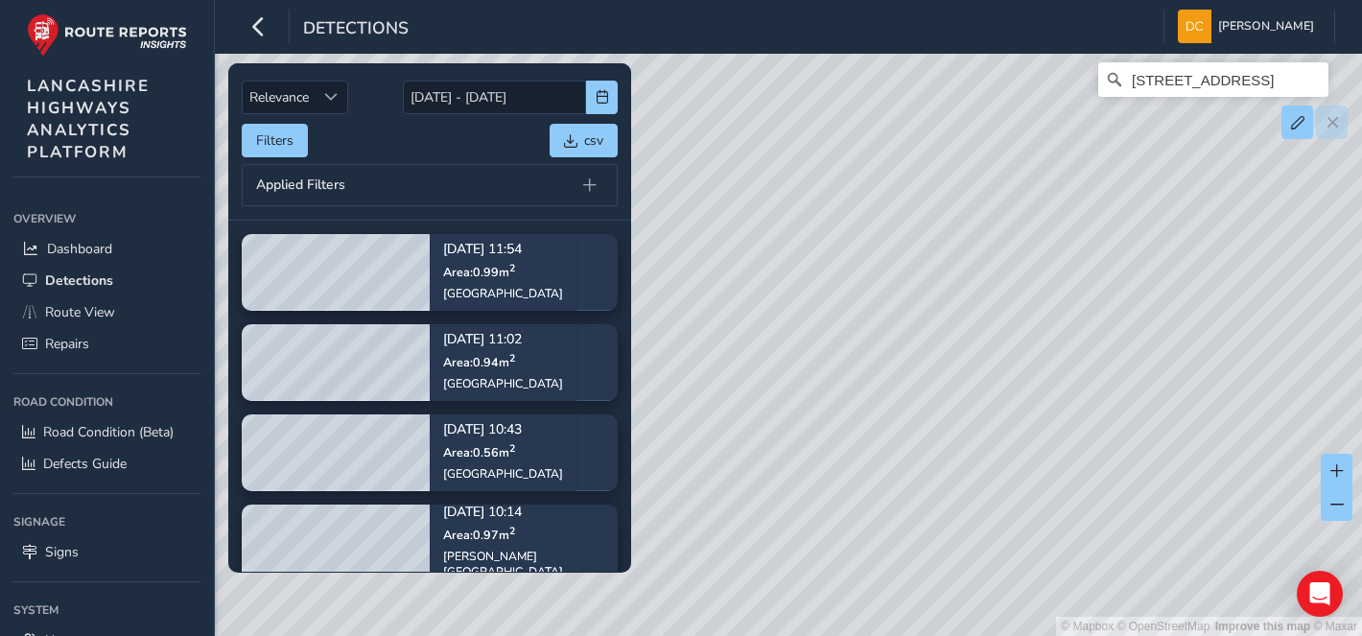
click at [1109, 386] on div "© Mapbox © OpenStreetMap Improve this map © Maxar Newchurch Road, Rake Head, St…" at bounding box center [681, 318] width 1362 height 636
click at [1071, 274] on div "© Mapbox © OpenStreetMap Improve this map © Maxar Newchurch Road, Rake Head, St…" at bounding box center [681, 318] width 1362 height 636
drag, startPoint x: 897, startPoint y: 295, endPoint x: 1047, endPoint y: 259, distance: 154.9
click at [1047, 259] on div "© Mapbox © OpenStreetMap Improve this map © Maxar Newchurch Road, Rake Head, St…" at bounding box center [681, 318] width 1362 height 636
drag, startPoint x: 952, startPoint y: 295, endPoint x: 1124, endPoint y: 244, distance: 179.3
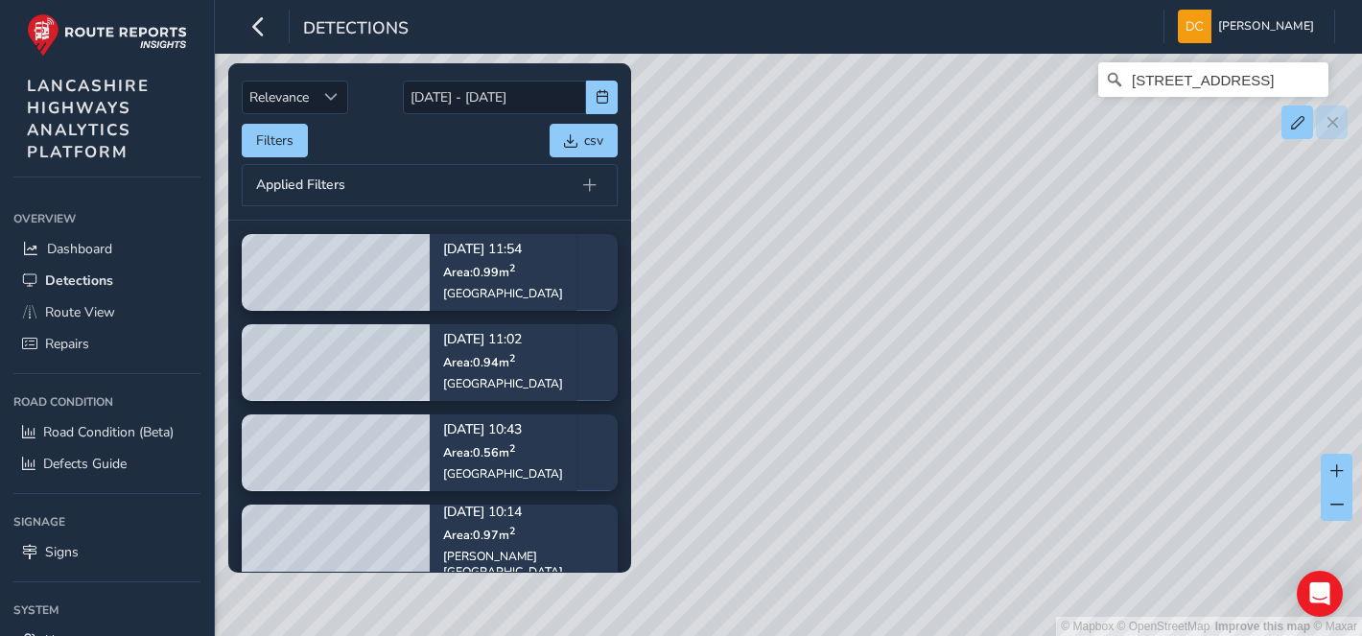
click at [1124, 244] on div "© Mapbox © OpenStreetMap Improve this map © Maxar Newchurch Road, Rake Head, St…" at bounding box center [681, 318] width 1362 height 636
click at [1032, 320] on div "© Mapbox © OpenStreetMap Improve this map © Maxar Newchurch Road, Rake Head, St…" at bounding box center [681, 318] width 1362 height 636
drag, startPoint x: 874, startPoint y: 324, endPoint x: 1113, endPoint y: 334, distance: 239.0
click at [1111, 334] on div "© Mapbox © OpenStreetMap Improve this map © Maxar Newchurch Road, Rake Head, St…" at bounding box center [681, 318] width 1362 height 636
drag, startPoint x: 997, startPoint y: 301, endPoint x: 1114, endPoint y: 266, distance: 121.4
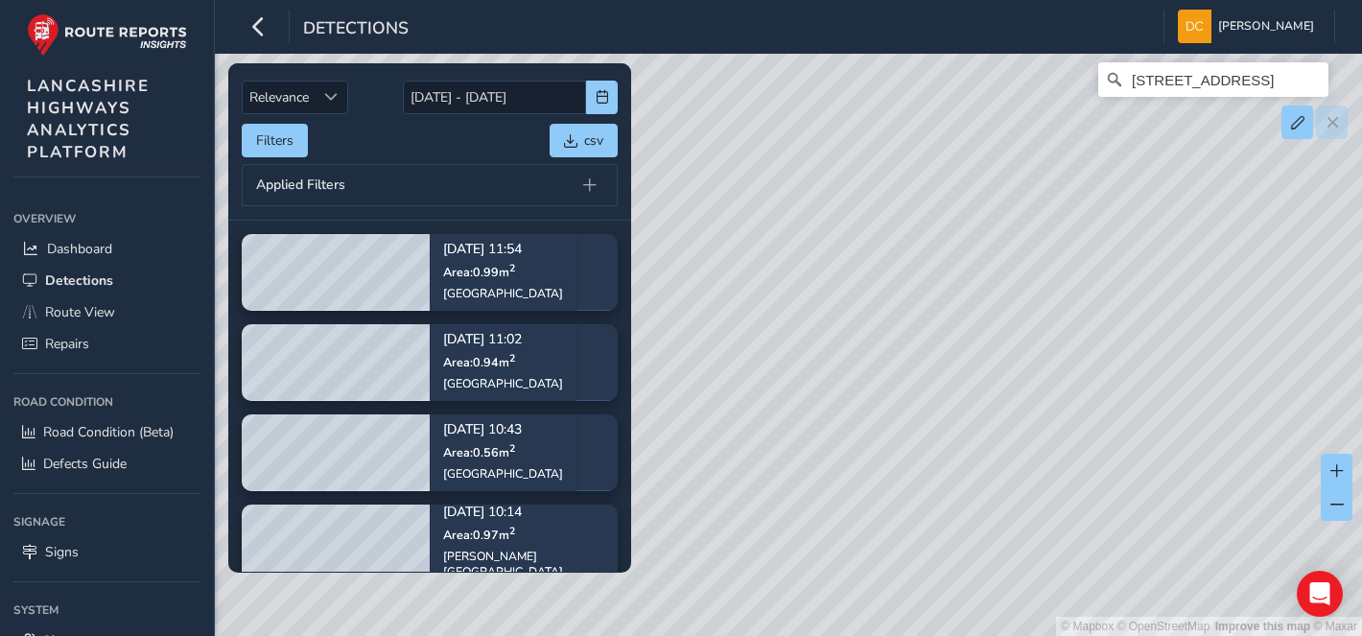
click at [1114, 266] on div "© Mapbox © OpenStreetMap Improve this map © Maxar Newchurch Road, Rake Head, St…" at bounding box center [681, 318] width 1362 height 636
drag, startPoint x: 927, startPoint y: 332, endPoint x: 1081, endPoint y: 384, distance: 162.0
click at [1081, 384] on div "© Mapbox © OpenStreetMap Improve this map © Maxar Newchurch Road, Rake Head, St…" at bounding box center [681, 318] width 1362 height 636
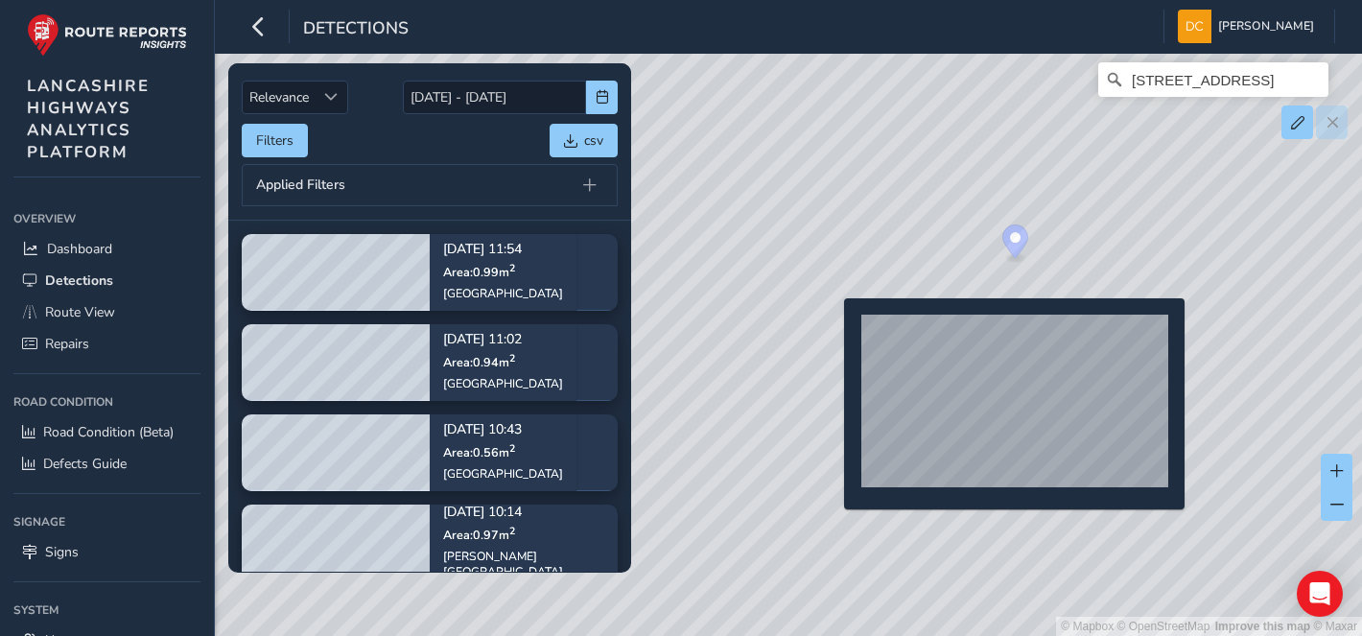
click at [832, 329] on div "© Mapbox © OpenStreetMap Improve this map © Maxar Newchurch Road, Rake Head, St…" at bounding box center [681, 318] width 1362 height 636
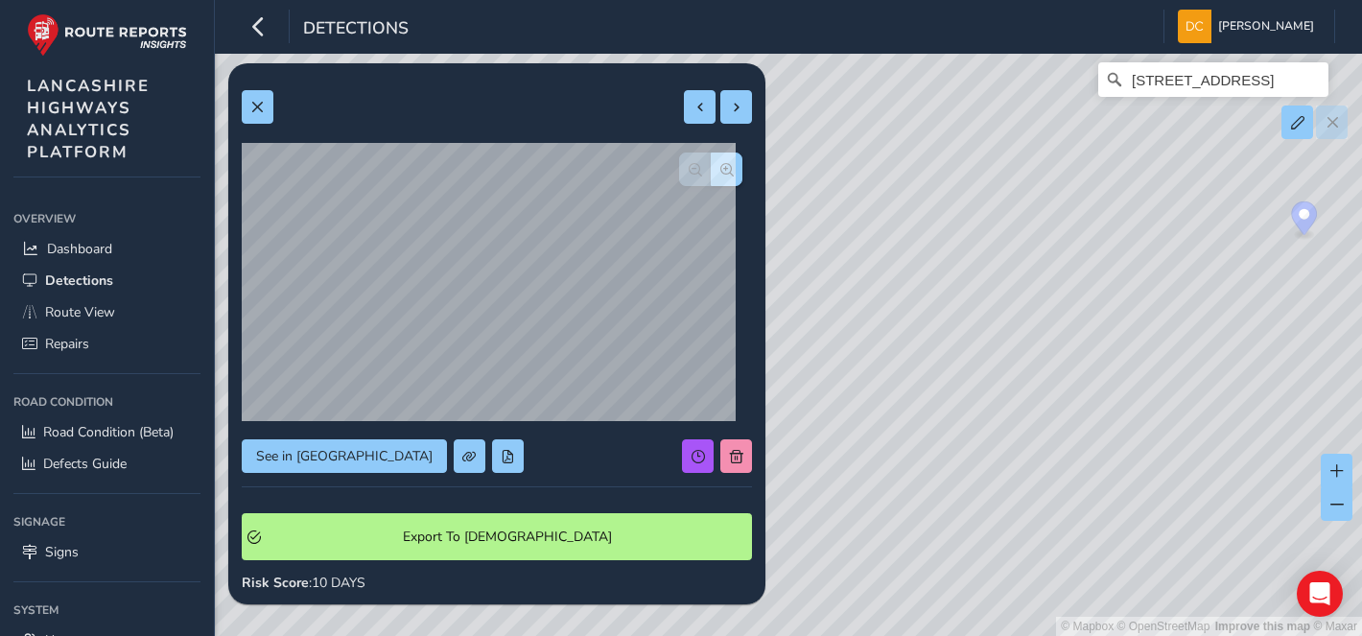
drag, startPoint x: 1077, startPoint y: 387, endPoint x: 1108, endPoint y: 390, distance: 30.8
click at [1070, 391] on div "© Mapbox © OpenStreetMap Improve this map © Maxar Newchurch Road, Rake Head, St…" at bounding box center [681, 318] width 1362 height 636
drag, startPoint x: 1223, startPoint y: 380, endPoint x: 1231, endPoint y: 391, distance: 14.4
click at [1059, 387] on div "© Mapbox © OpenStreetMap Improve this map © Maxar Newchurch Road, Rake Head, St…" at bounding box center [681, 318] width 1362 height 636
drag, startPoint x: 1274, startPoint y: 389, endPoint x: 1090, endPoint y: 371, distance: 185.0
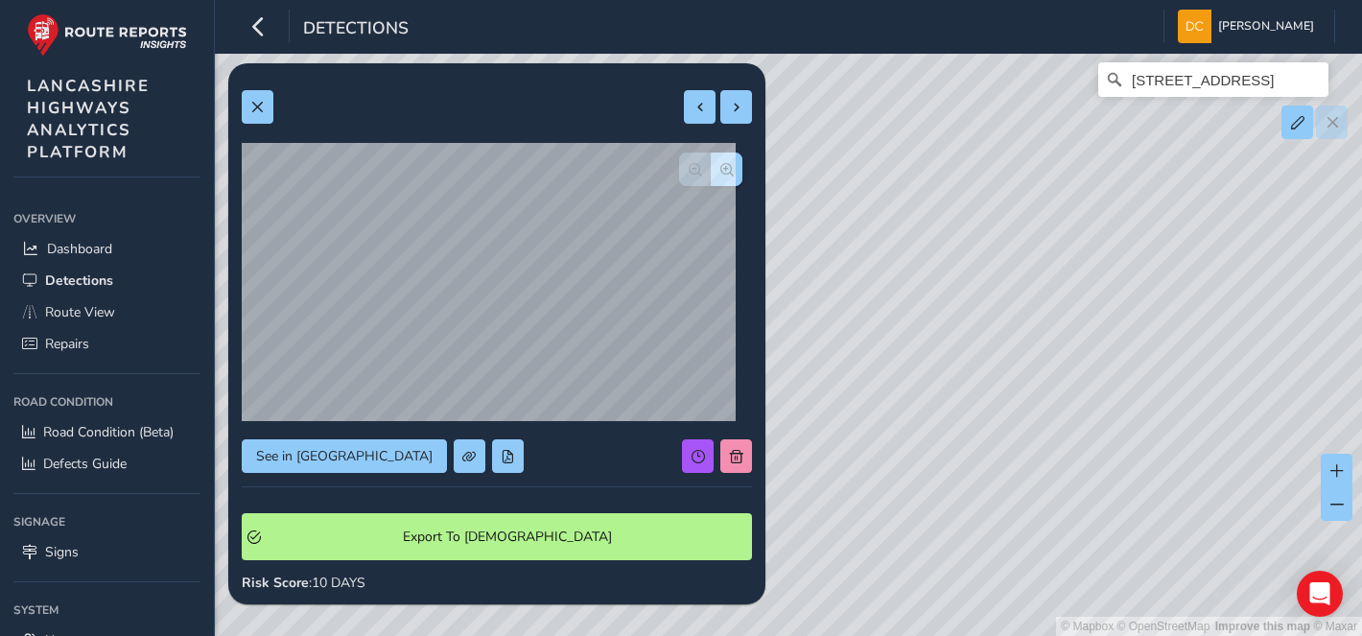
click at [1048, 365] on div "© Mapbox © OpenStreetMap Improve this map © Maxar Newchurch Road, Rake Head, St…" at bounding box center [681, 318] width 1362 height 636
drag, startPoint x: 1263, startPoint y: 364, endPoint x: 1107, endPoint y: 446, distance: 176.3
click at [1077, 461] on div "© Mapbox © OpenStreetMap Improve this map © Maxar Newchurch Road, Rake Head, St…" at bounding box center [681, 318] width 1362 height 636
drag, startPoint x: 1027, startPoint y: 452, endPoint x: 954, endPoint y: 480, distance: 78.0
click at [954, 480] on div "© Mapbox © OpenStreetMap Improve this map © Maxar Newchurch Road, Rake Head, St…" at bounding box center [681, 318] width 1362 height 636
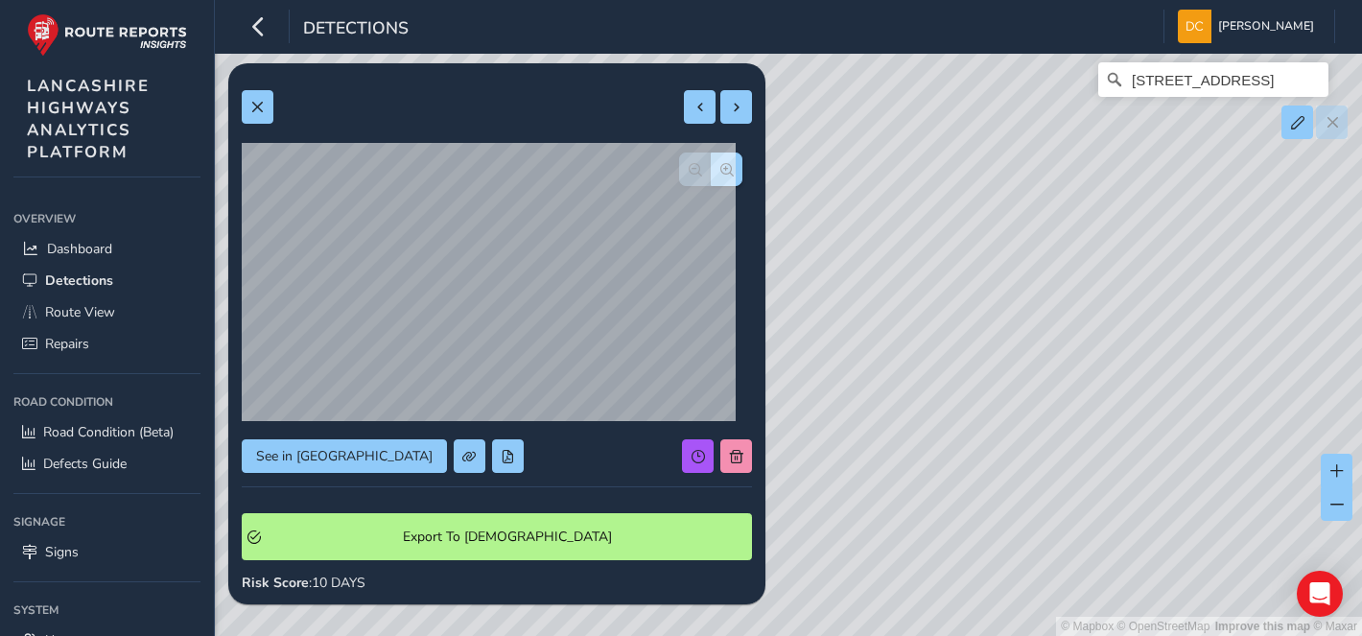
drag, startPoint x: 1189, startPoint y: 423, endPoint x: 916, endPoint y: 414, distance: 273.5
click at [916, 414] on div "© Mapbox © OpenStreetMap Improve this map © Maxar Newchurch Road, Rake Head, St…" at bounding box center [681, 318] width 1362 height 636
drag, startPoint x: 1216, startPoint y: 443, endPoint x: 1068, endPoint y: 387, distance: 157.8
click at [956, 375] on div "© Mapbox © OpenStreetMap Improve this map © Maxar Newchurch Road, Rake Head, St…" at bounding box center [681, 318] width 1362 height 636
drag
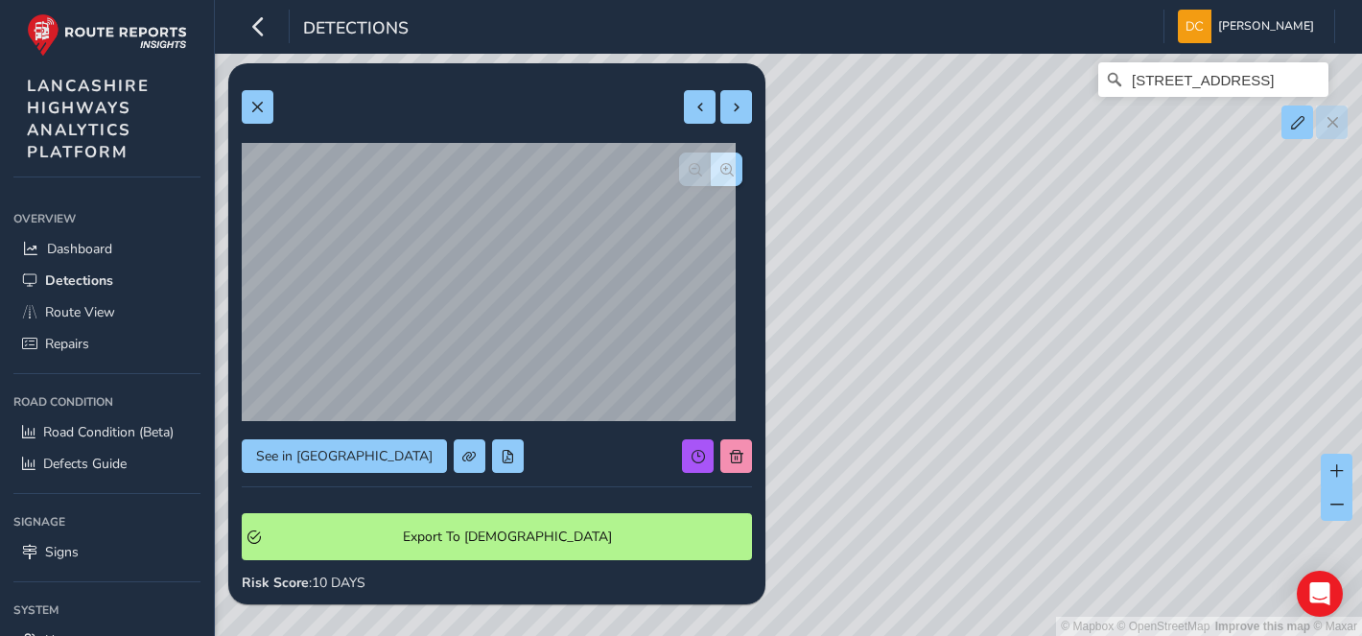
click at [918, 340] on div "© Mapbox © OpenStreetMap Improve this map © Maxar Newchurch Road, Rake Head, St…" at bounding box center [681, 318] width 1362 height 636
click at [933, 375] on div "© Mapbox © OpenStreetMap Improve this map © Maxar Newchurch Road, Rake Head, St…" at bounding box center [681, 318] width 1362 height 636
click at [933, 490] on div "© Mapbox © OpenStreetMap Improve this map © Maxar Newchurch Road, Rake Head, St…" at bounding box center [681, 318] width 1362 height 636
click at [973, 405] on div "© Mapbox © OpenStreetMap Improve this map © Maxar Newchurch Road, Rake Head, St…" at bounding box center [681, 318] width 1362 height 636
click at [965, 369] on div "© Mapbox © OpenStreetMap Improve this map © Maxar Newchurch Road, Rake Head, St…" at bounding box center [681, 318] width 1362 height 636
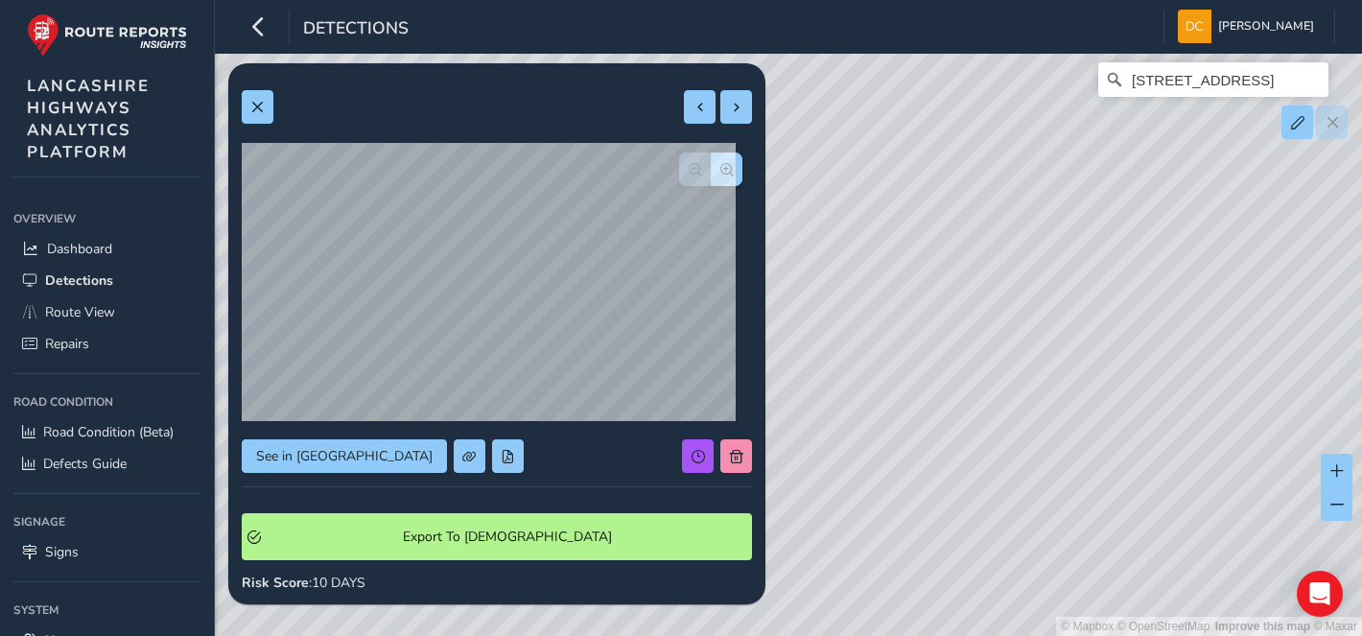
click at [974, 360] on div "© Mapbox © OpenStreetMap Improve this map © Maxar Newchurch Road, Rake Head, St…" at bounding box center [681, 318] width 1362 height 636
click at [989, 374] on div "© Mapbox © OpenStreetMap Improve this map © Maxar Newchurch Road, Rake Head, St…" at bounding box center [681, 318] width 1362 height 636
click at [983, 417] on div "© Mapbox © OpenStreetMap Improve this map © Maxar Newchurch Road, Rake Head, St…" at bounding box center [681, 318] width 1362 height 636
click at [950, 468] on div "© Mapbox © OpenStreetMap Improve this map © Maxar Newchurch Road, Rake Head, St…" at bounding box center [681, 318] width 1362 height 636
click at [947, 481] on div "© Mapbox © OpenStreetMap Improve this map © Maxar Newchurch Road, Rake Head, St…" at bounding box center [681, 318] width 1362 height 636
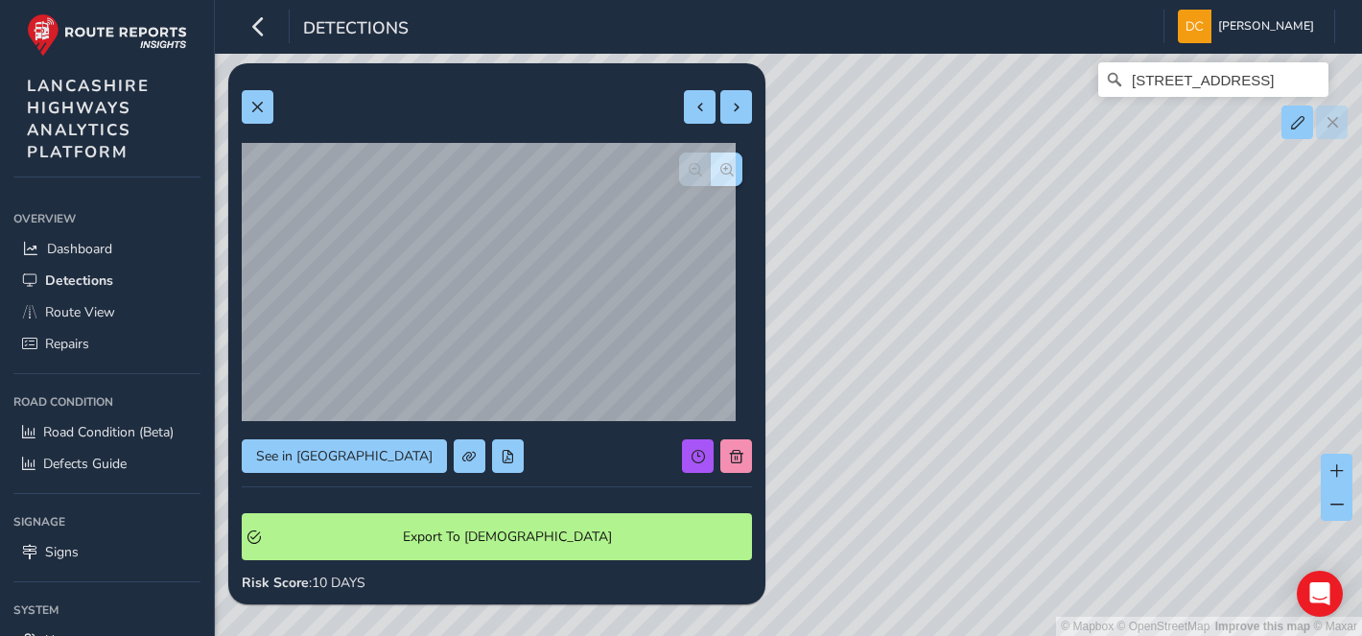
click at [816, 547] on div "© Mapbox © OpenStreetMap Improve this map © Maxar Newchurch Road, Rake Head, St…" at bounding box center [681, 318] width 1362 height 636
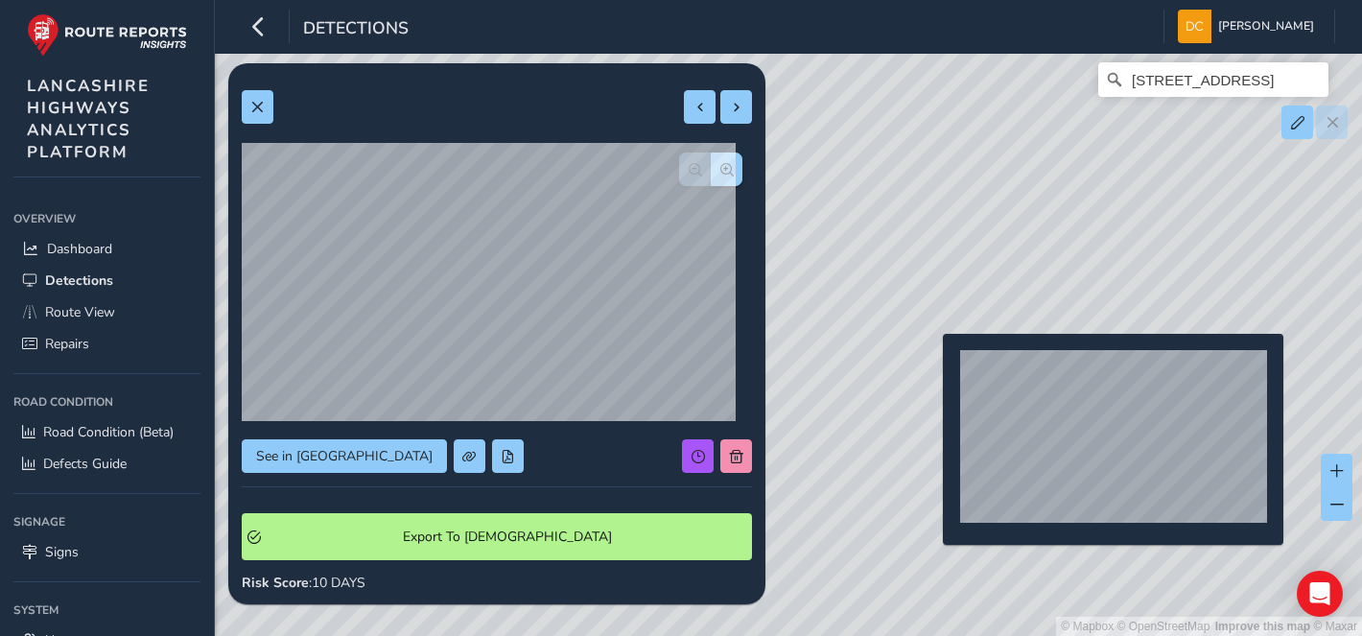
click at [931, 364] on div "© Mapbox © OpenStreetMap Improve this map © Maxar Newchurch Road, Rake Head, St…" at bounding box center [681, 318] width 1362 height 636
type input "311"
type input "412"
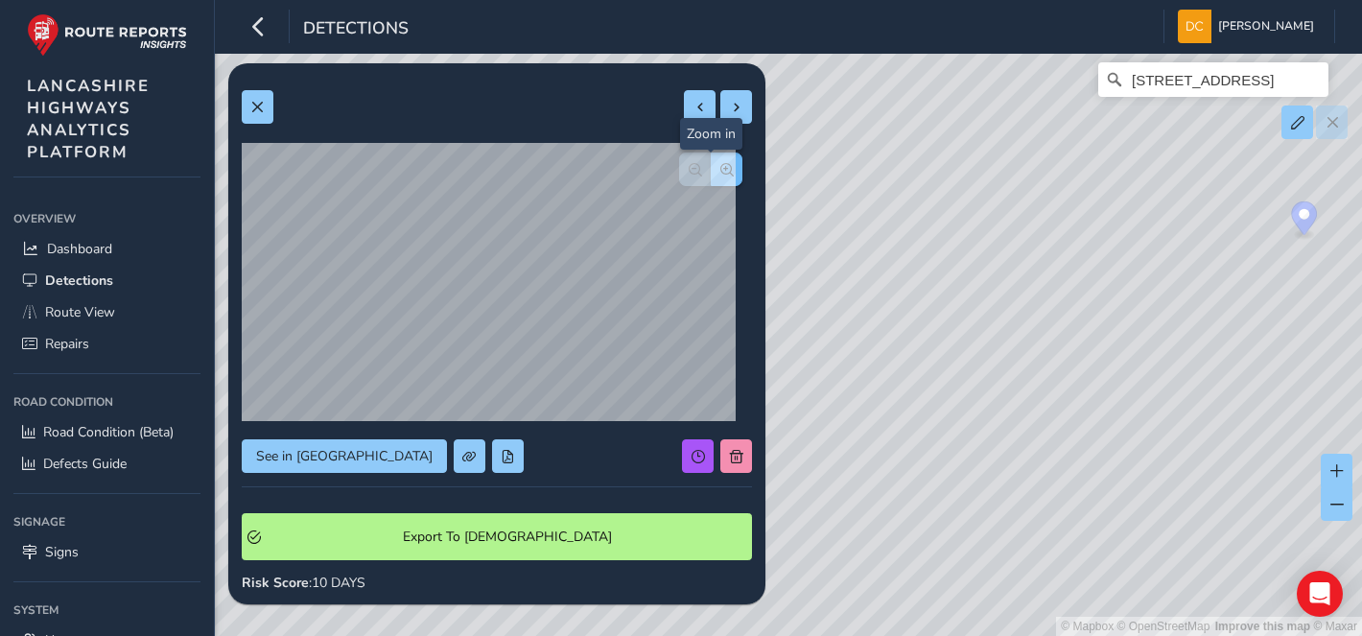
click at [720, 166] on span "button" at bounding box center [726, 169] width 13 height 13
click at [720, 168] on span "button" at bounding box center [726, 169] width 13 height 13
click at [720, 169] on span "button" at bounding box center [726, 169] width 13 height 13
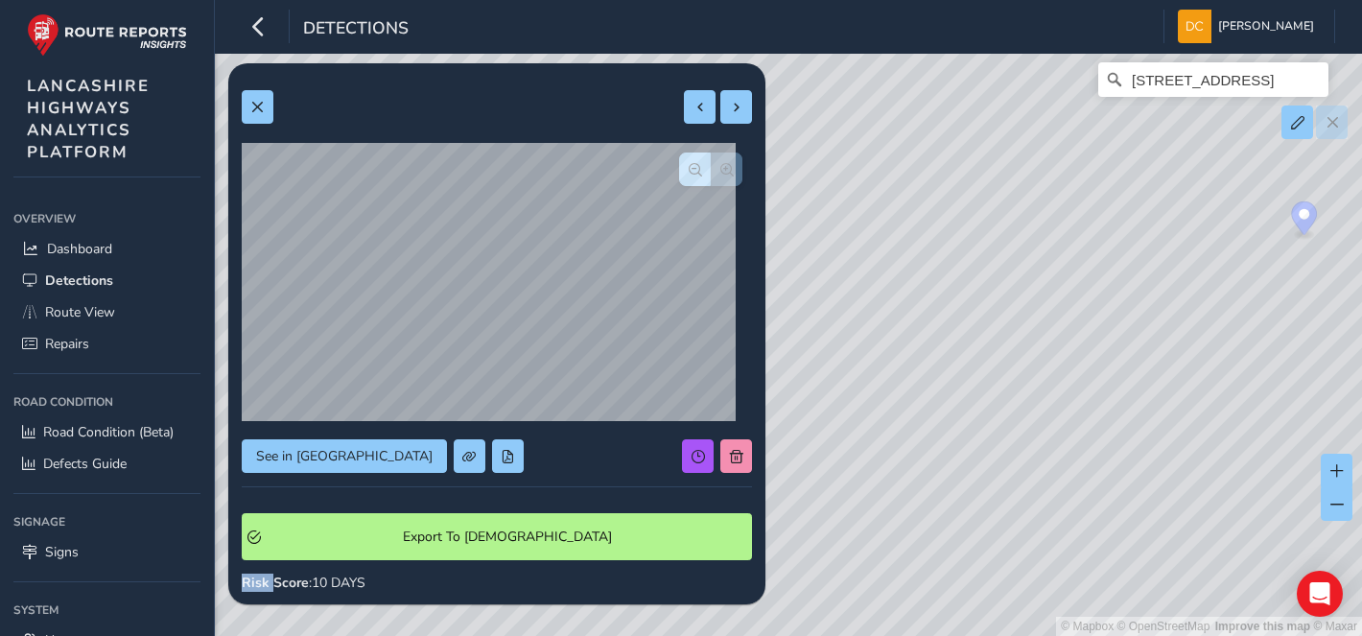
click at [716, 169] on div at bounding box center [710, 169] width 63 height 34
click at [689, 170] on span "button" at bounding box center [695, 169] width 13 height 13
click at [253, 113] on button at bounding box center [258, 107] width 32 height 34
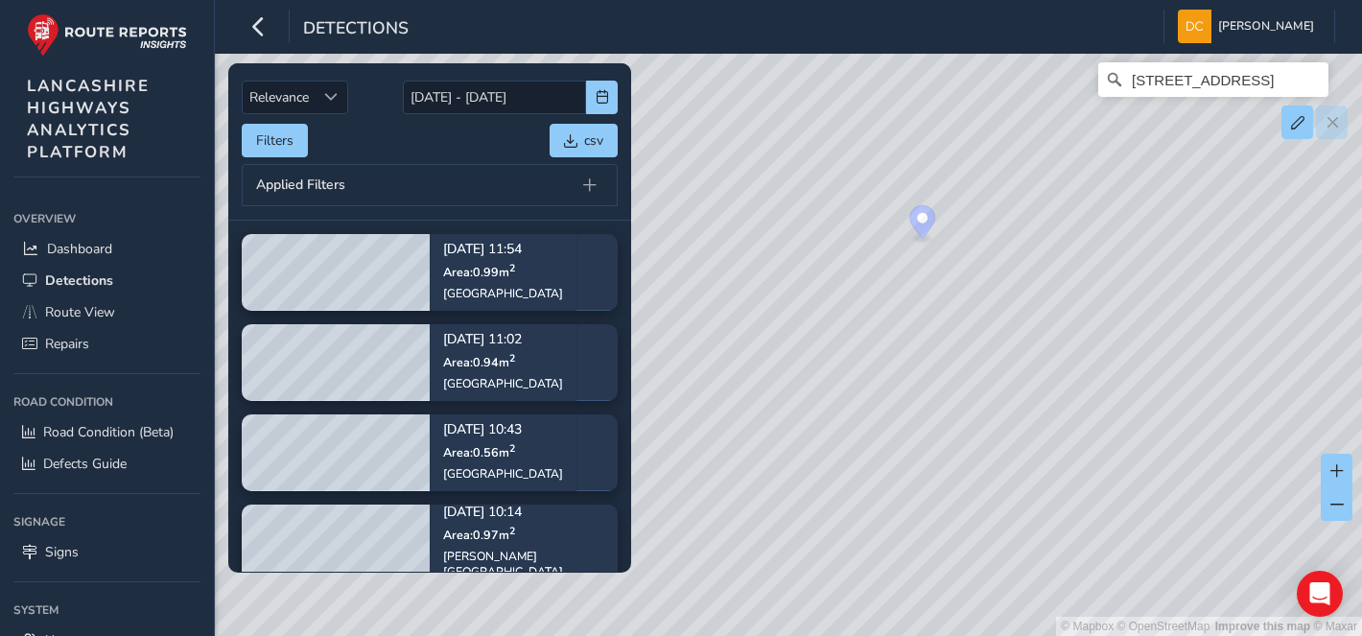
click at [739, 456] on div "© Mapbox © OpenStreetMap Improve this map © Maxar Newchurch Road, Rake Head, St…" at bounding box center [681, 318] width 1362 height 636
click at [868, 427] on div "© Mapbox © OpenStreetMap Improve this map © Maxar Newchurch Road, Rake Head, St…" at bounding box center [681, 318] width 1362 height 636
click at [831, 500] on div "© Mapbox © OpenStreetMap Improve this map © Maxar Newchurch Road, Rake Head, St…" at bounding box center [681, 318] width 1362 height 636
click at [792, 478] on div "© Mapbox © OpenStreetMap Improve this map © Maxar Newchurch Road, Rake Head, St…" at bounding box center [681, 318] width 1362 height 636
click at [955, 360] on div "© Mapbox © OpenStreetMap Improve this map © Maxar Newchurch Road, Rake Head, St…" at bounding box center [681, 318] width 1362 height 636
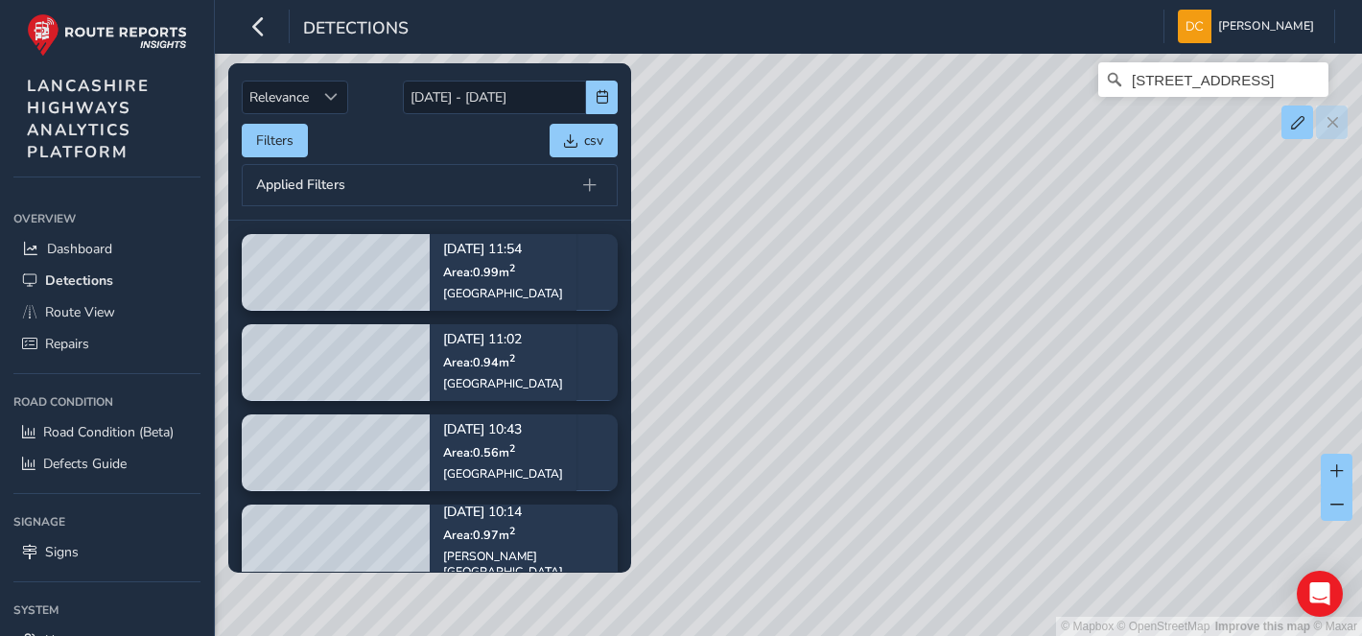
click at [848, 410] on div "© Mapbox © OpenStreetMap Improve this map © Maxar Newchurch Road, Rake Head, St…" at bounding box center [681, 318] width 1362 height 636
click at [832, 468] on div "© Mapbox © OpenStreetMap Improve this map © Maxar Newchurch Road, Rake Head, St…" at bounding box center [681, 318] width 1362 height 636
click at [965, 502] on div "© Mapbox © OpenStreetMap Improve this map © Maxar Newchurch Road, Rake Head, St…" at bounding box center [681, 318] width 1362 height 636
click at [899, 413] on div "© Mapbox © OpenStreetMap Improve this map © Maxar Newchurch Road, Rake Head, St…" at bounding box center [681, 318] width 1362 height 636
click at [930, 409] on div "© Mapbox © OpenStreetMap Improve this map © Maxar Newchurch Road, Rake Head, St…" at bounding box center [681, 318] width 1362 height 636
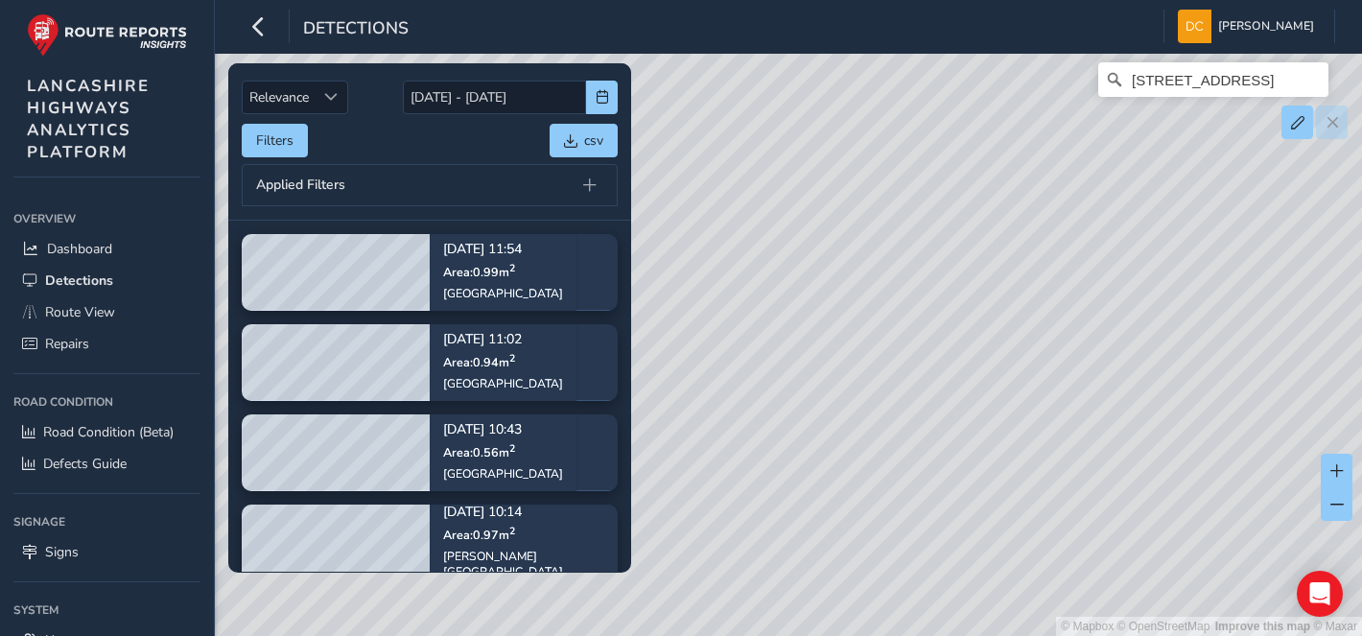
click at [864, 415] on div "© Mapbox © OpenStreetMap Improve this map © Maxar Newchurch Road, Rake Head, St…" at bounding box center [681, 318] width 1362 height 636
click at [813, 471] on div "© Mapbox © OpenStreetMap Improve this map © Maxar Newchurch Road, Rake Head, St…" at bounding box center [681, 318] width 1362 height 636
click at [959, 509] on div "© Mapbox © OpenStreetMap Improve this map © Maxar Newchurch Road, Rake Head, St…" at bounding box center [681, 318] width 1362 height 636
click at [787, 596] on div "© Mapbox © OpenStreetMap Improve this map © Maxar Newchurch Road, Rake Head, St…" at bounding box center [681, 318] width 1362 height 636
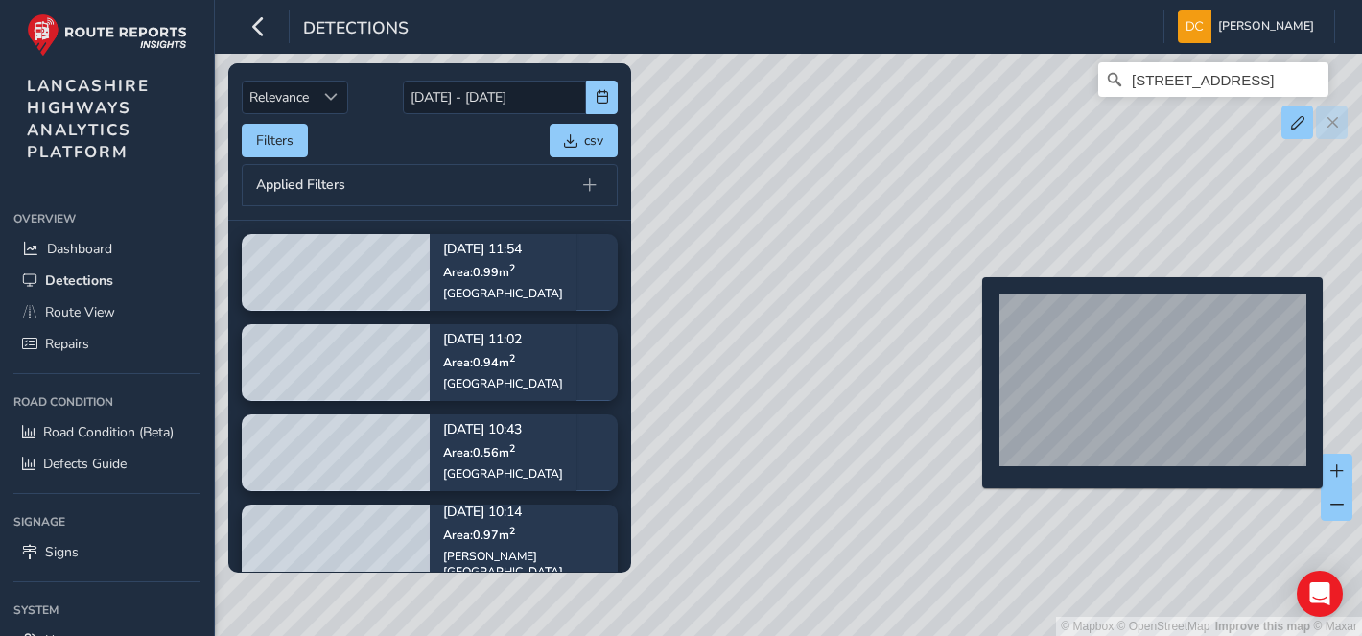
click at [971, 308] on div "© Mapbox © OpenStreetMap Improve this map © Maxar Newchurch Road, Rake Head, St…" at bounding box center [681, 318] width 1362 height 636
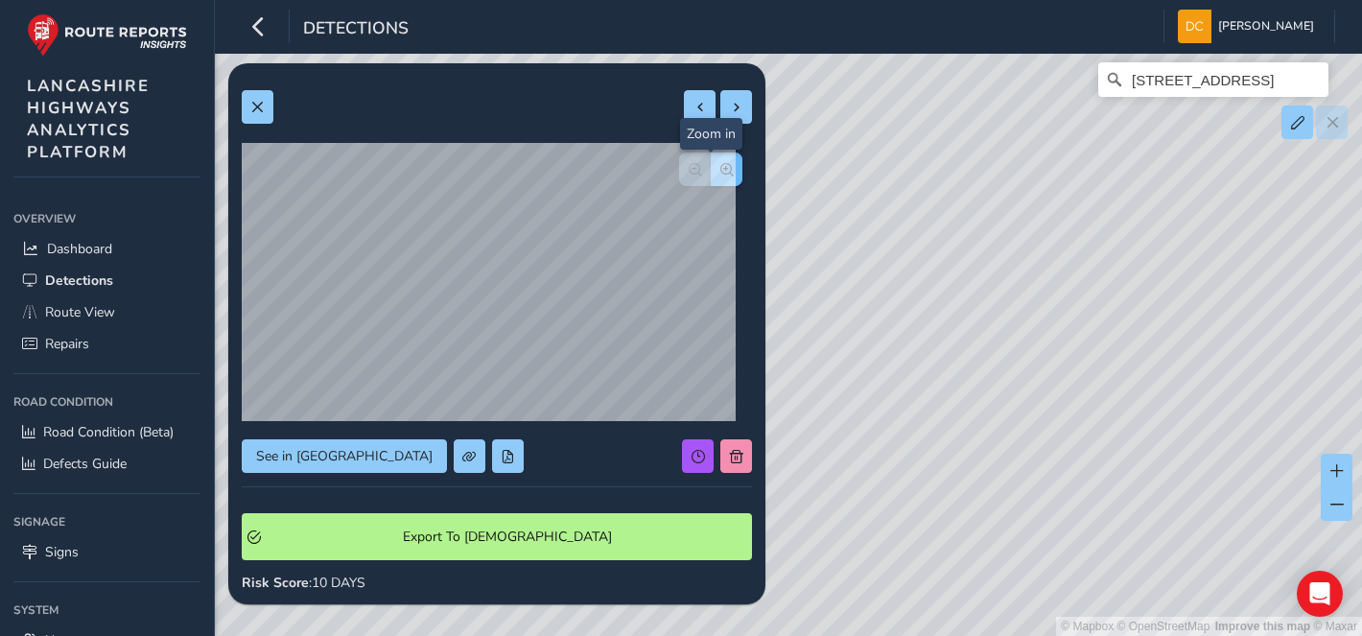
click at [715, 158] on button "button" at bounding box center [727, 169] width 32 height 34
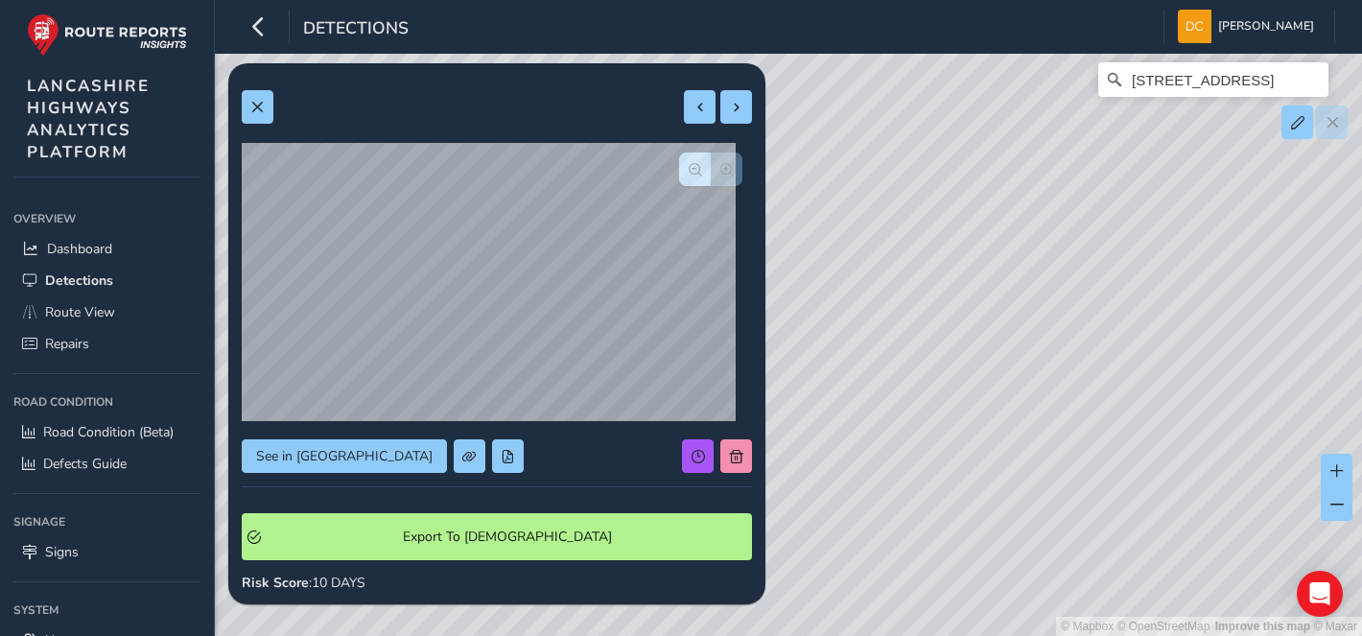
click at [715, 158] on div at bounding box center [710, 169] width 63 height 34
click at [689, 167] on span "button" at bounding box center [695, 169] width 13 height 13
click at [974, 541] on div "© Mapbox © OpenStreetMap Improve this map © Maxar Newchurch Road, Rake Head, St…" at bounding box center [681, 318] width 1362 height 636
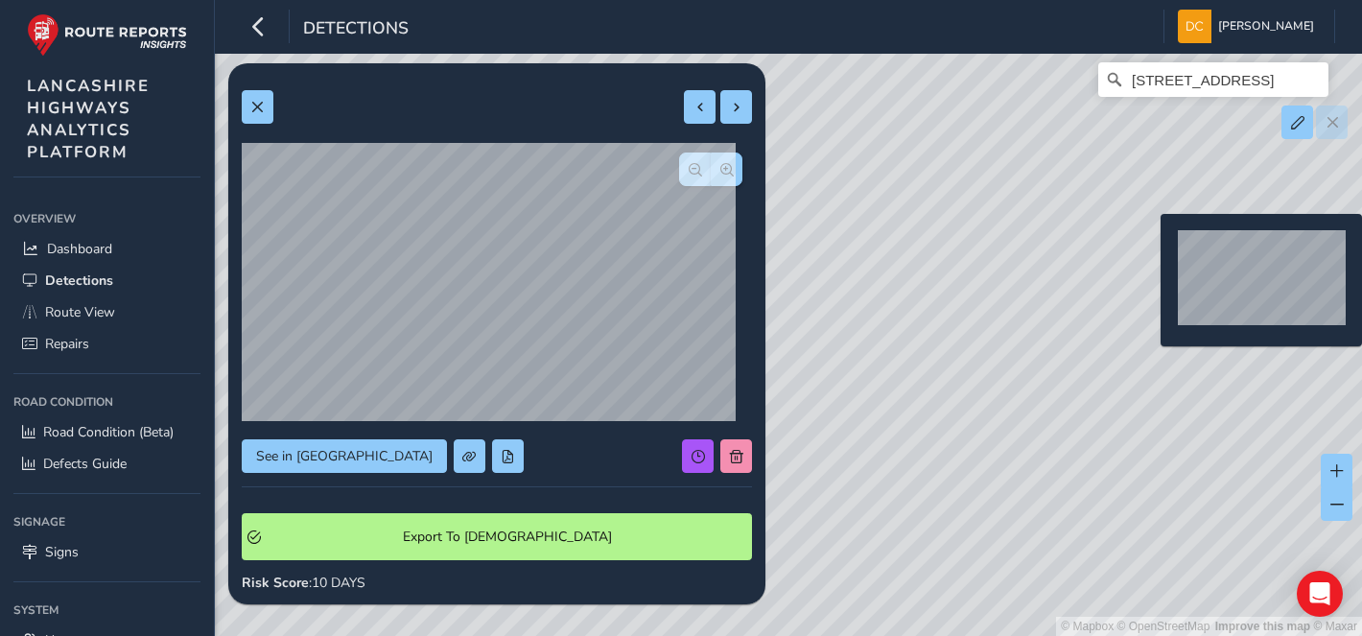
click at [1149, 245] on div "© Mapbox © OpenStreetMap Improve this map © Maxar Newchurch Road, Rake Head, St…" at bounding box center [681, 318] width 1362 height 636
type input "558"
type input "1775"
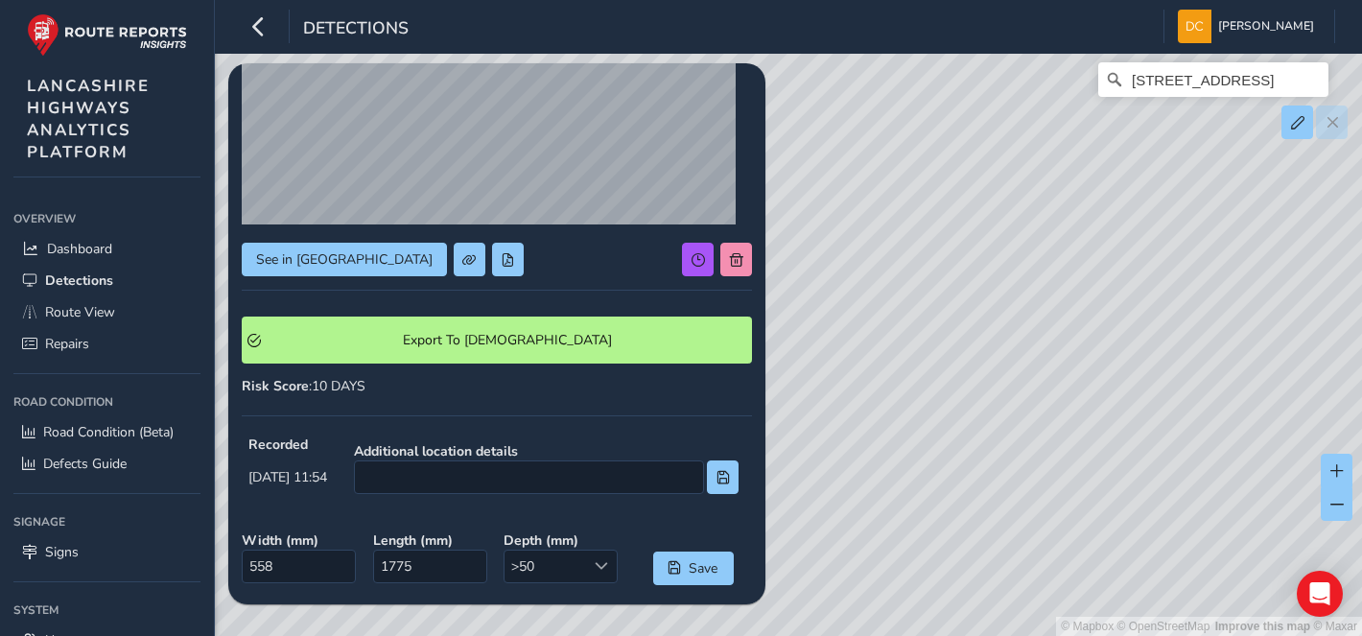
scroll to position [106, 0]
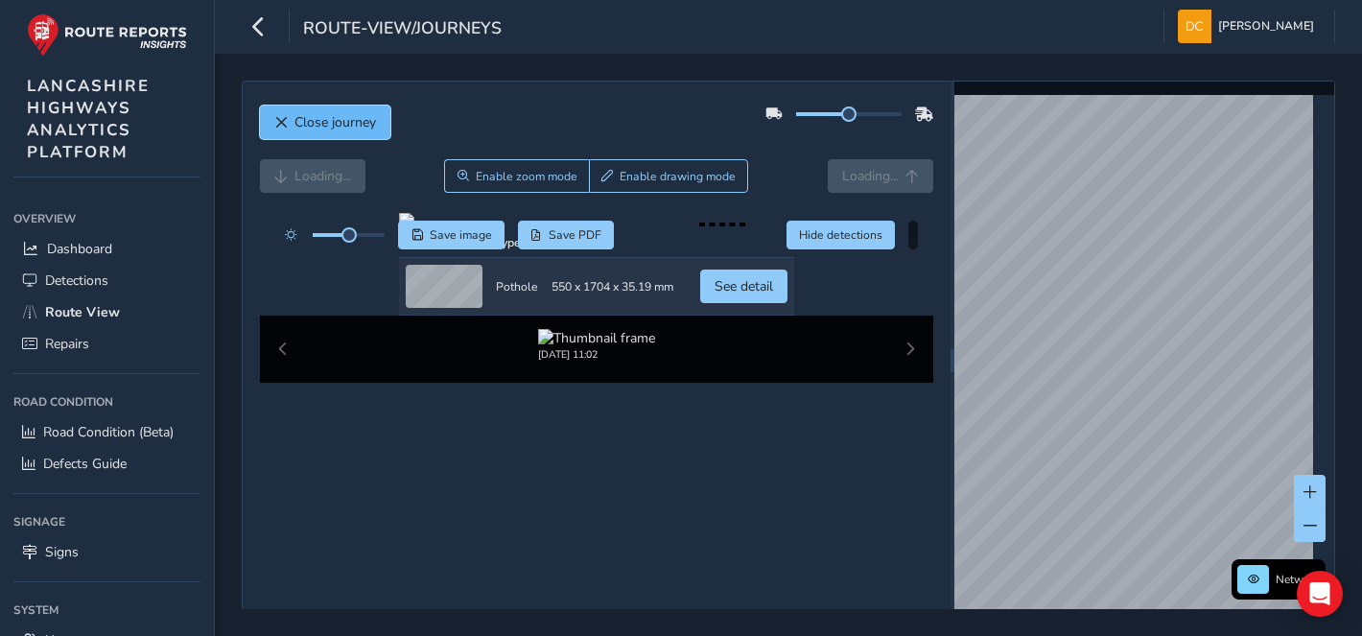
click at [289, 112] on button "Close journey" at bounding box center [325, 123] width 130 height 34
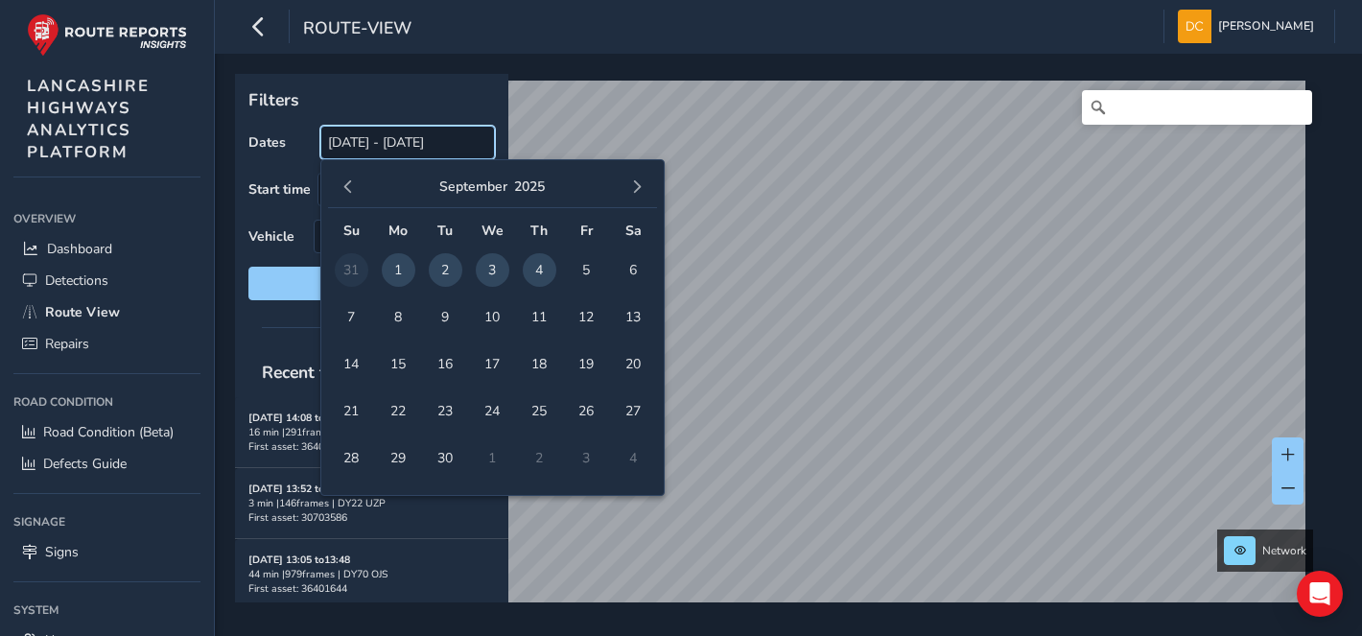
click at [478, 150] on input "[DATE] - [DATE]" at bounding box center [407, 143] width 175 height 34
click at [429, 269] on span "2" at bounding box center [446, 270] width 34 height 34
click at [444, 269] on span "2" at bounding box center [446, 270] width 34 height 34
type input "[DATE] - [DATE]"
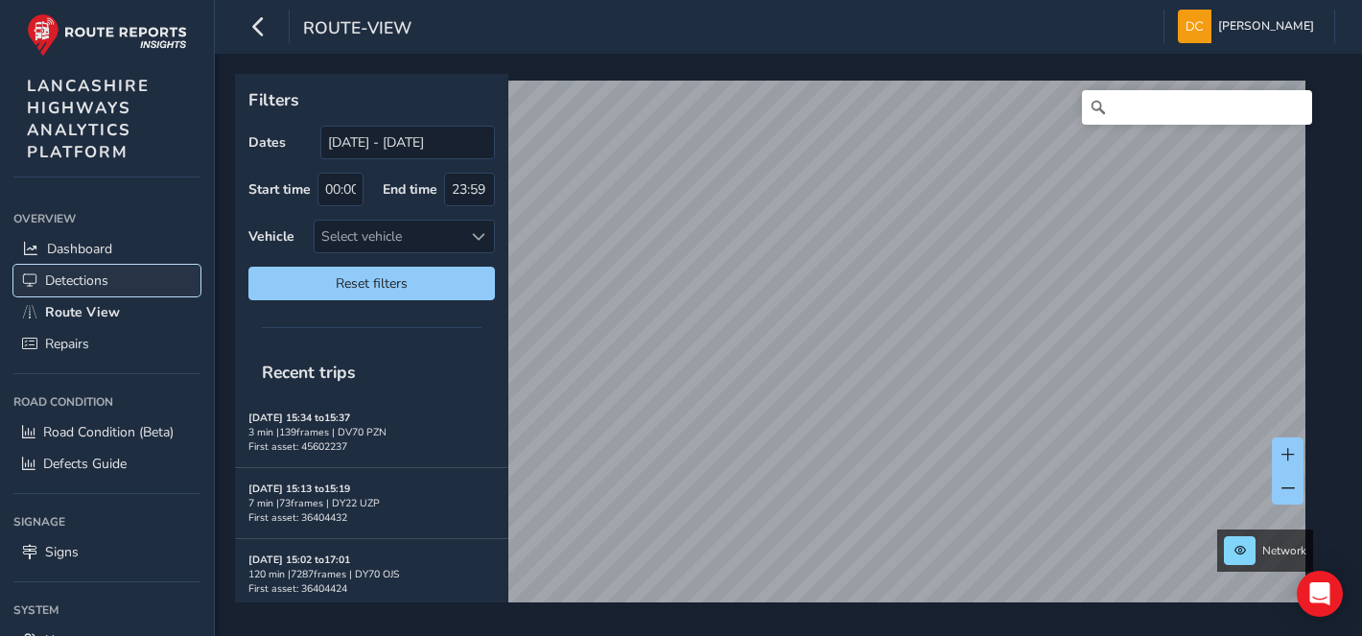
click at [79, 271] on span "Detections" at bounding box center [76, 280] width 63 height 18
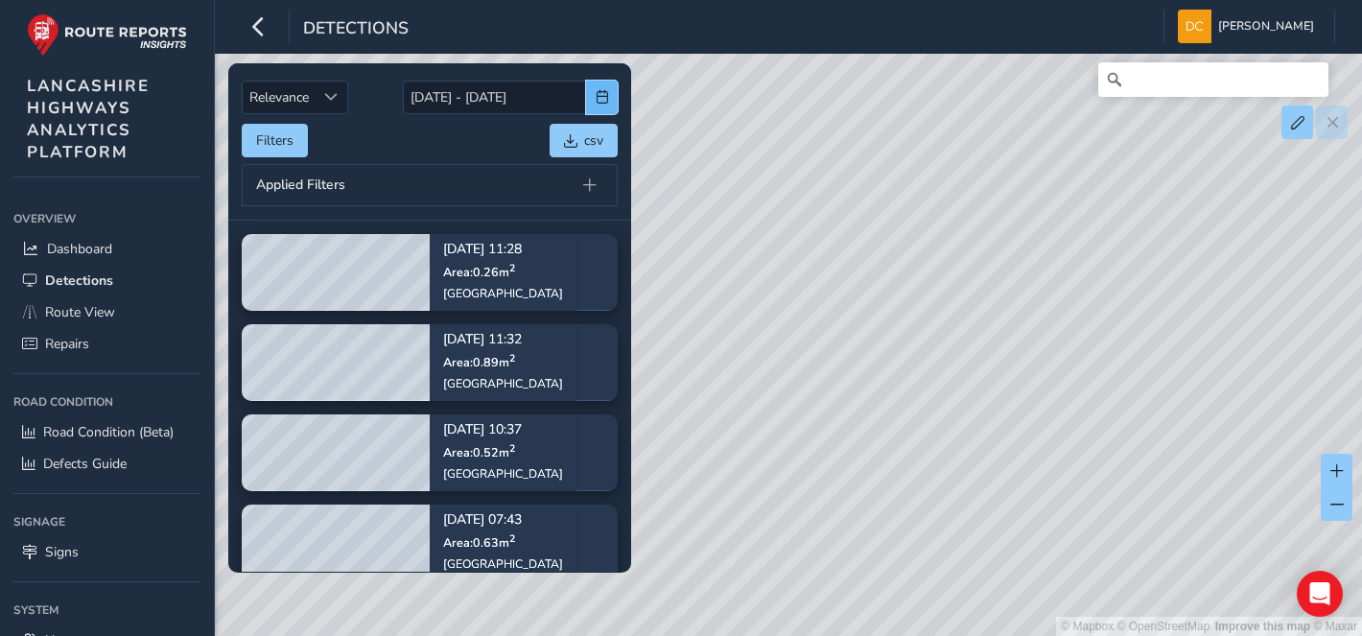
click at [598, 90] on span "button" at bounding box center [602, 96] width 13 height 13
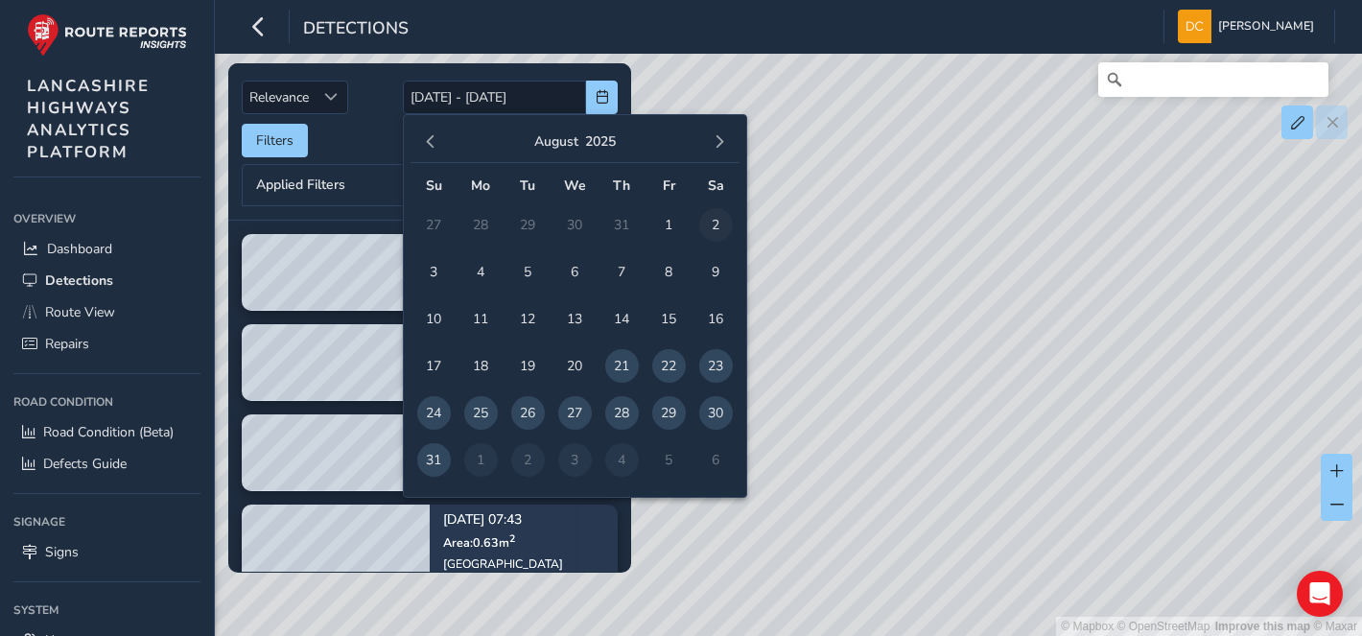
click at [714, 224] on span "2" at bounding box center [716, 225] width 34 height 34
type input "[DATE]"
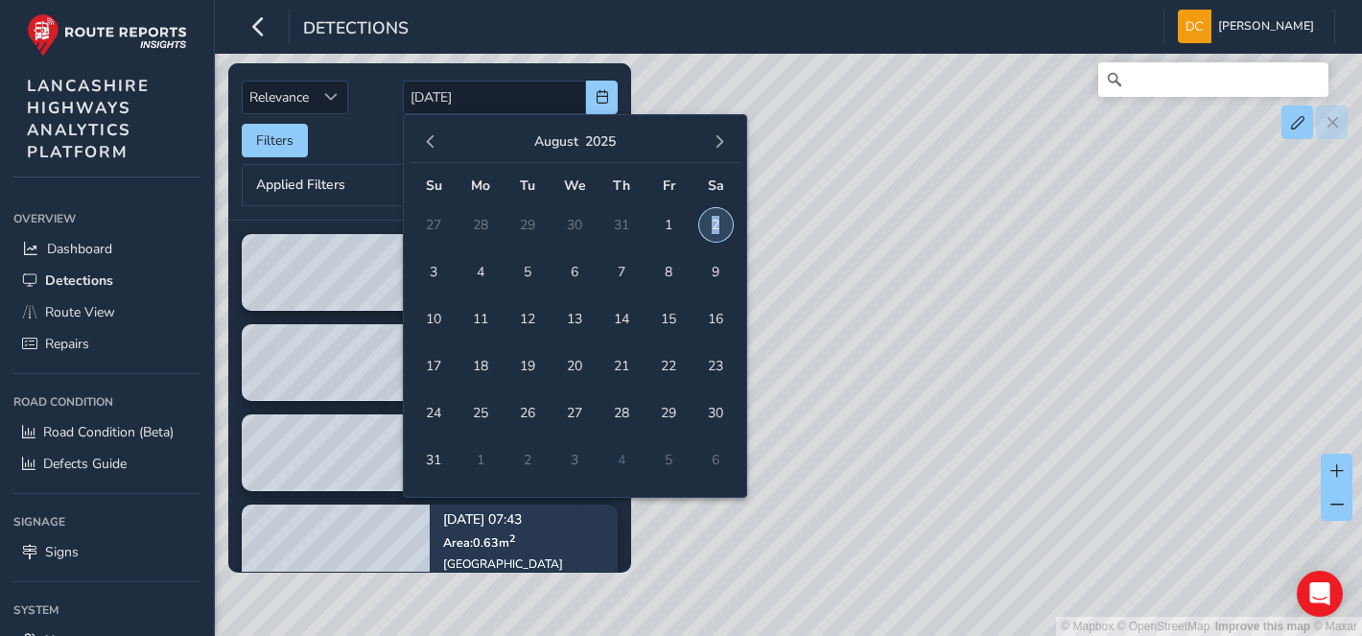
click at [714, 224] on span "2" at bounding box center [716, 225] width 34 height 34
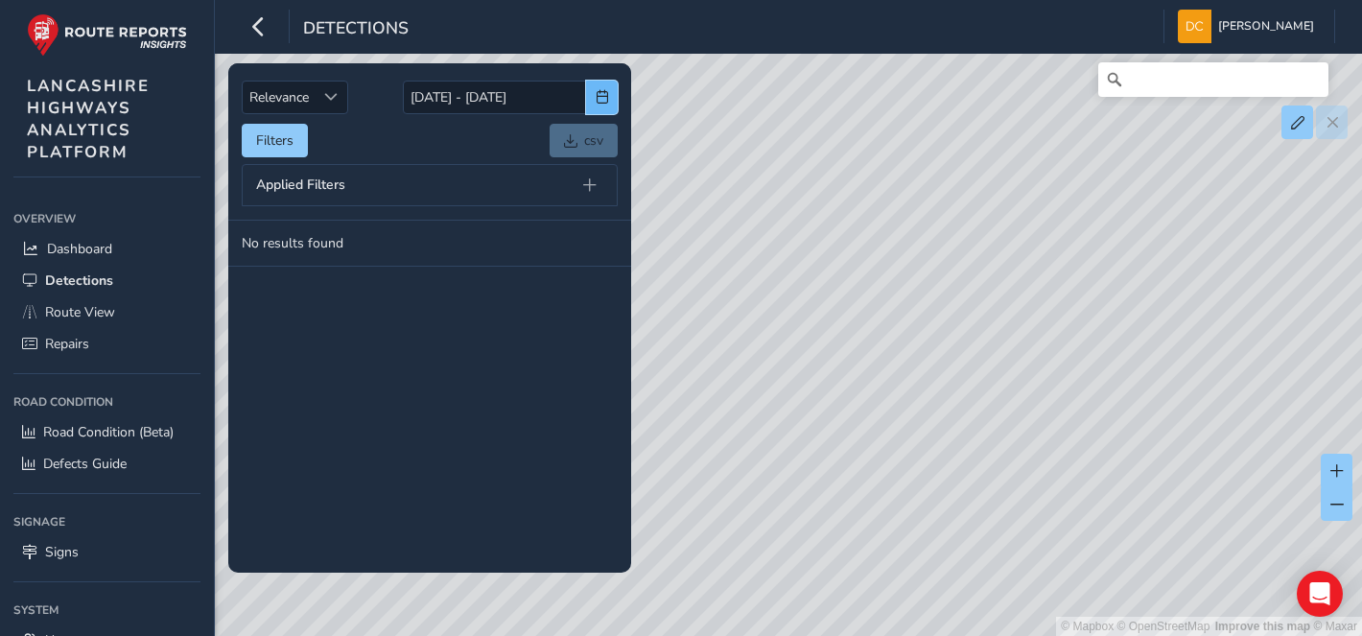
click at [600, 94] on span "button" at bounding box center [602, 96] width 13 height 13
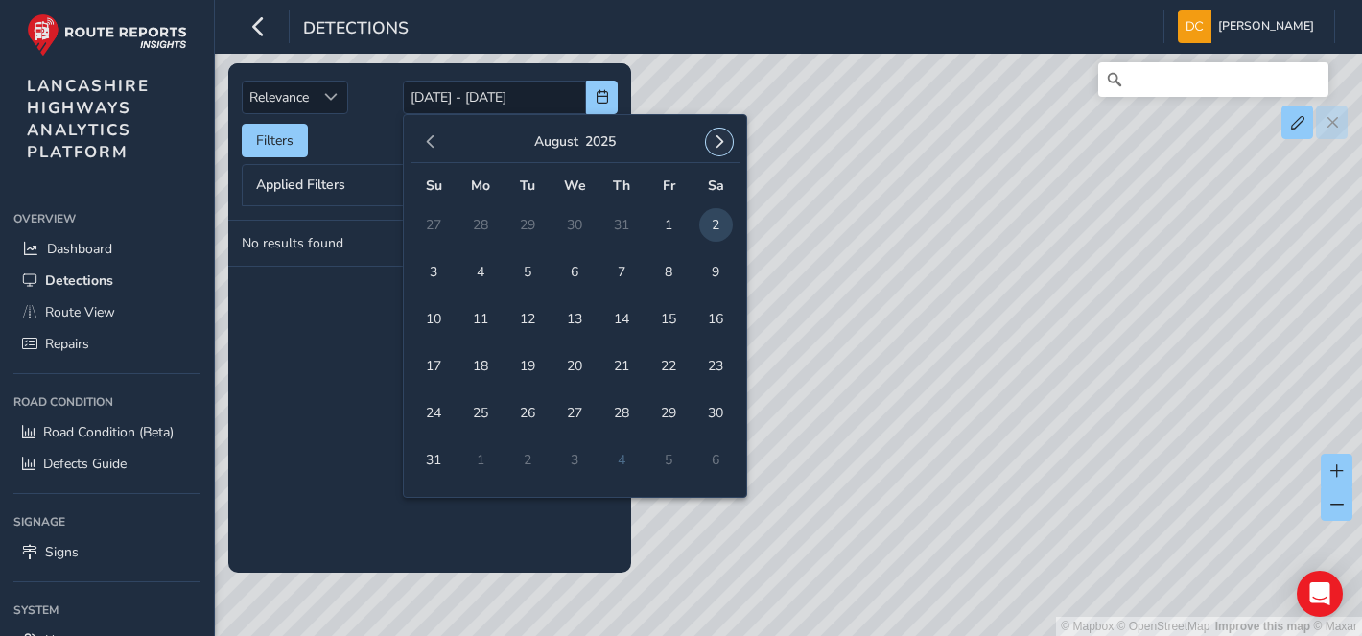
click at [721, 148] on span "button" at bounding box center [719, 141] width 13 height 13
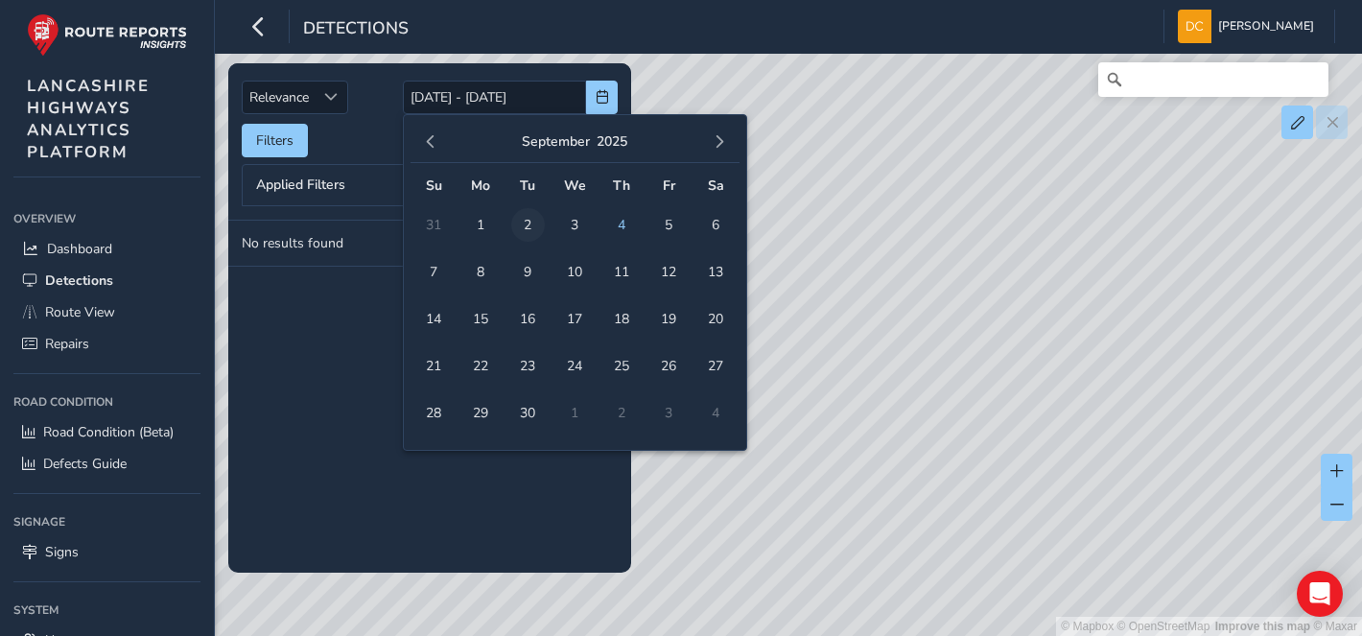
click at [523, 235] on span "2" at bounding box center [528, 225] width 34 height 34
type input "[DATE]"
click at [523, 235] on span "2" at bounding box center [528, 225] width 34 height 34
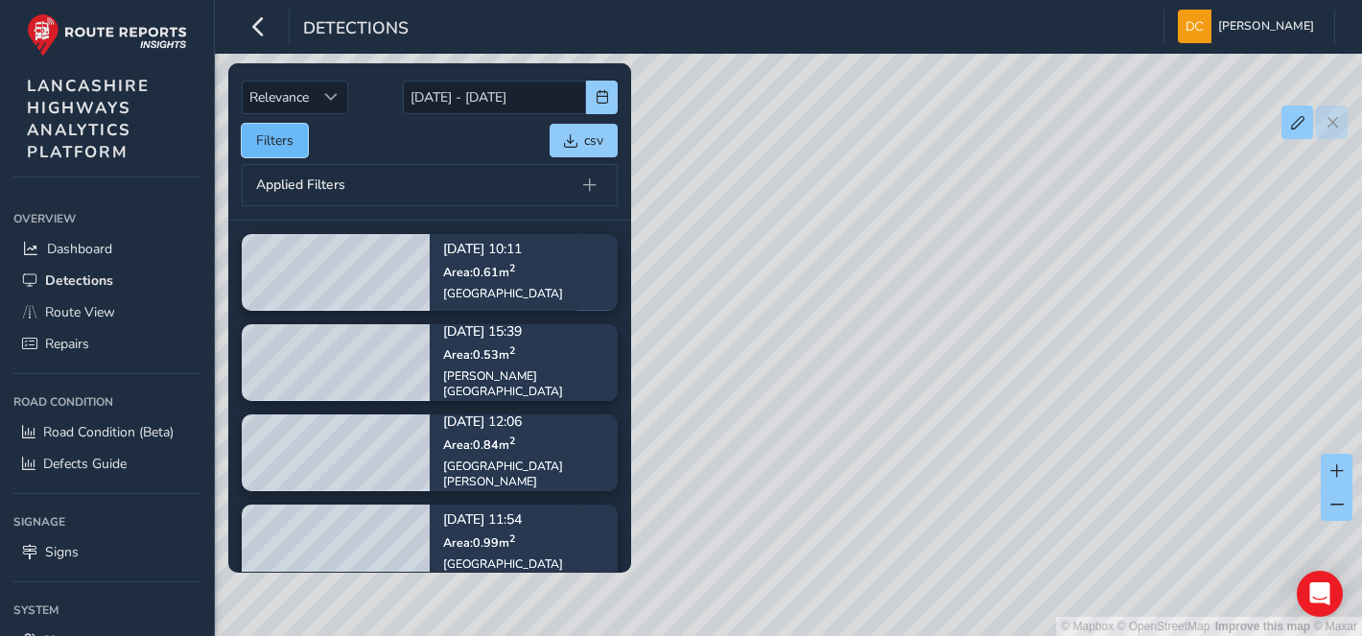
click at [285, 141] on button "Filters" at bounding box center [275, 141] width 66 height 34
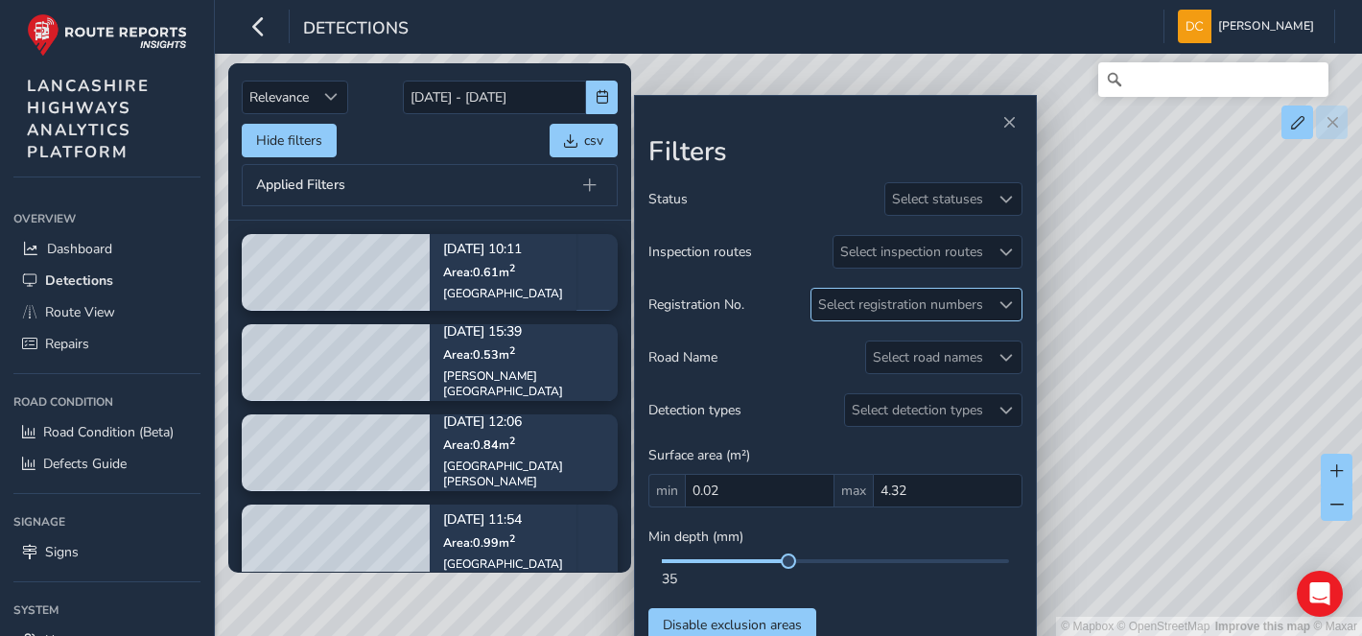
click at [1001, 305] on span at bounding box center [1005, 304] width 13 height 13
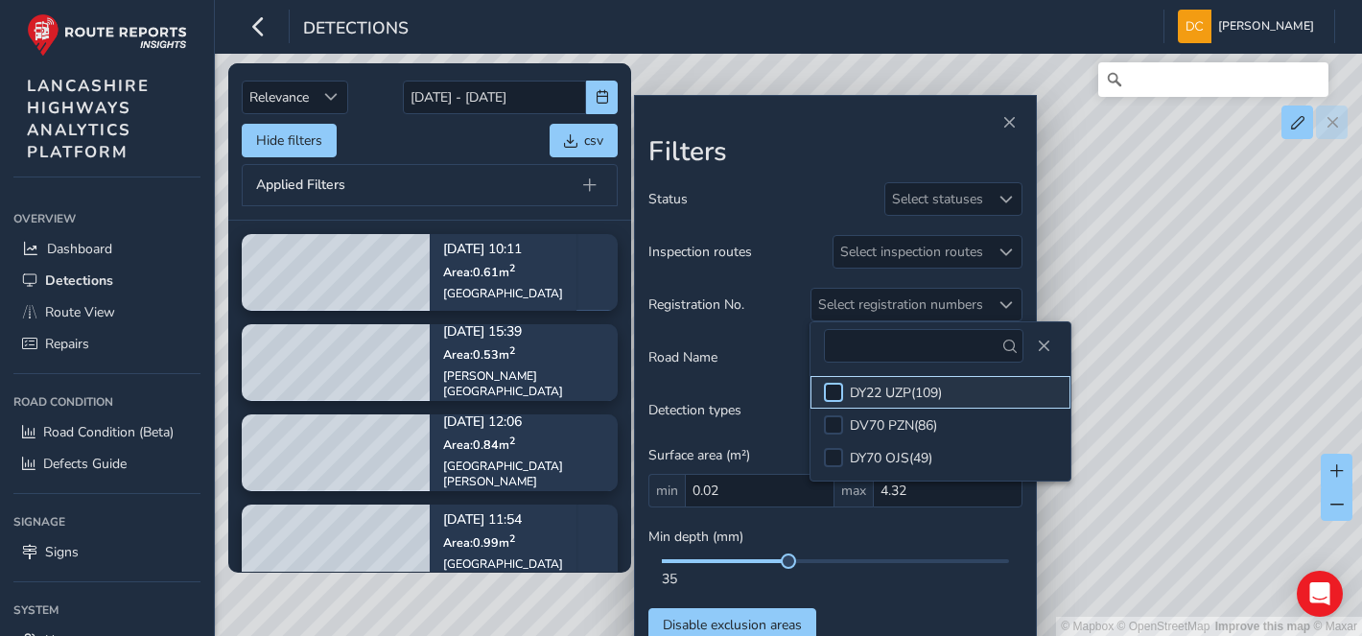
click at [837, 391] on div at bounding box center [833, 392] width 19 height 19
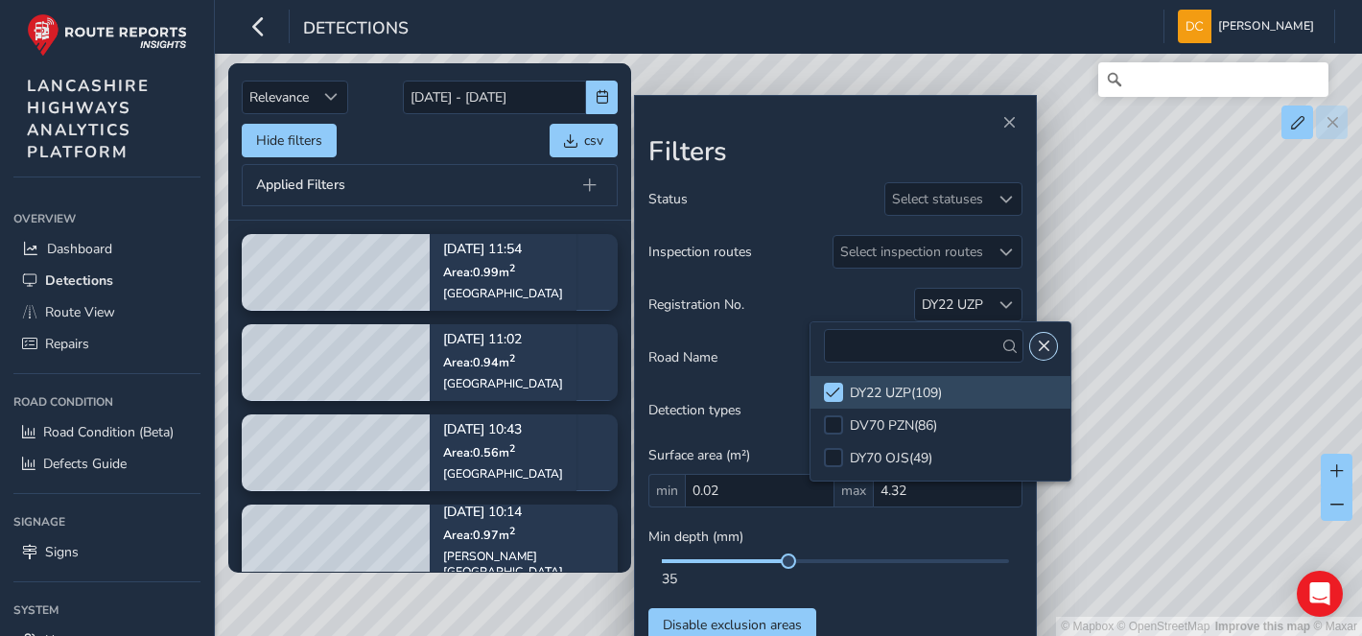
click at [1040, 345] on span "Close" at bounding box center [1043, 346] width 13 height 13
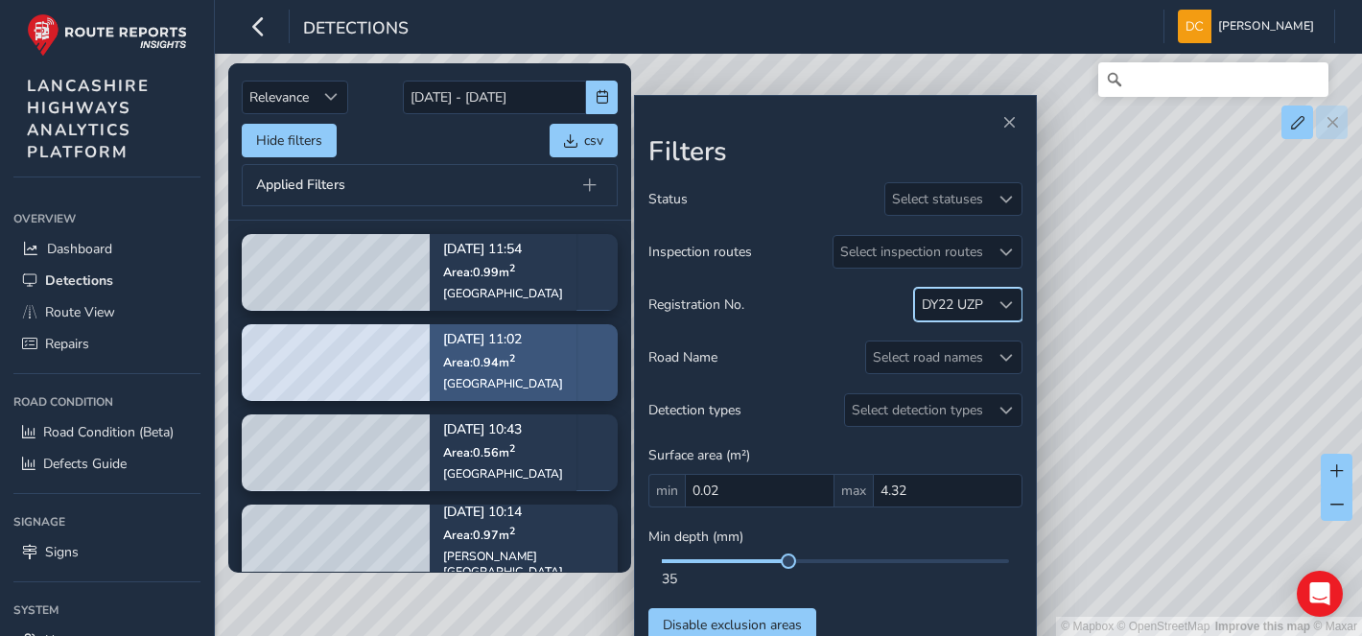
click at [430, 339] on div "[DATE] 11:02 Area: 0.94 m [STREET_ADDRESS]" at bounding box center [503, 362] width 147 height 111
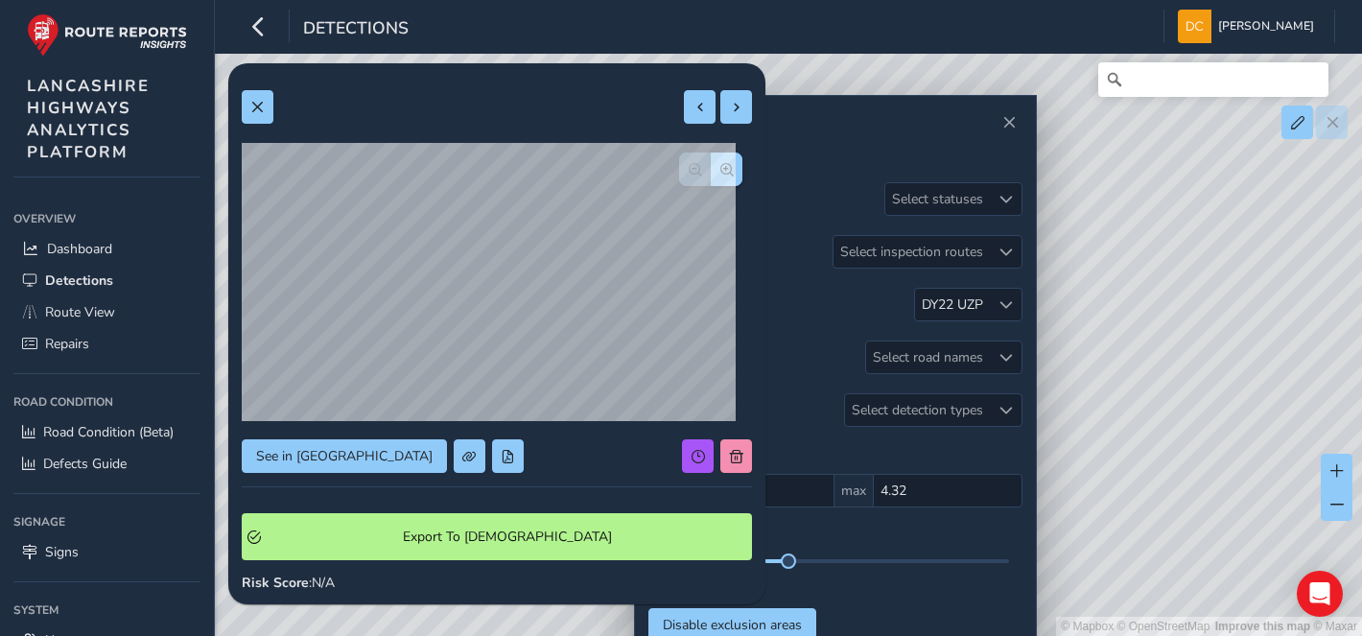
click at [1133, 323] on div "© Mapbox © OpenStreetMap Improve this map © Maxar" at bounding box center [681, 318] width 1362 height 636
drag, startPoint x: 1175, startPoint y: 398, endPoint x: 1254, endPoint y: 252, distance: 166.1
click at [1254, 252] on div "© Mapbox © OpenStreetMap Improve this map © Maxar" at bounding box center [681, 318] width 1362 height 636
drag, startPoint x: 1207, startPoint y: 357, endPoint x: 1270, endPoint y: 357, distance: 63.3
click at [1270, 357] on div "© Mapbox © OpenStreetMap Improve this map © Maxar" at bounding box center [681, 318] width 1362 height 636
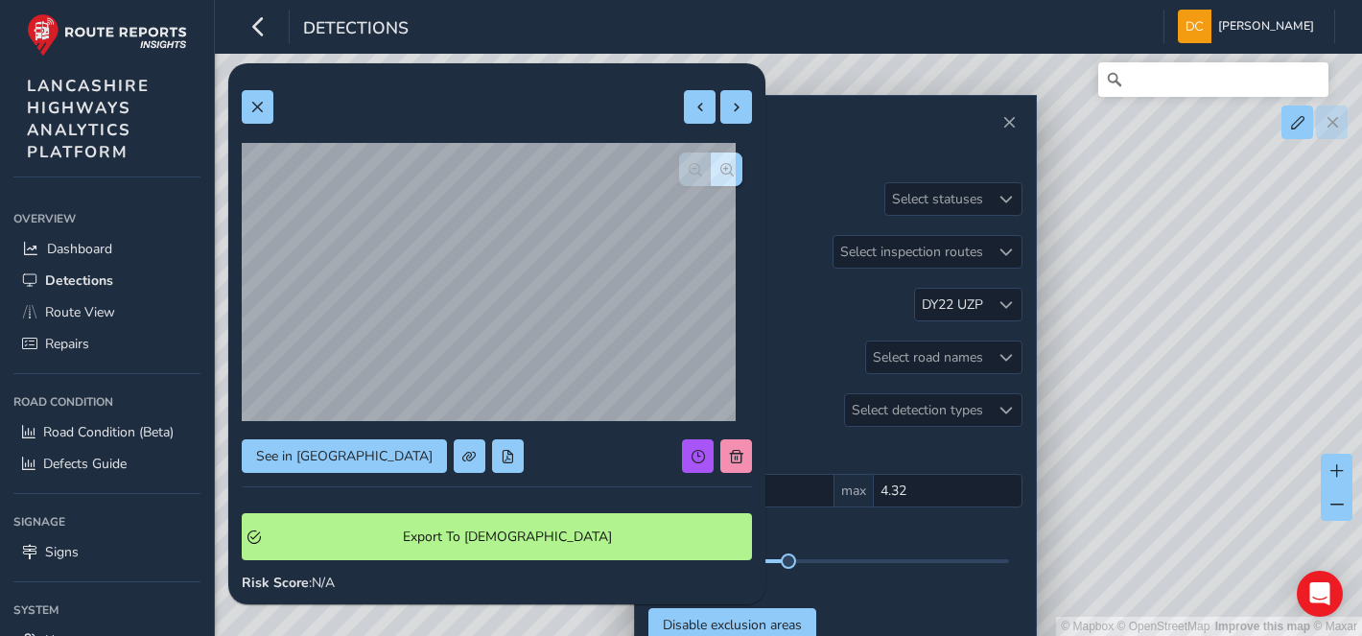
drag, startPoint x: 1203, startPoint y: 276, endPoint x: 1222, endPoint y: 408, distance: 132.8
click at [1222, 408] on div "© Mapbox © OpenStreetMap Improve this map © Maxar" at bounding box center [681, 318] width 1362 height 636
drag, startPoint x: 1139, startPoint y: 352, endPoint x: 1134, endPoint y: 301, distance: 51.2
click at [1134, 301] on div "© Mapbox © OpenStreetMap Improve this map © Maxar" at bounding box center [681, 318] width 1362 height 636
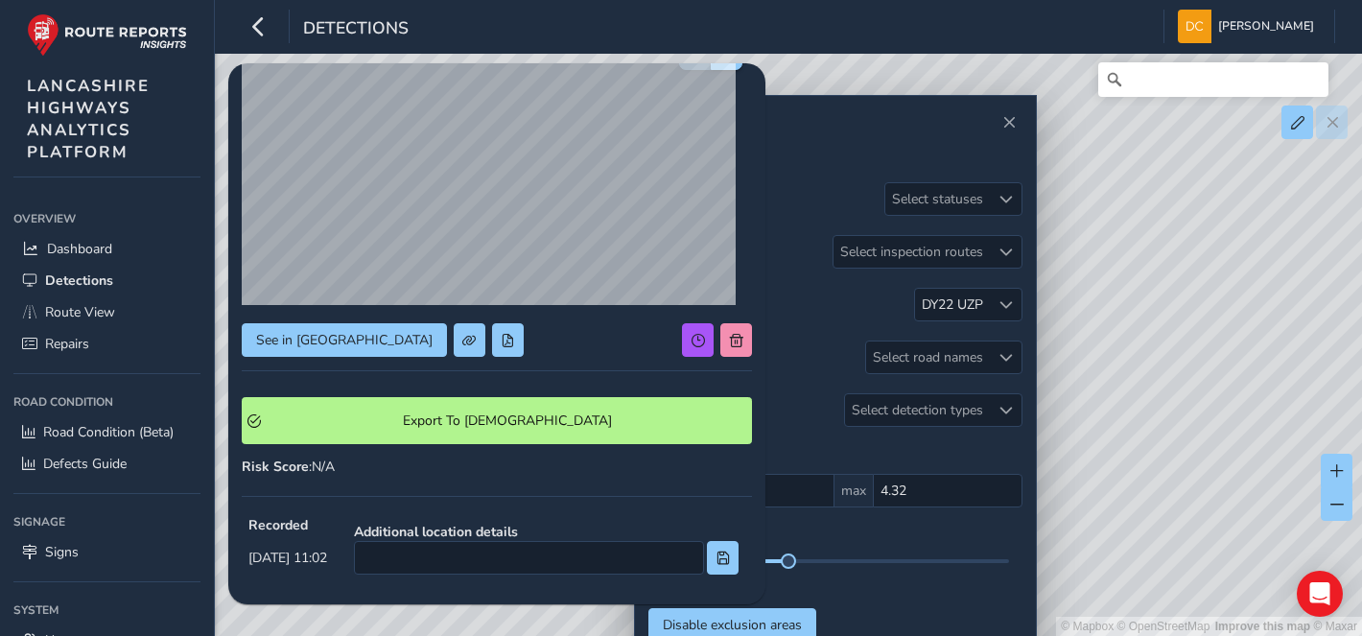
scroll to position [147, 0]
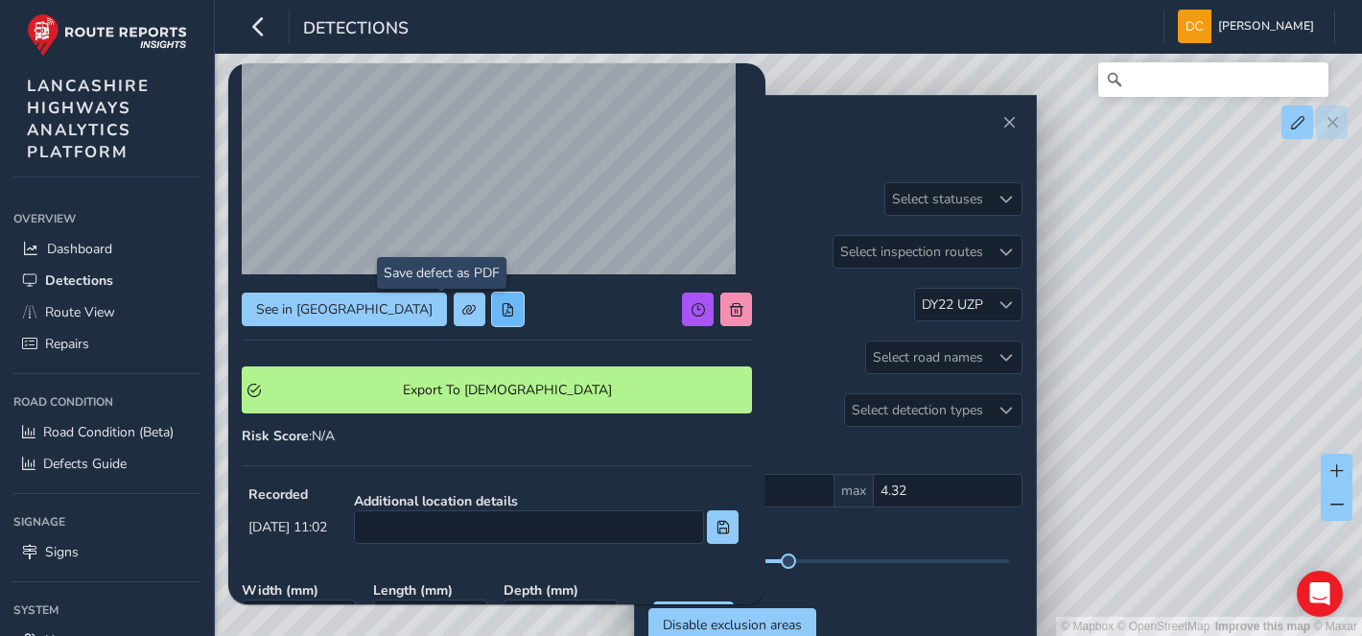
click at [501, 303] on span at bounding box center [507, 309] width 13 height 13
